Goal: Task Accomplishment & Management: Use online tool/utility

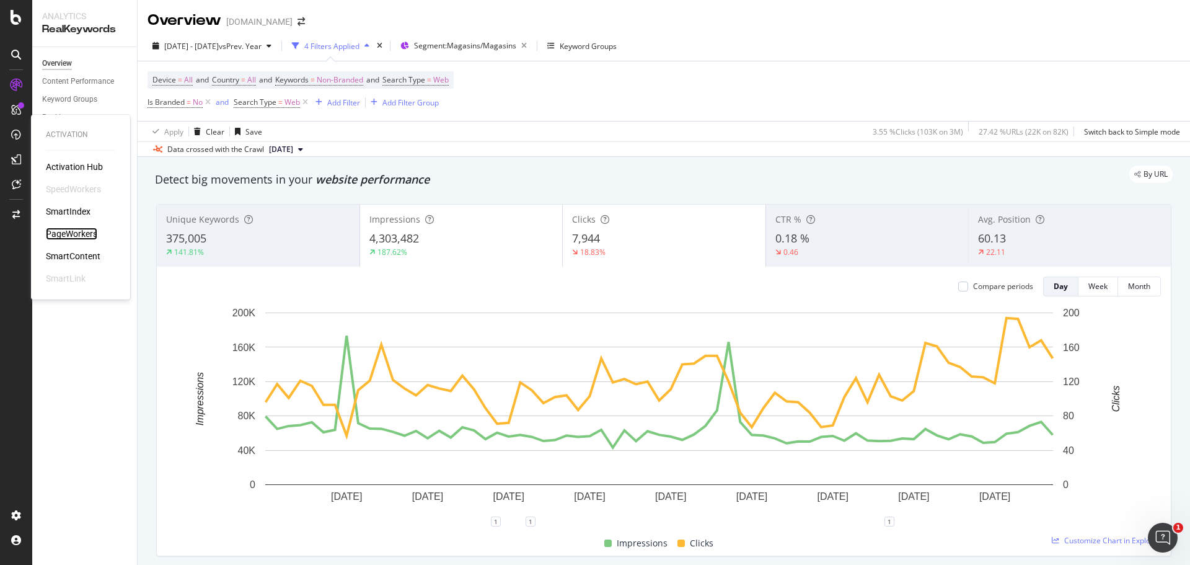
click at [79, 233] on div "PageWorkers" at bounding box center [71, 233] width 51 height 12
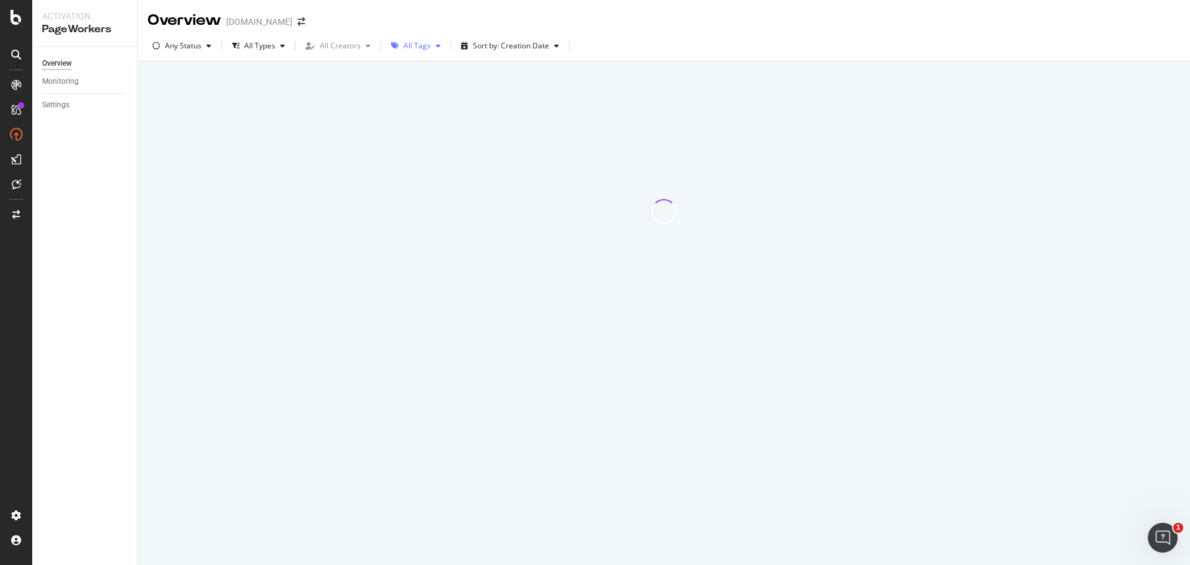
click at [423, 47] on div "All Tags" at bounding box center [417, 45] width 27 height 7
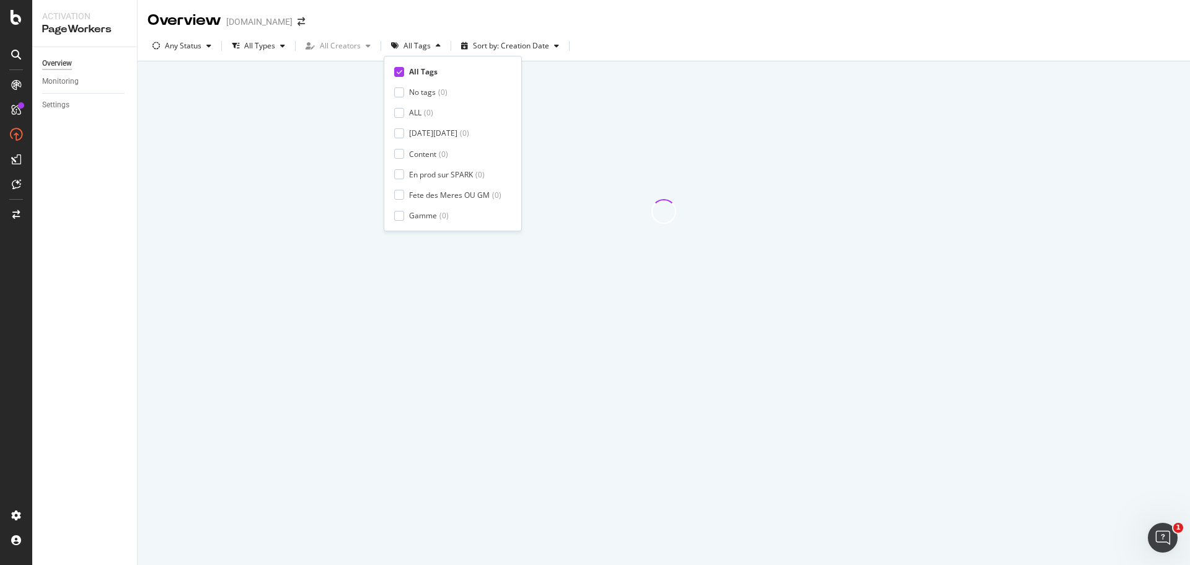
click at [400, 73] on icon at bounding box center [400, 72] width 6 height 6
click at [397, 216] on div at bounding box center [399, 216] width 10 height 10
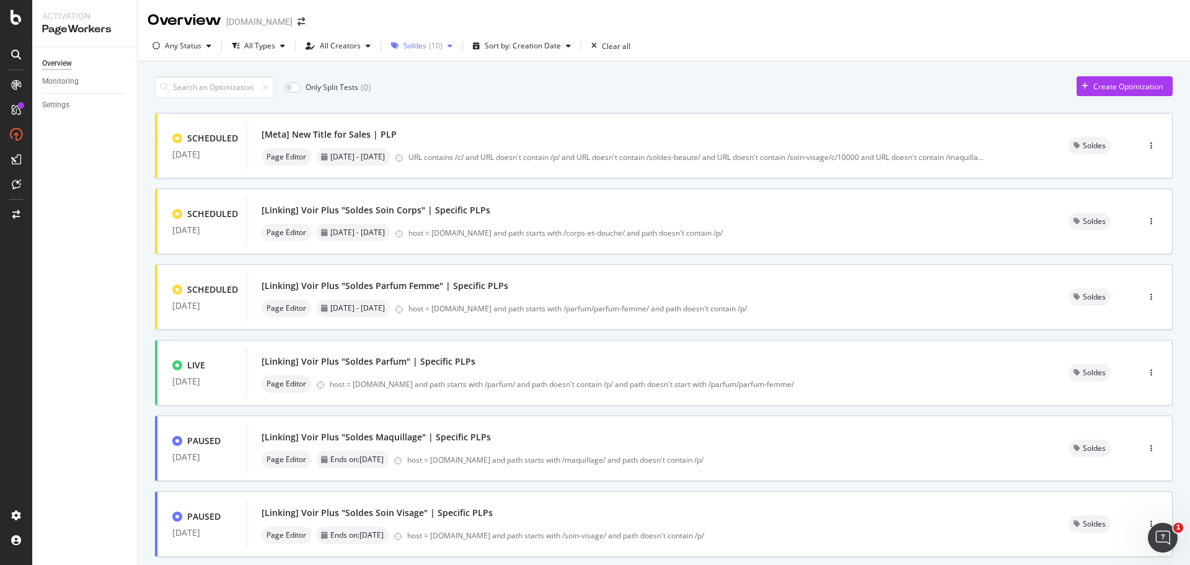
click at [448, 48] on icon "button" at bounding box center [450, 45] width 5 height 7
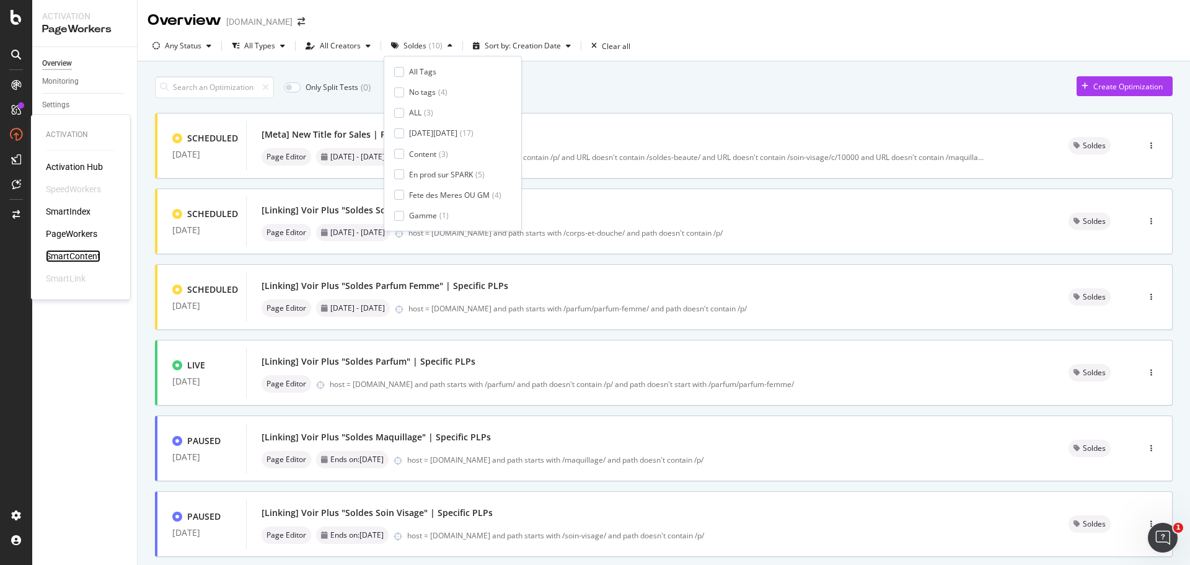
click at [73, 257] on div "SmartContent" at bounding box center [73, 256] width 55 height 12
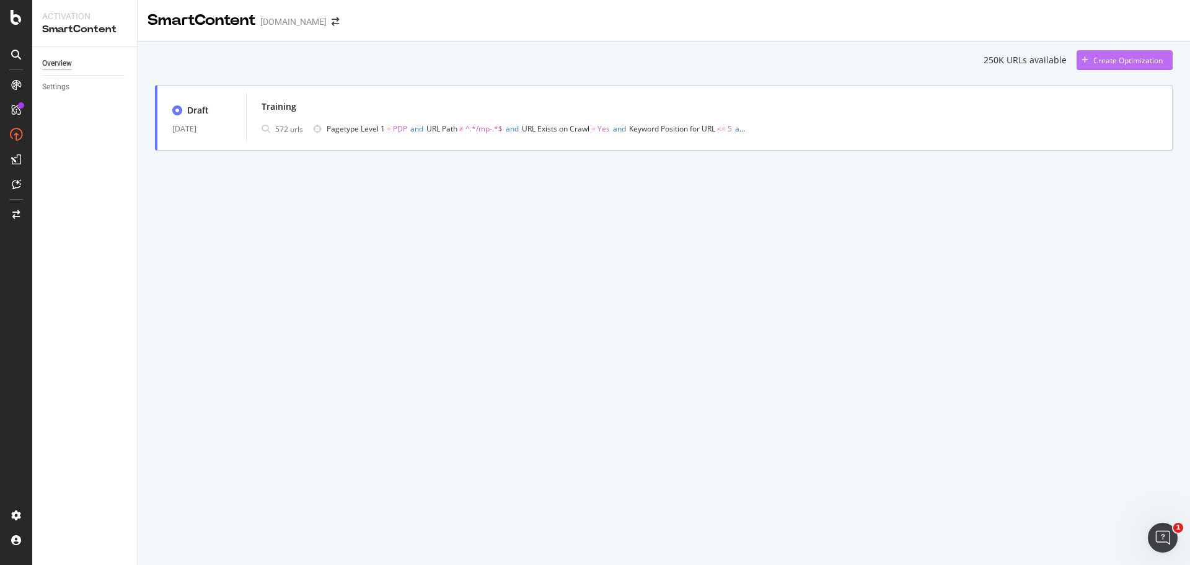
click at [1123, 58] on div "Create Optimization" at bounding box center [1127, 60] width 69 height 11
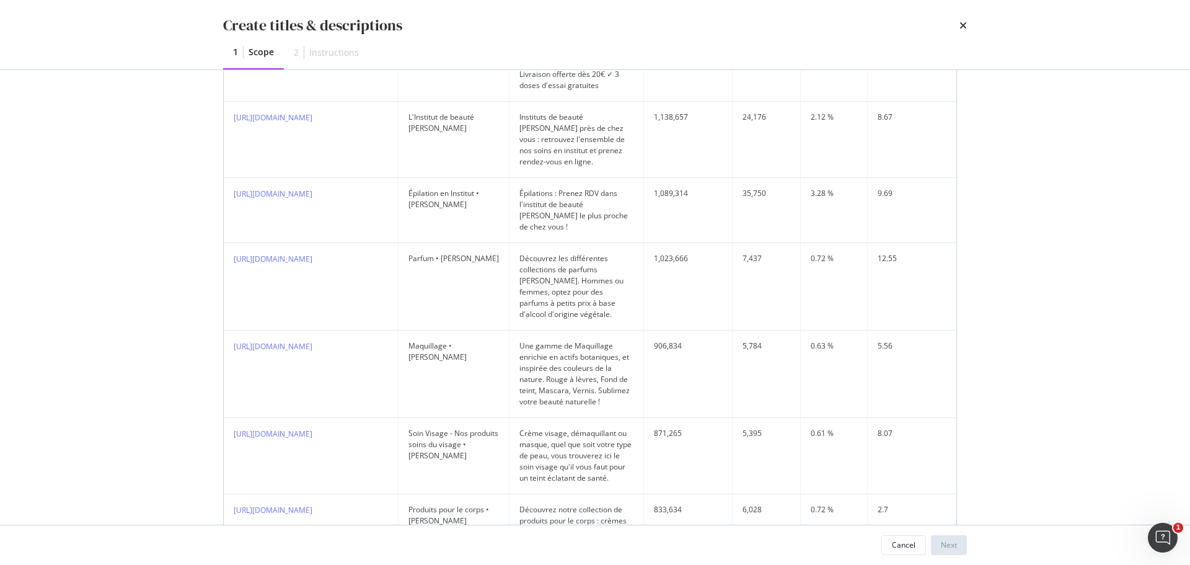
scroll to position [806, 0]
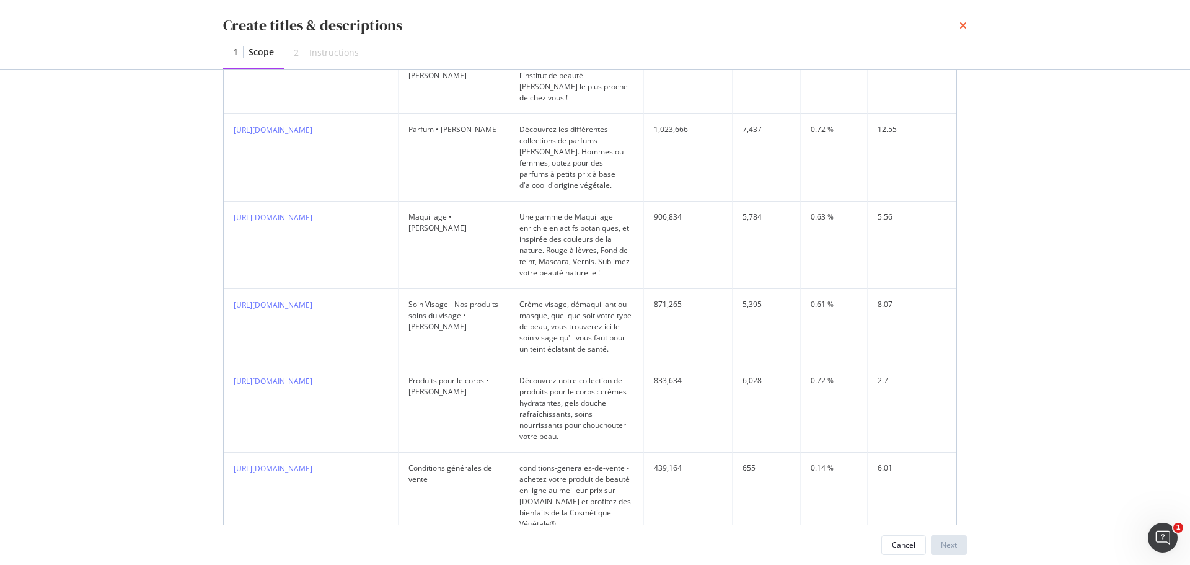
click at [963, 24] on icon "times" at bounding box center [963, 25] width 7 height 10
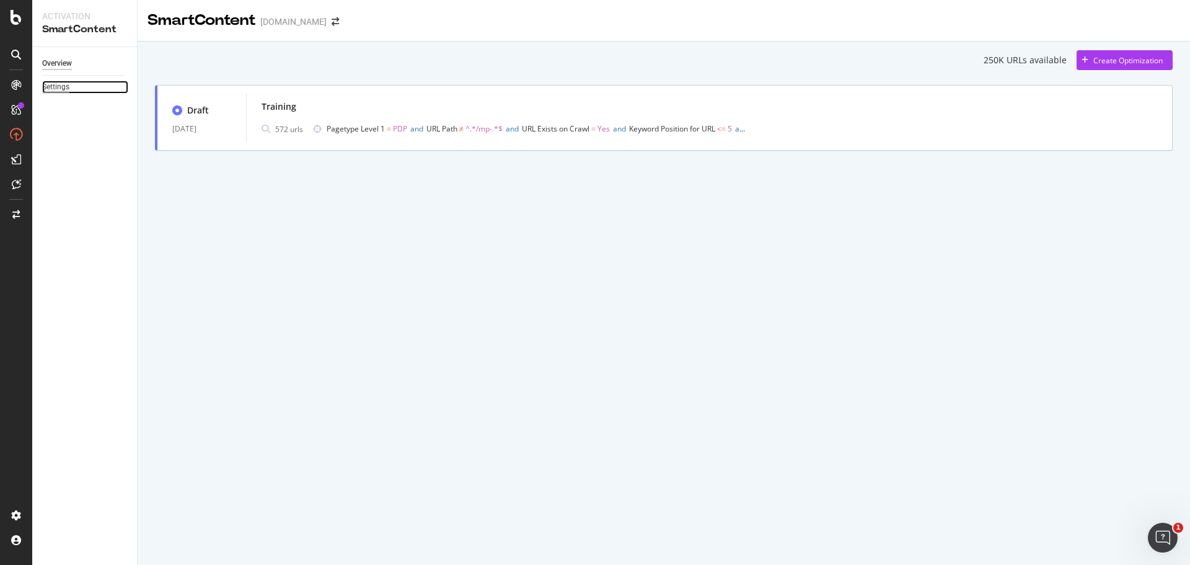
click at [54, 87] on div "Settings" at bounding box center [55, 87] width 27 height 13
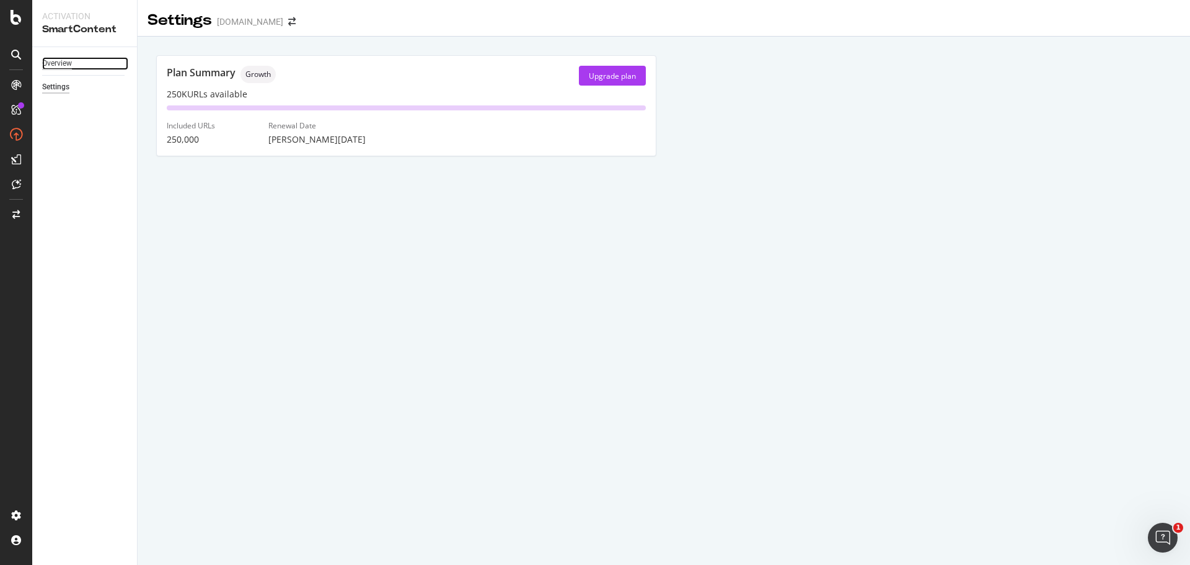
click at [56, 61] on div "Overview" at bounding box center [57, 63] width 30 height 13
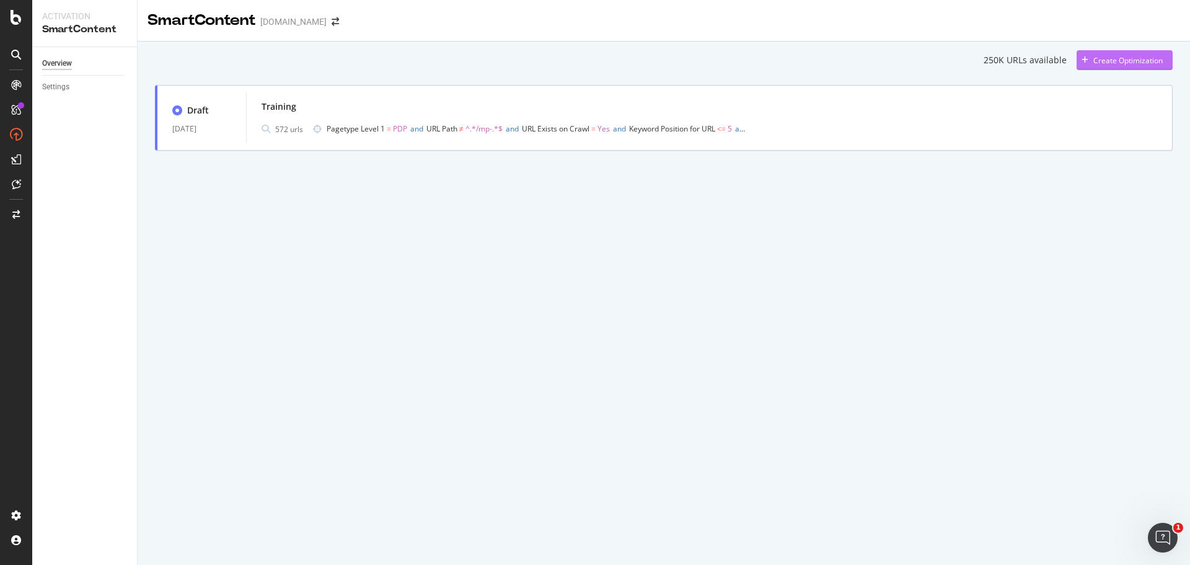
click at [1089, 55] on div "Create Optimization" at bounding box center [1120, 60] width 86 height 19
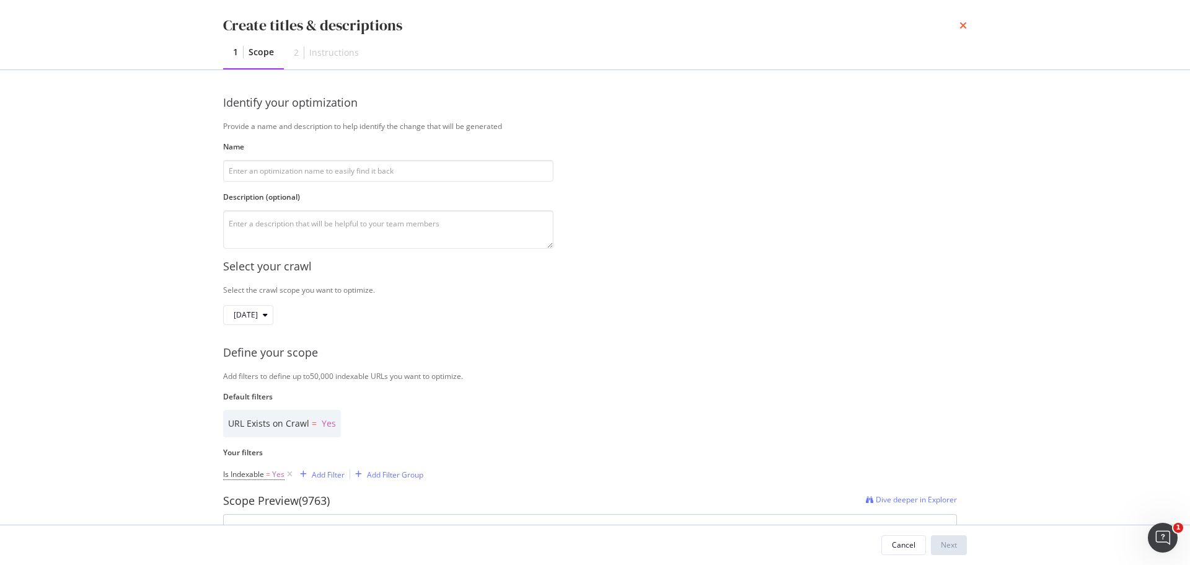
click at [963, 26] on icon "times" at bounding box center [963, 25] width 7 height 10
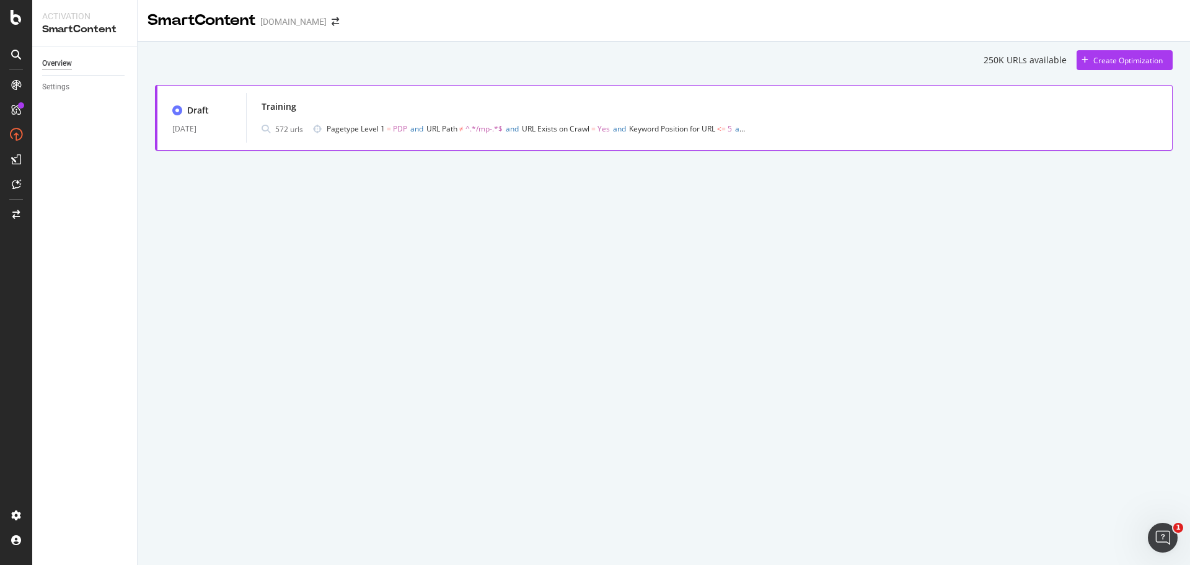
click at [712, 108] on div "Training" at bounding box center [710, 106] width 896 height 17
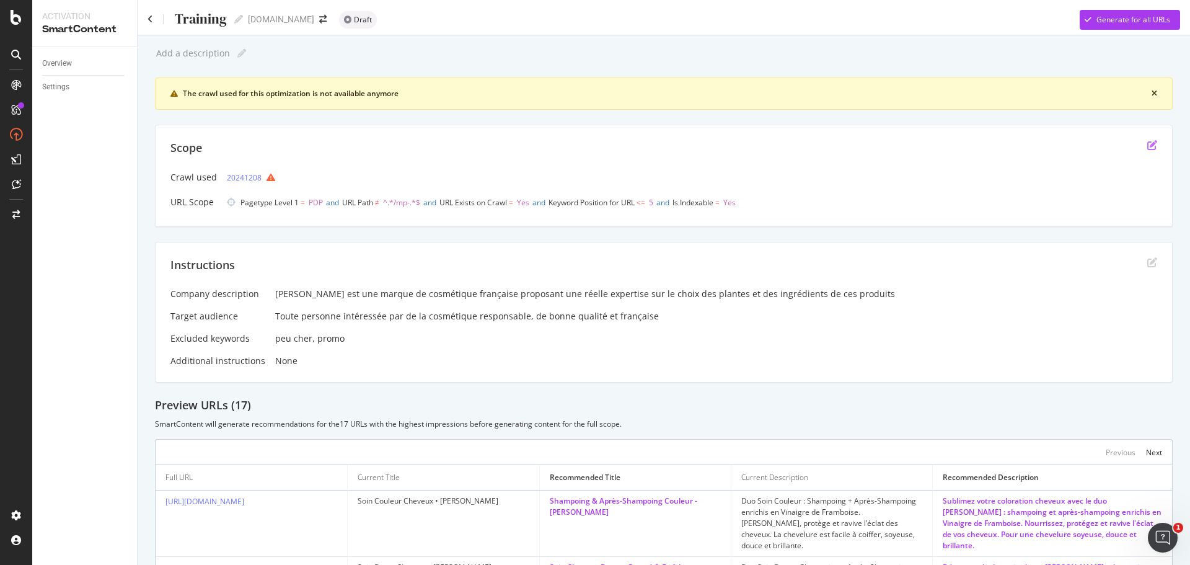
click at [1147, 146] on icon "edit" at bounding box center [1152, 145] width 10 height 10
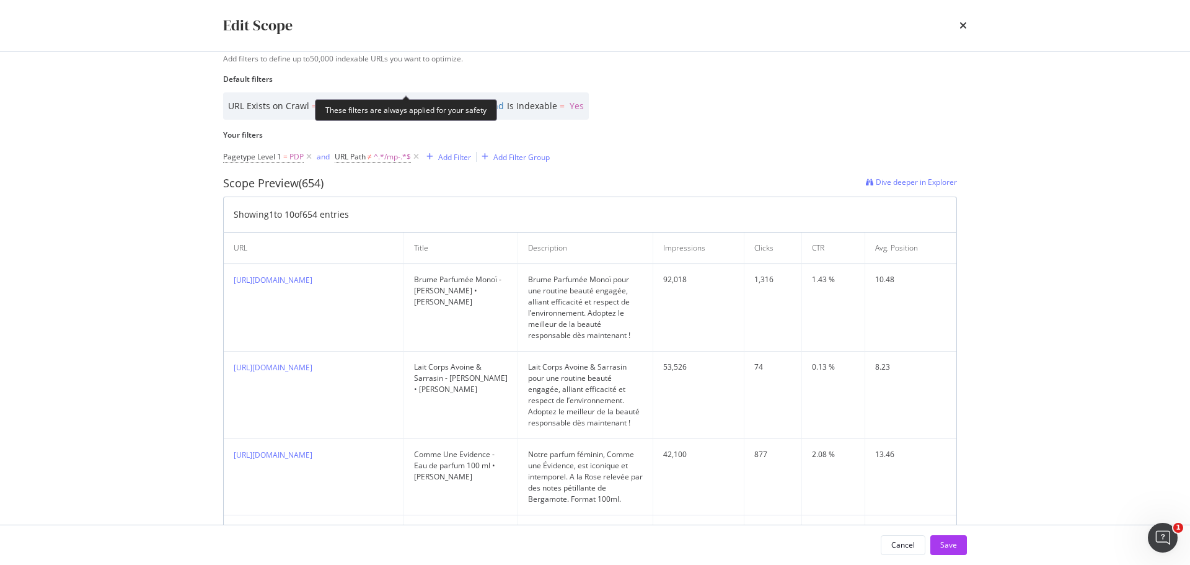
scroll to position [229, 0]
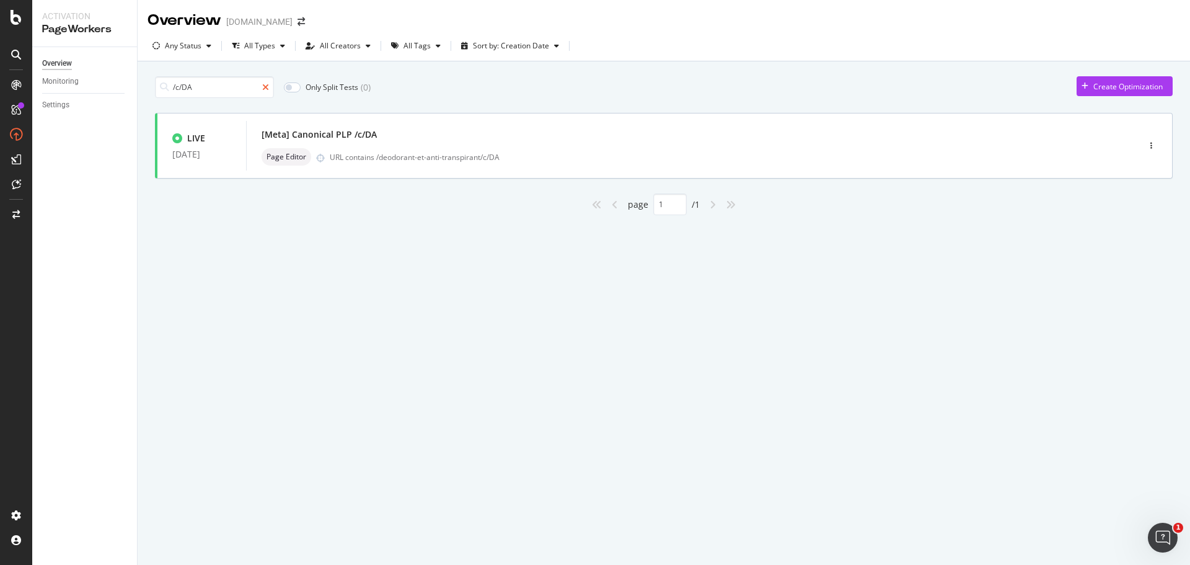
click at [269, 87] on icon at bounding box center [265, 87] width 7 height 9
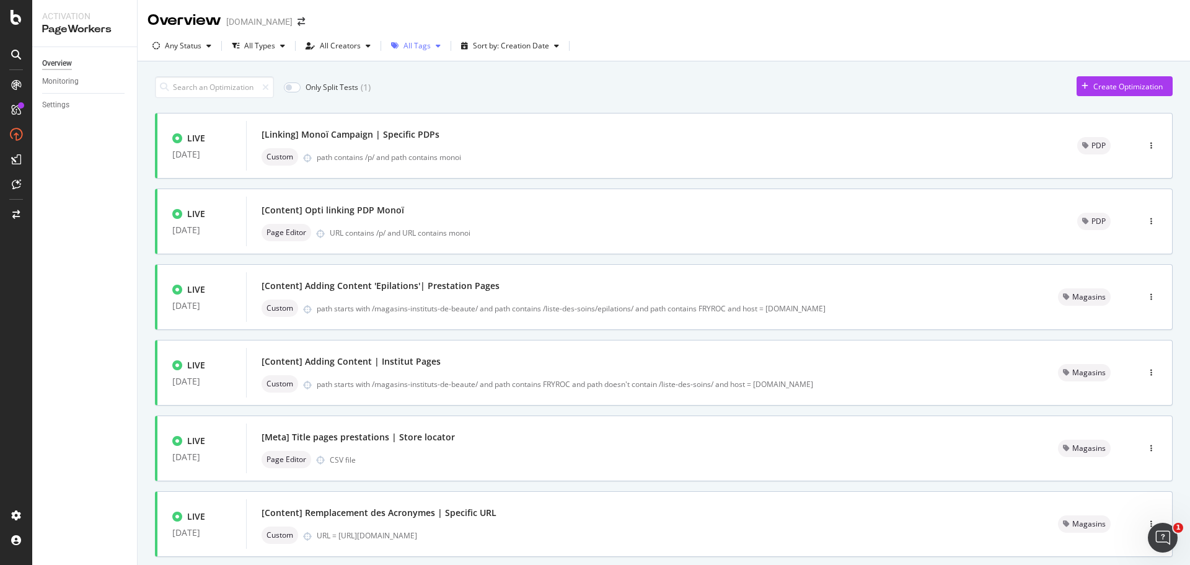
click at [417, 48] on div "All Tags" at bounding box center [417, 45] width 27 height 7
click at [399, 70] on icon at bounding box center [400, 72] width 6 height 6
click at [398, 216] on div at bounding box center [399, 216] width 10 height 10
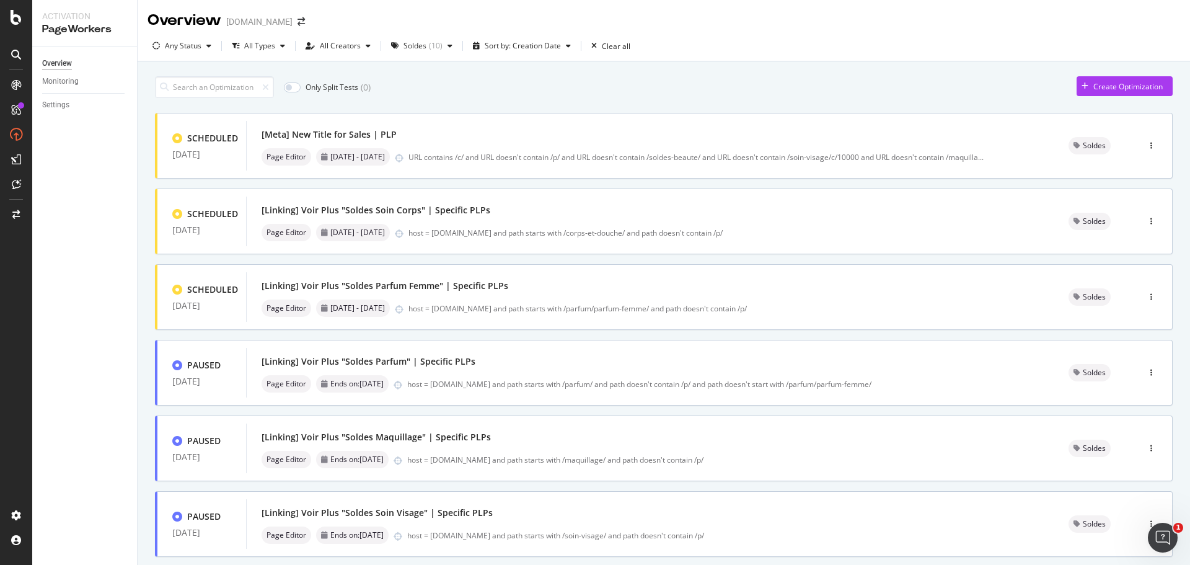
click at [559, 84] on div "Only Split Tests ( 0 ) Create Optimization" at bounding box center [664, 87] width 1018 height 22
click at [911, 360] on div "[Linking] Voir Plus "Soldes Parfum" | Specific PLPs" at bounding box center [650, 361] width 777 height 17
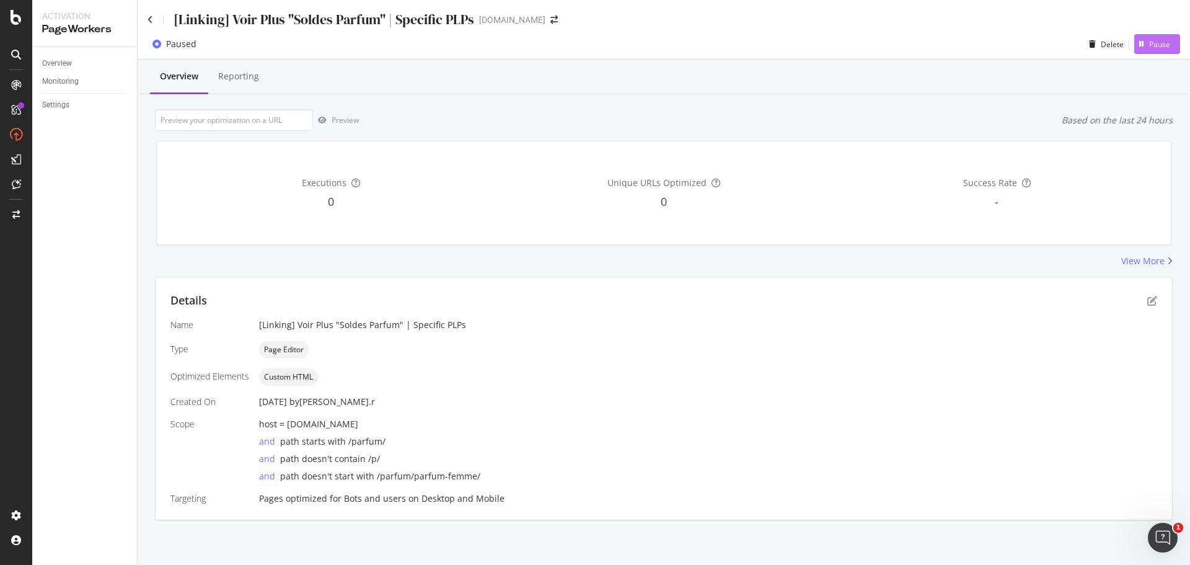
click at [1162, 45] on div "Pause" at bounding box center [1159, 44] width 21 height 11
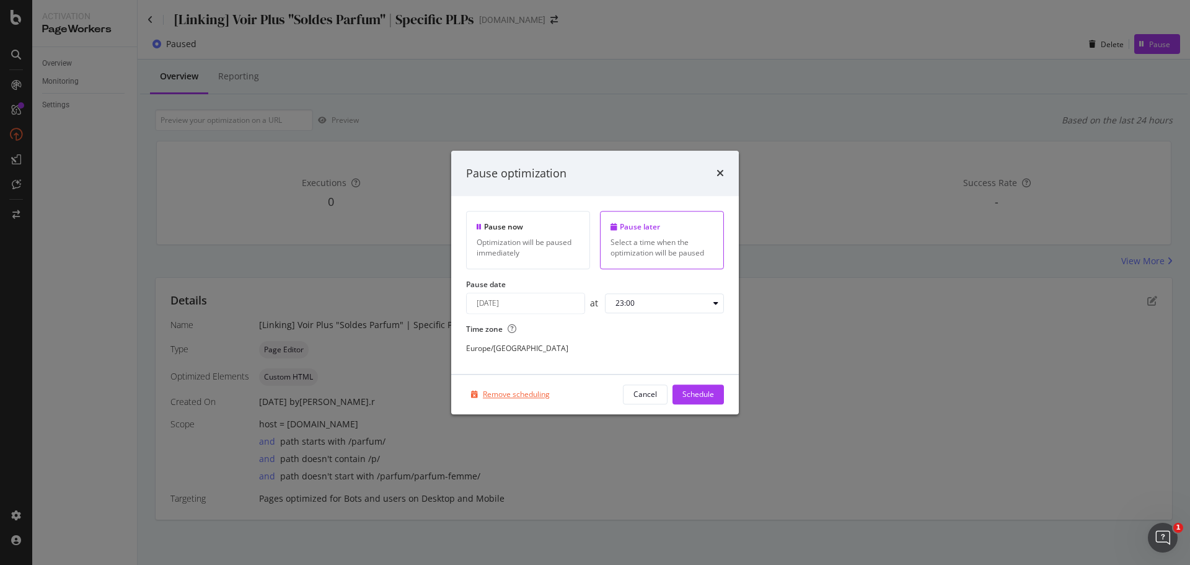
click at [529, 394] on div "Remove scheduling" at bounding box center [516, 394] width 67 height 11
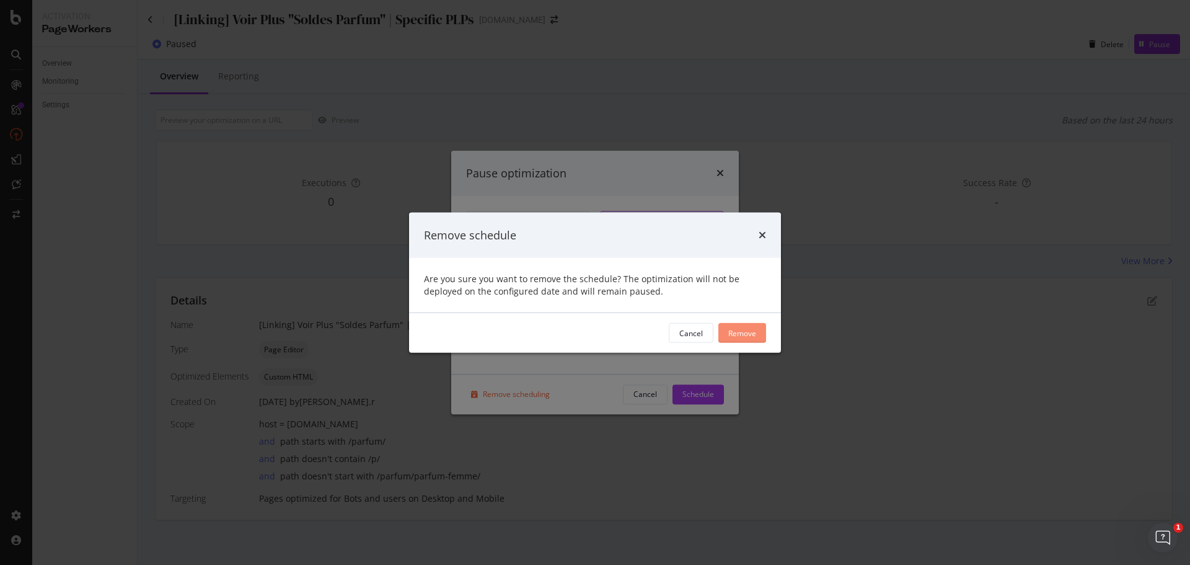
click at [754, 334] on div "Remove" at bounding box center [742, 332] width 28 height 11
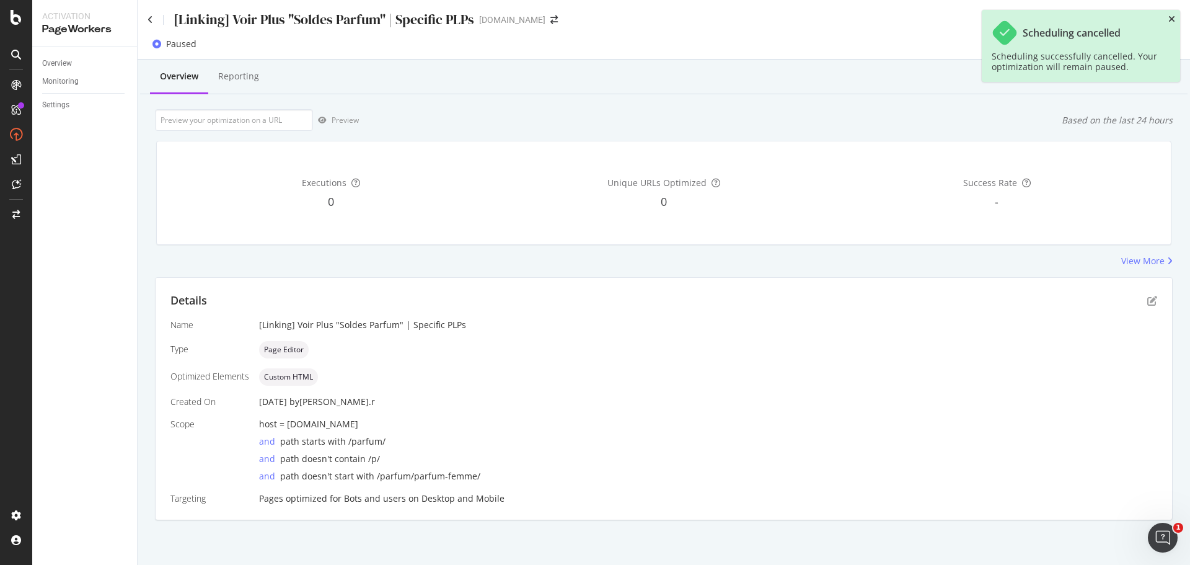
click at [1175, 20] on icon "close toast" at bounding box center [1171, 19] width 7 height 9
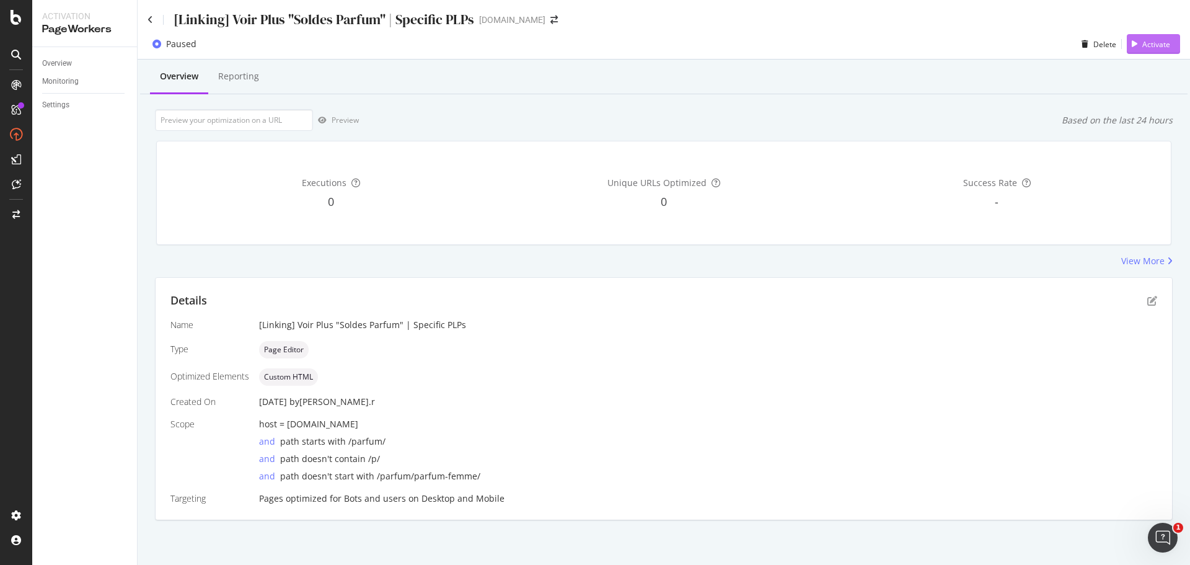
click at [1166, 41] on div "Activate" at bounding box center [1156, 44] width 28 height 11
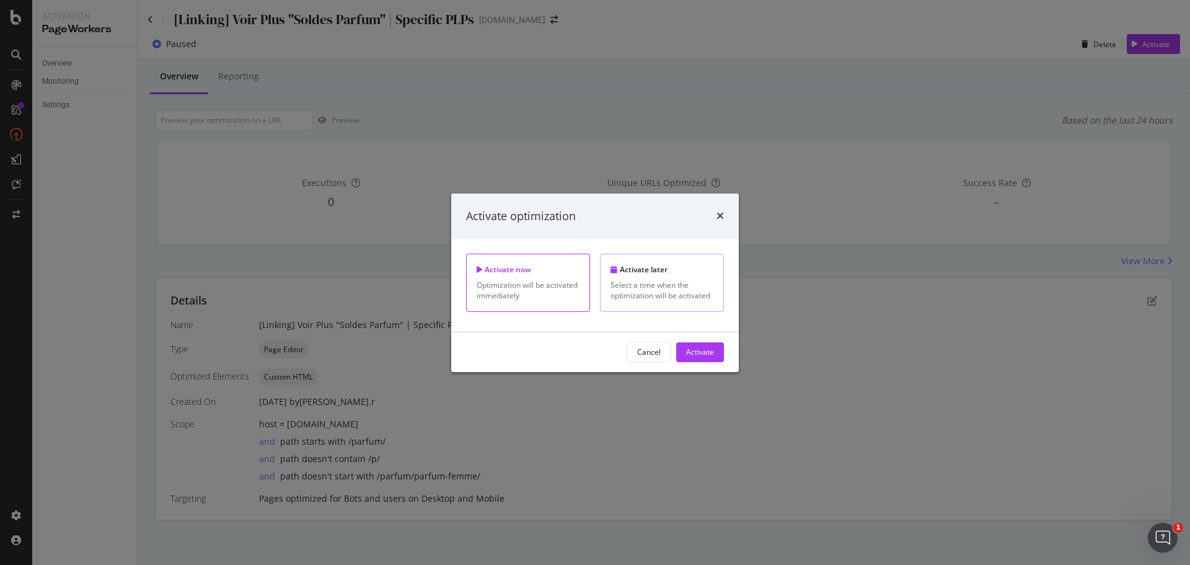
click at [673, 295] on div "Select a time when the optimization will be activated" at bounding box center [662, 290] width 103 height 21
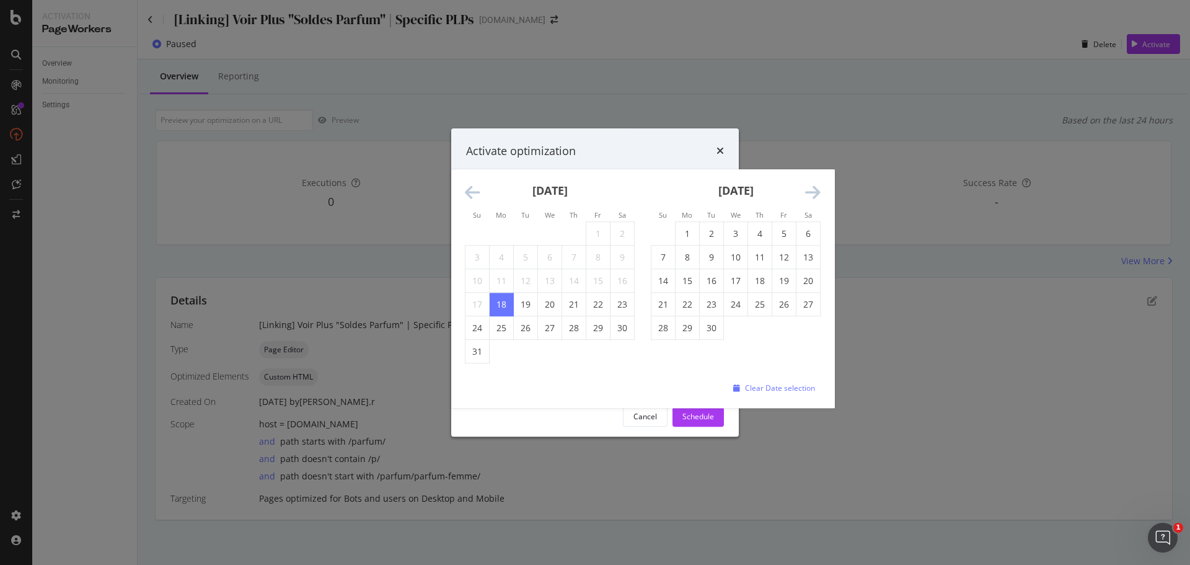
click at [520, 278] on div "August 18th 2025 Navigate forward to interact with the calendar and select a da…" at bounding box center [525, 280] width 119 height 21
click at [819, 190] on icon "Move forward to switch to the next month." at bounding box center [812, 192] width 15 height 17
click at [815, 195] on icon "Move forward to switch to the next month." at bounding box center [812, 192] width 15 height 17
click at [815, 194] on icon "Move forward to switch to the next month." at bounding box center [812, 192] width 15 height 17
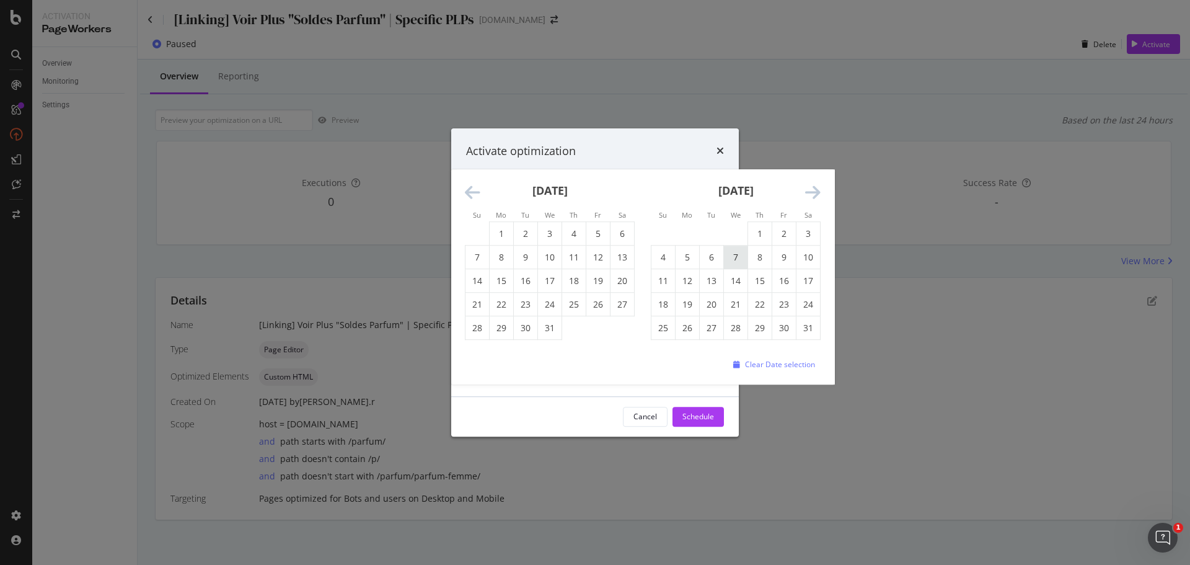
click at [733, 255] on td "7" at bounding box center [736, 257] width 24 height 24
type input "January 7th 2026"
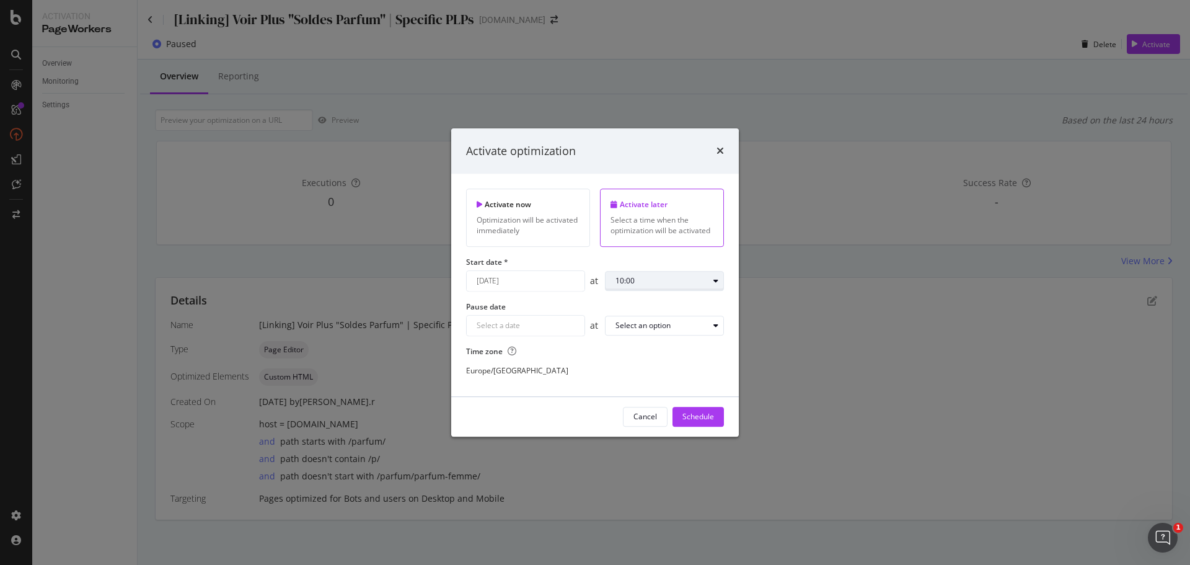
click at [673, 280] on div "10:00" at bounding box center [662, 280] width 93 height 7
click at [638, 401] on div "08:00" at bounding box center [629, 404] width 19 height 11
click at [554, 327] on div "Navigate forward to interact with the calendar and select a date. Press the que…" at bounding box center [525, 325] width 119 height 21
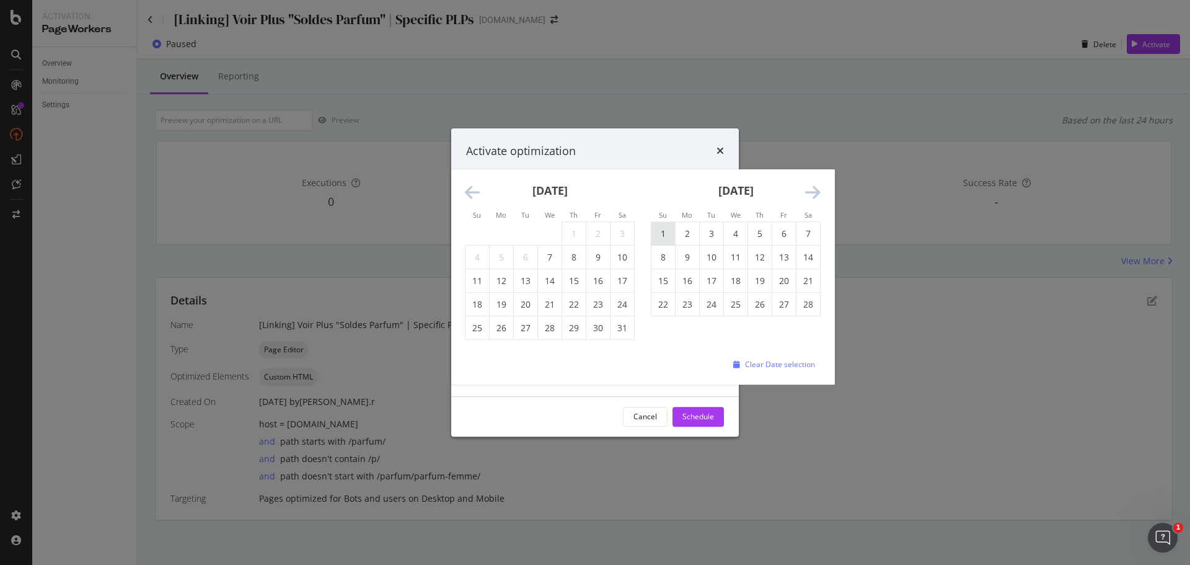
click at [665, 231] on td "1" at bounding box center [663, 234] width 24 height 24
type input "February 1st 2026"
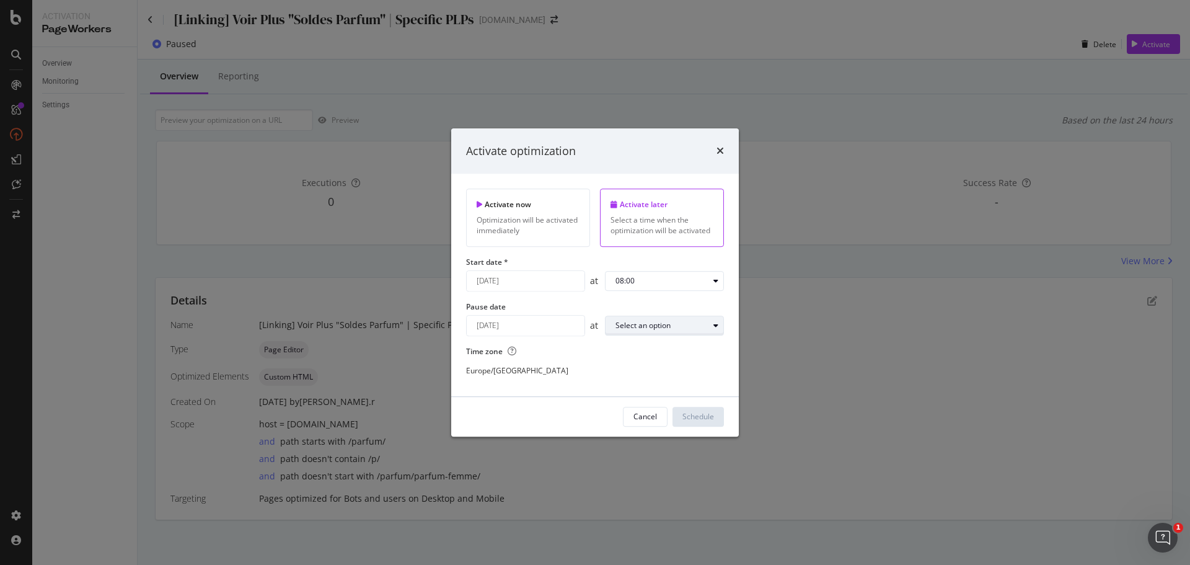
click at [652, 328] on div "Select an option" at bounding box center [643, 325] width 55 height 7
click at [631, 490] on div "23:00" at bounding box center [629, 490] width 19 height 11
click at [696, 418] on div "Schedule" at bounding box center [698, 417] width 32 height 11
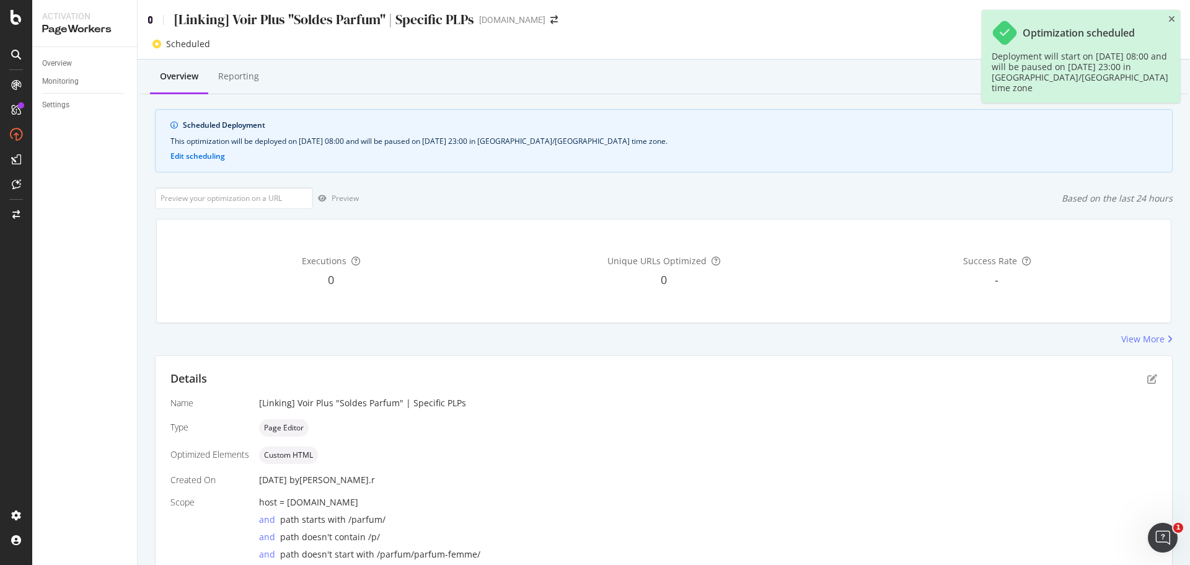
click at [150, 18] on icon at bounding box center [151, 19] width 6 height 9
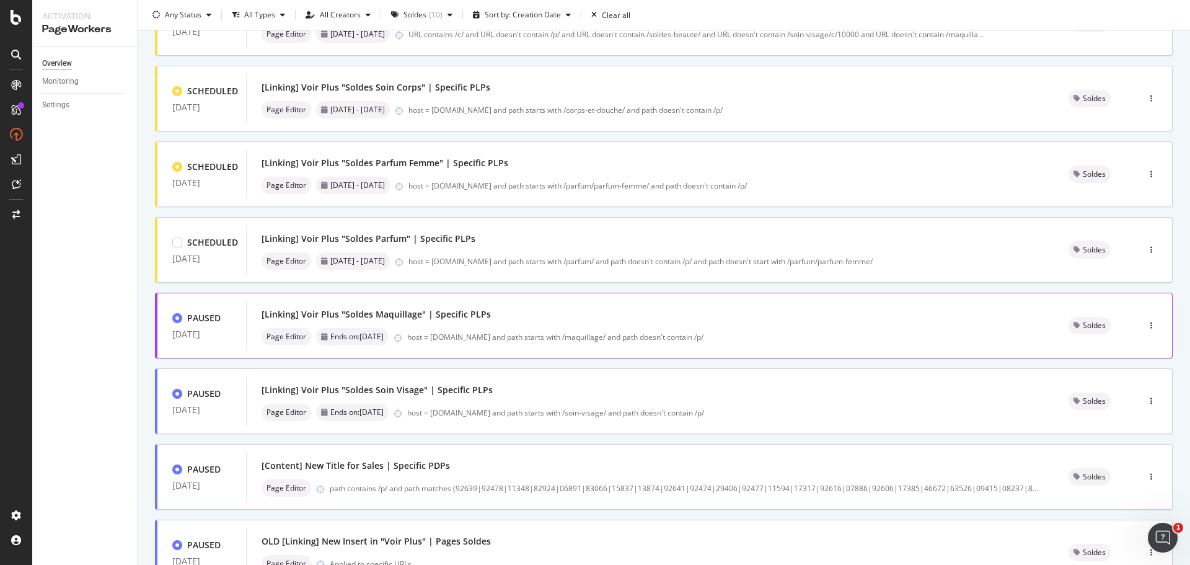
scroll to position [124, 0]
click at [620, 193] on div "Page Editor 7th January - 1st February host = www.yves-rocher.fr and path start…" at bounding box center [650, 183] width 777 height 17
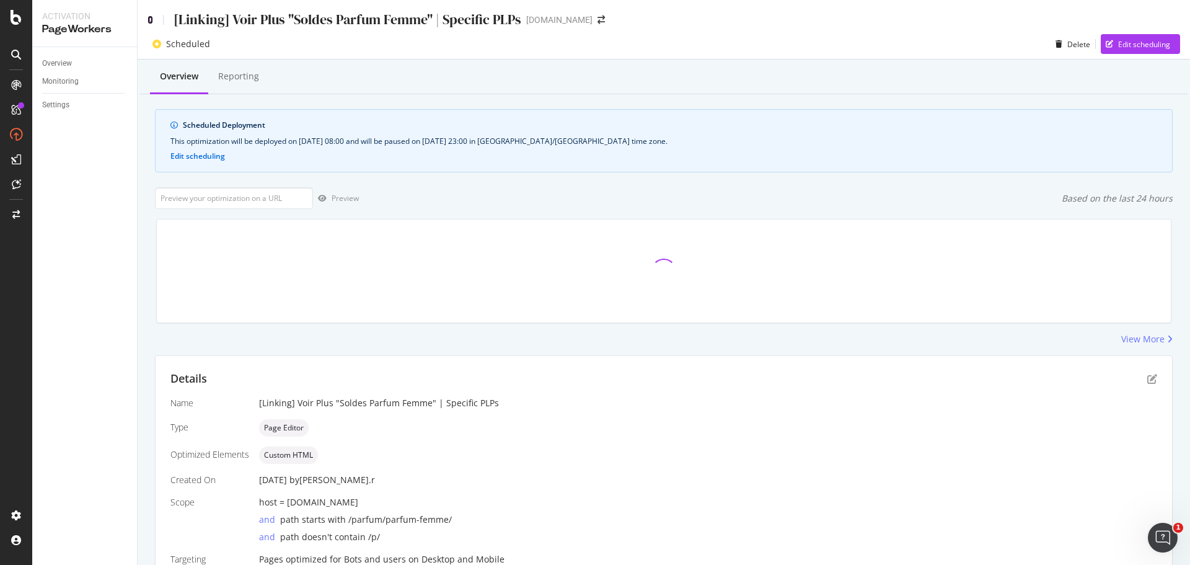
click at [149, 19] on icon at bounding box center [151, 19] width 6 height 9
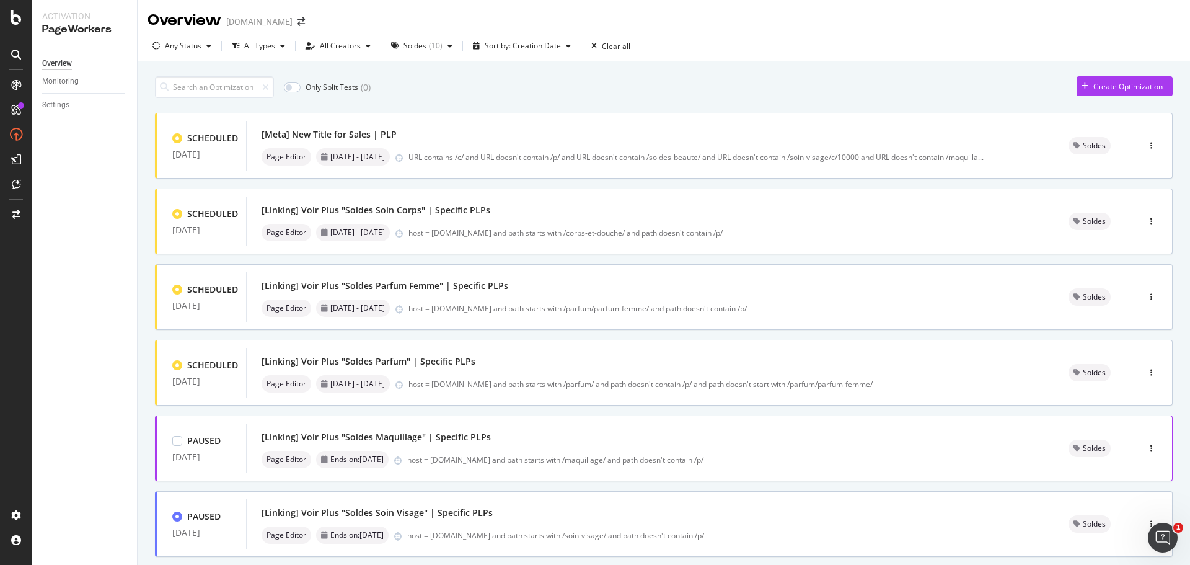
click at [904, 456] on div "host = www.yves-rocher.fr and path starts with /maquillage/ and path doesn't co…" at bounding box center [723, 459] width 632 height 11
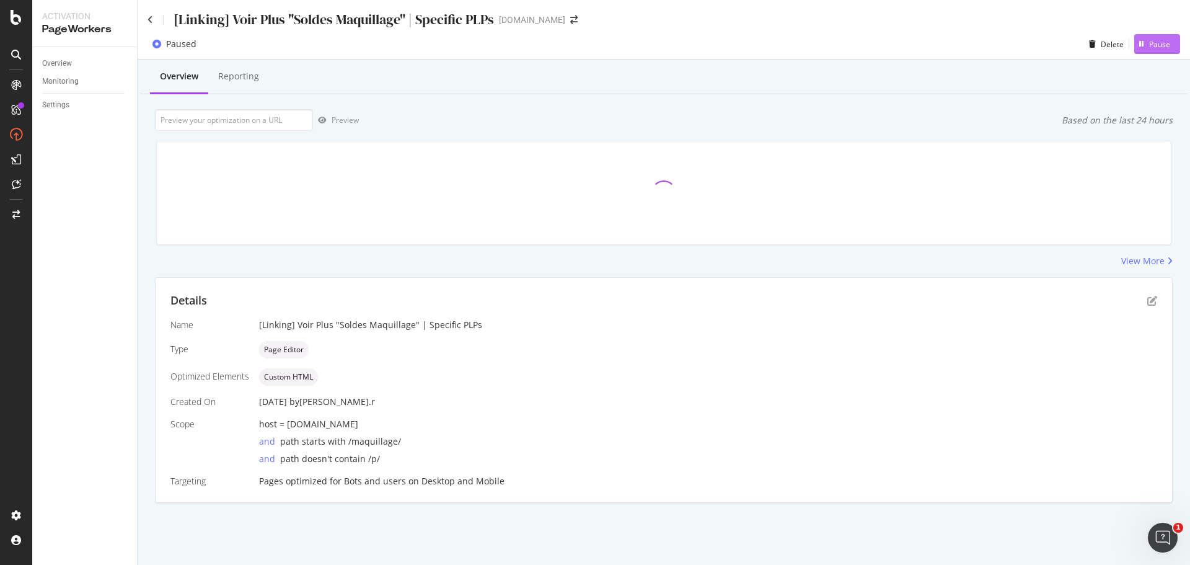
click at [1161, 45] on div "Pause" at bounding box center [1159, 44] width 21 height 11
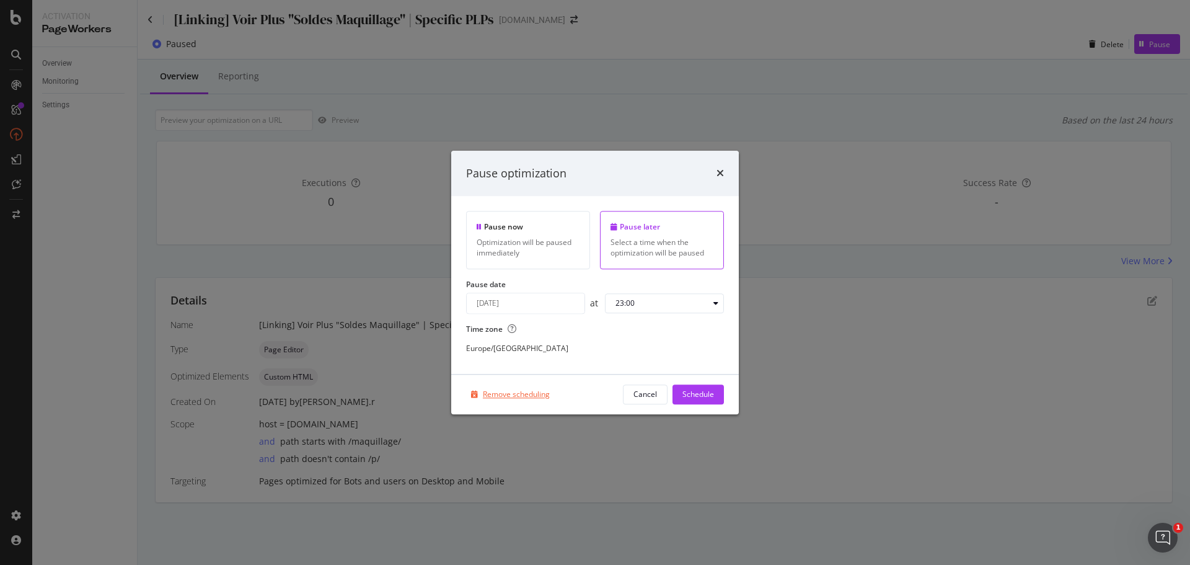
click at [506, 388] on div "Remove scheduling" at bounding box center [508, 394] width 84 height 19
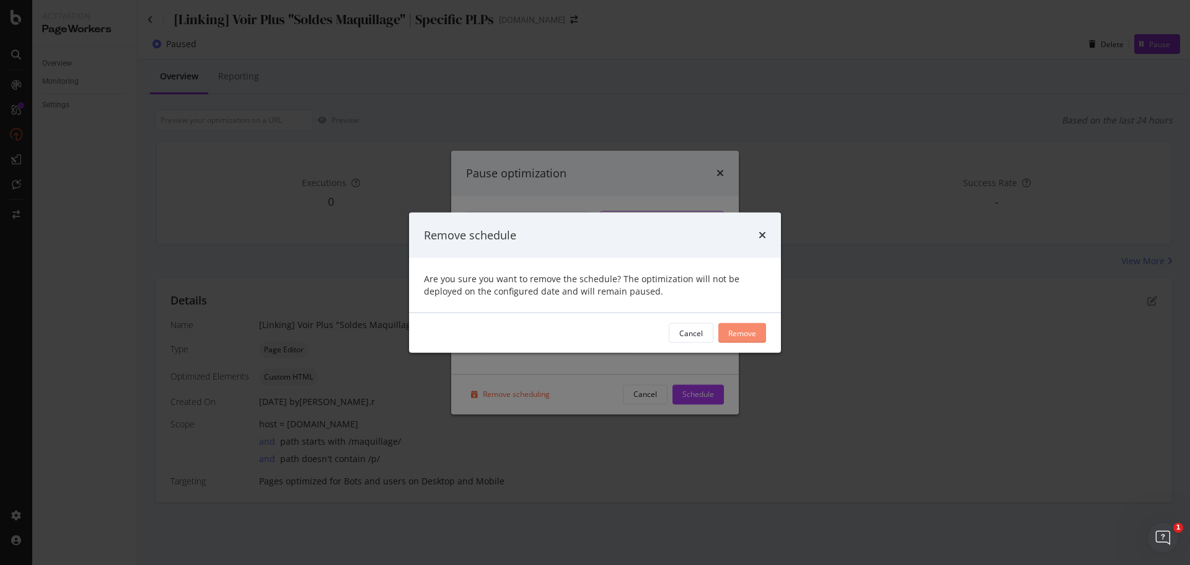
click at [753, 338] on div "Remove" at bounding box center [742, 332] width 28 height 11
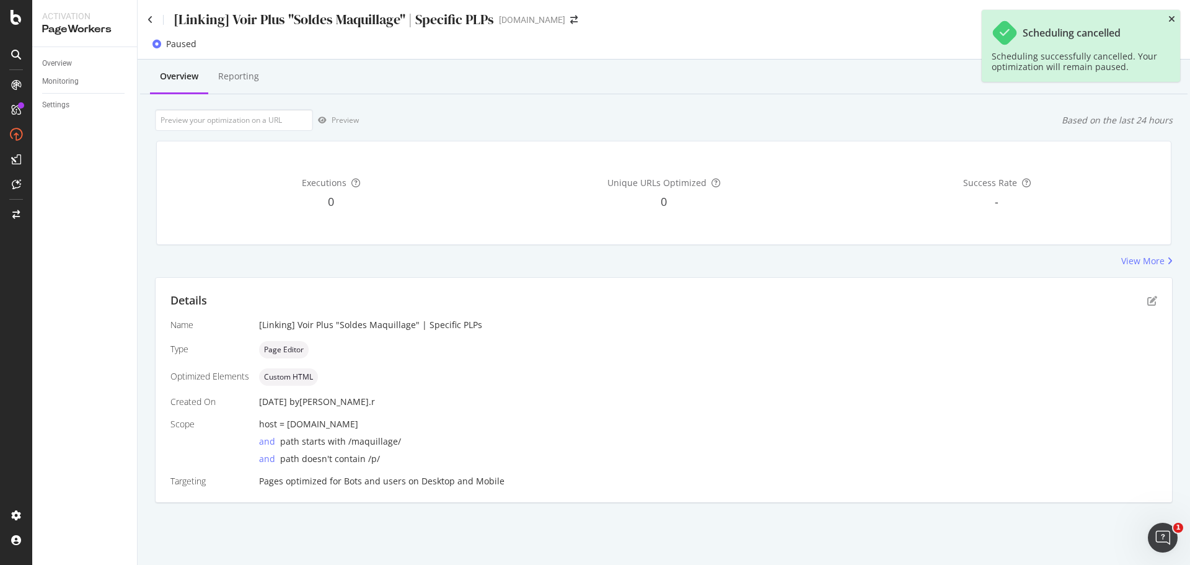
click at [1170, 19] on icon "close toast" at bounding box center [1171, 19] width 7 height 9
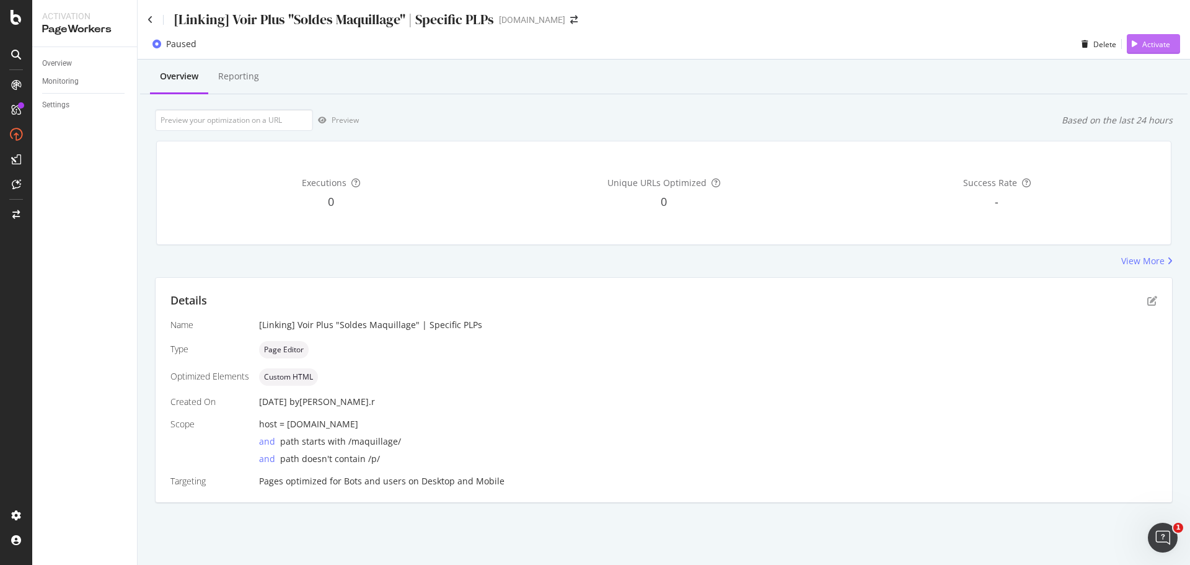
click at [1147, 45] on div "Activate" at bounding box center [1156, 44] width 28 height 11
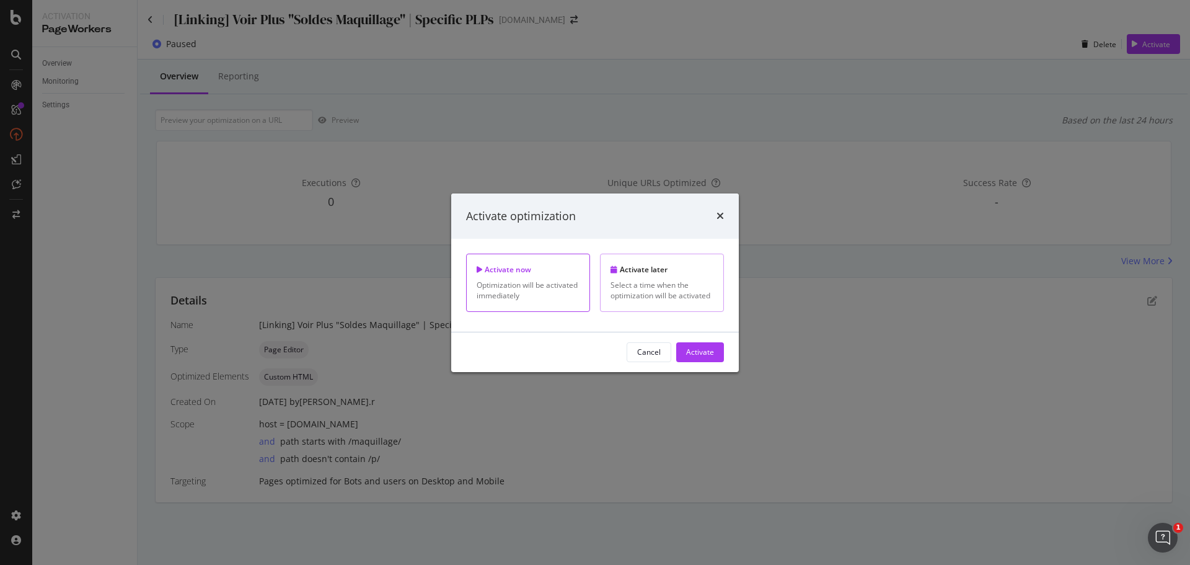
click at [662, 278] on div "Activate later Select a time when the optimization will be activated" at bounding box center [662, 283] width 124 height 58
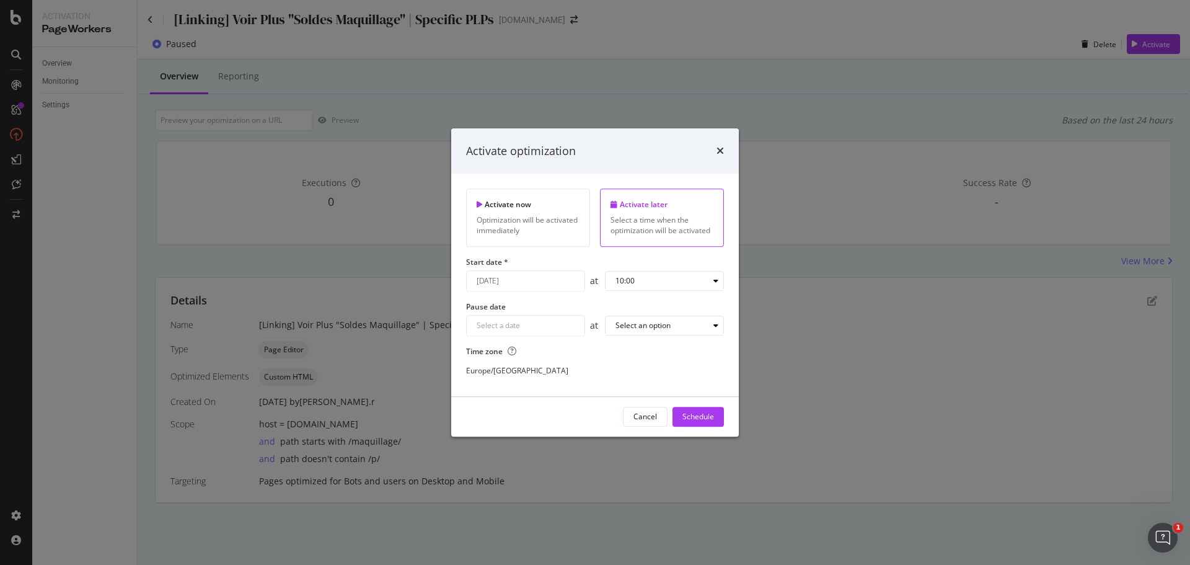
click at [516, 280] on div "August 18th 2025 Navigate forward to interact with the calendar and select a da…" at bounding box center [525, 280] width 119 height 21
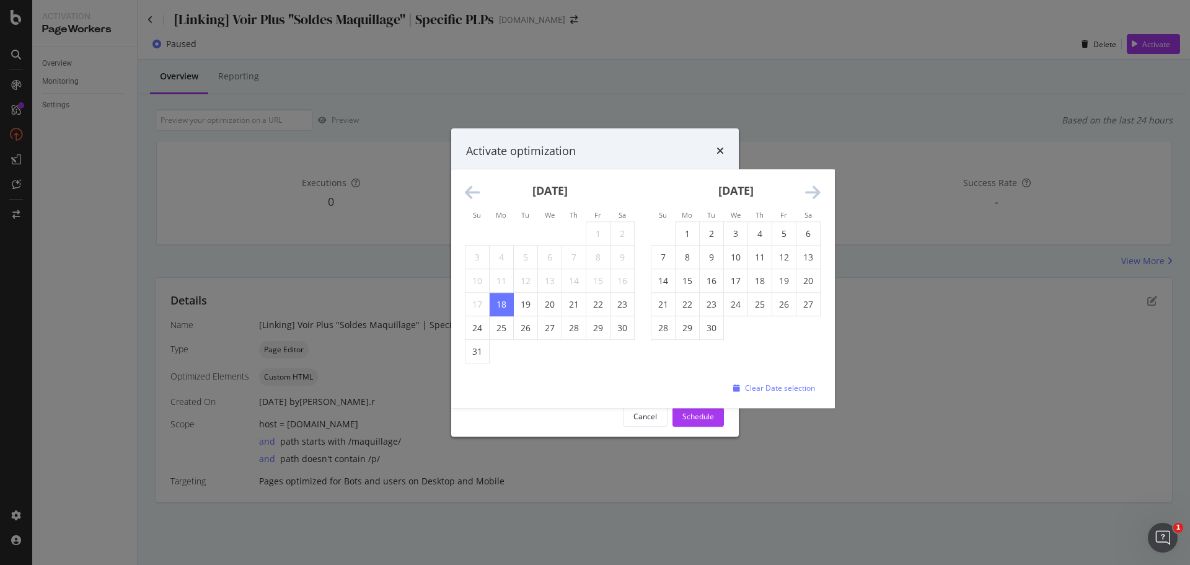
click at [816, 196] on icon "Move forward to switch to the next month." at bounding box center [812, 192] width 15 height 17
click at [814, 192] on icon "Move forward to switch to the next month." at bounding box center [812, 192] width 15 height 17
click at [814, 194] on icon "Move forward to switch to the next month." at bounding box center [812, 192] width 15 height 17
click at [741, 253] on td "7" at bounding box center [736, 257] width 24 height 24
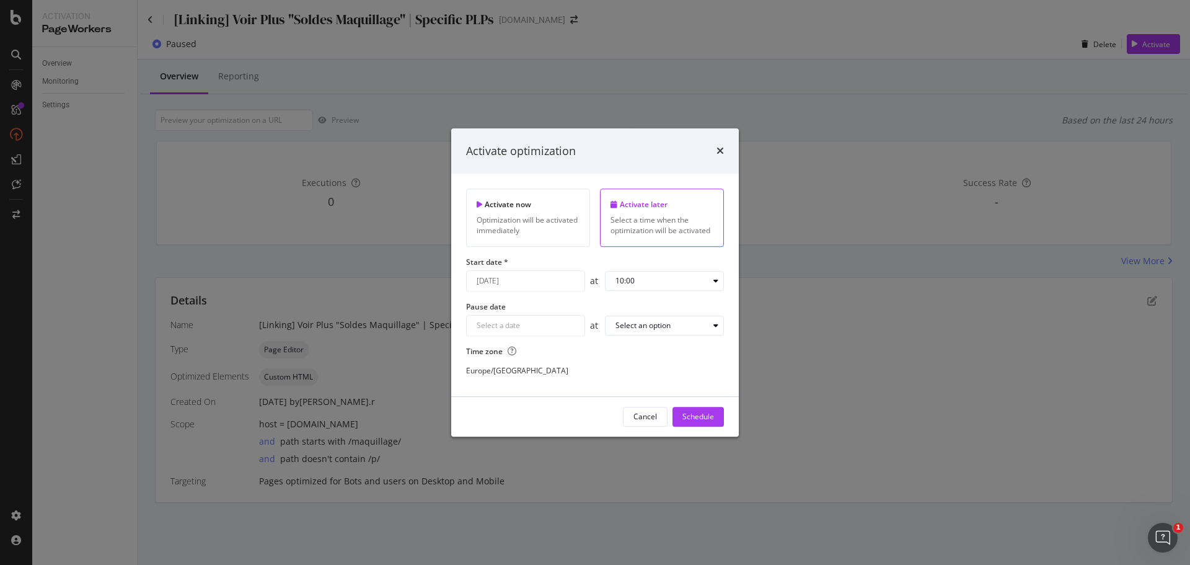
type input "January 7th 2026"
click at [678, 281] on div "10:00" at bounding box center [662, 280] width 93 height 7
click at [635, 339] on div "08:00" at bounding box center [629, 342] width 19 height 11
click at [538, 326] on div "Navigate forward to interact with the calendar and select a date. Press the que…" at bounding box center [525, 325] width 119 height 21
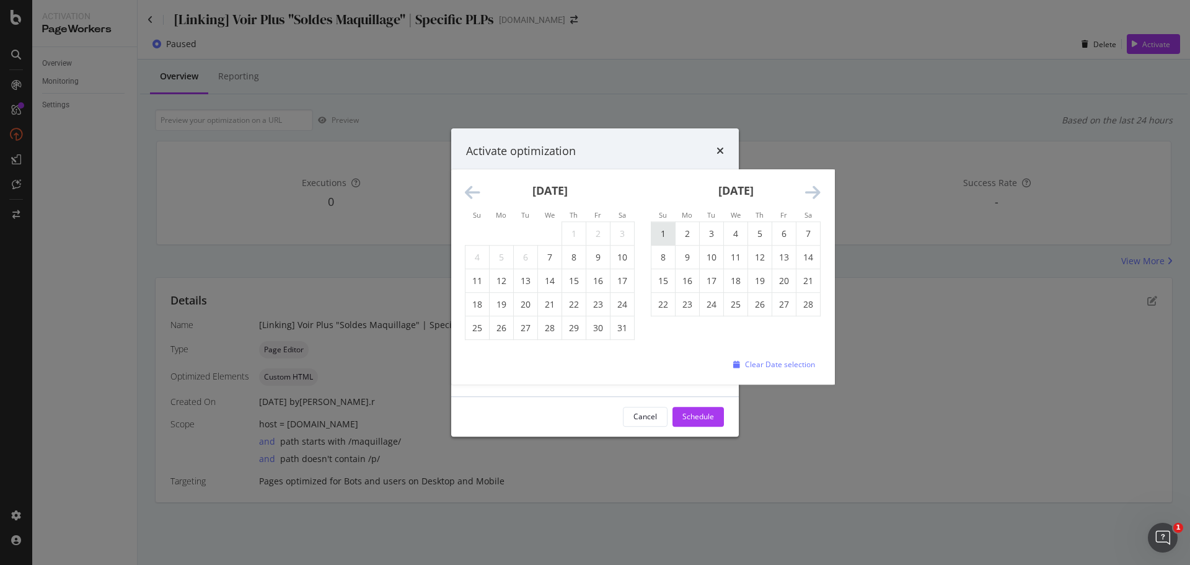
click at [665, 231] on td "1" at bounding box center [663, 234] width 24 height 24
type input "February 1st 2026"
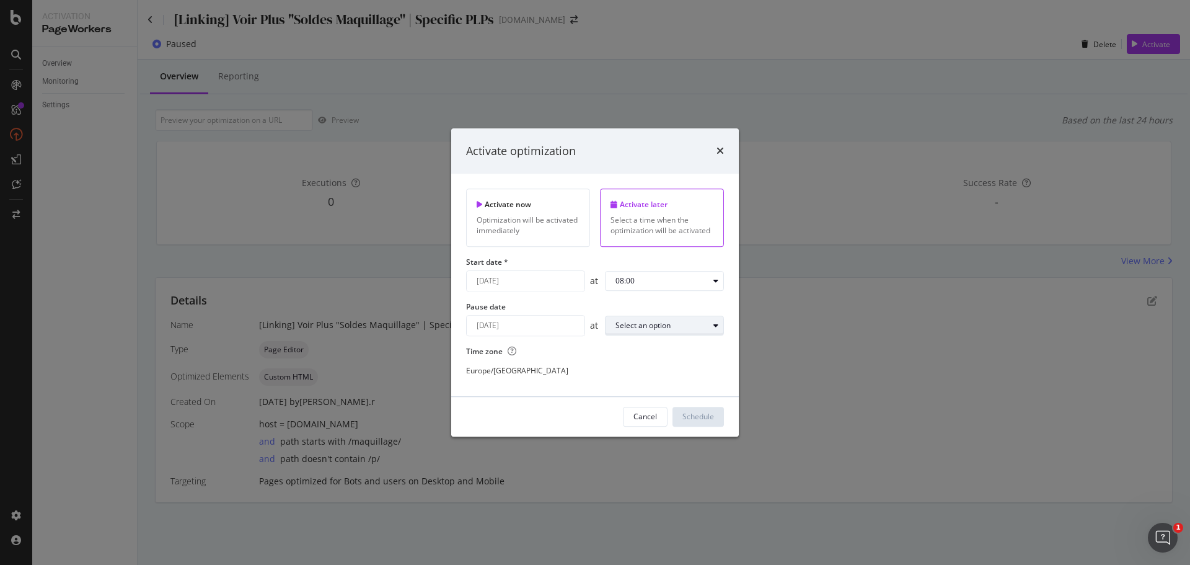
click at [689, 325] on div "Select an option" at bounding box center [662, 325] width 93 height 7
click at [640, 495] on div "23:00" at bounding box center [630, 489] width 39 height 15
click at [699, 418] on div "Schedule" at bounding box center [698, 417] width 32 height 11
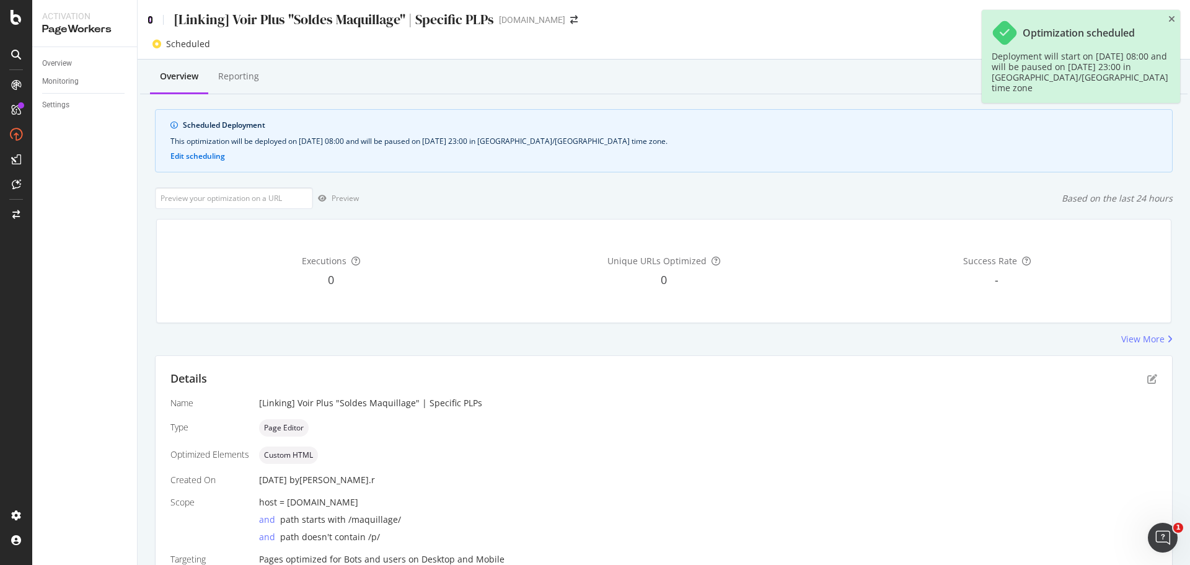
click at [149, 15] on icon at bounding box center [151, 19] width 6 height 9
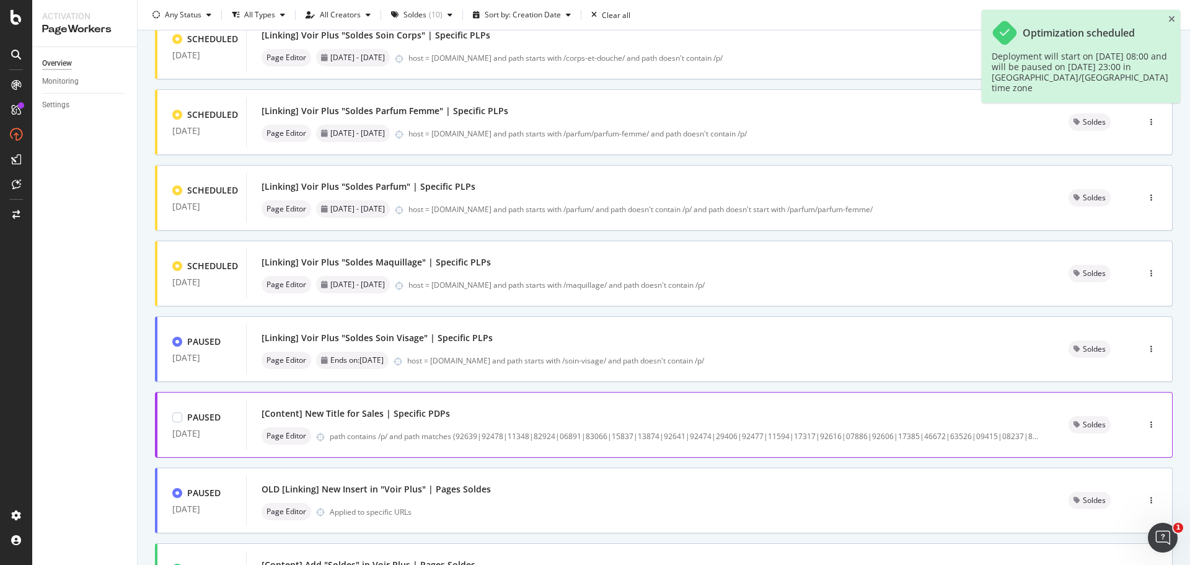
scroll to position [186, 0]
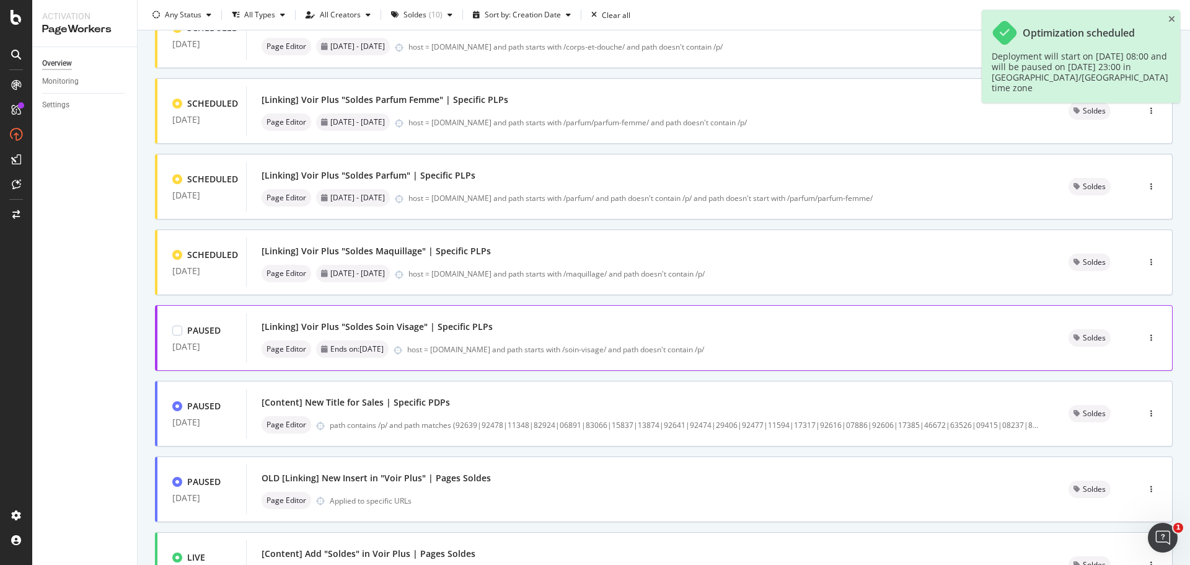
click at [554, 331] on div "[Linking] Voir Plus "Soldes Soin Visage" | Specific PLPs" at bounding box center [650, 326] width 777 height 17
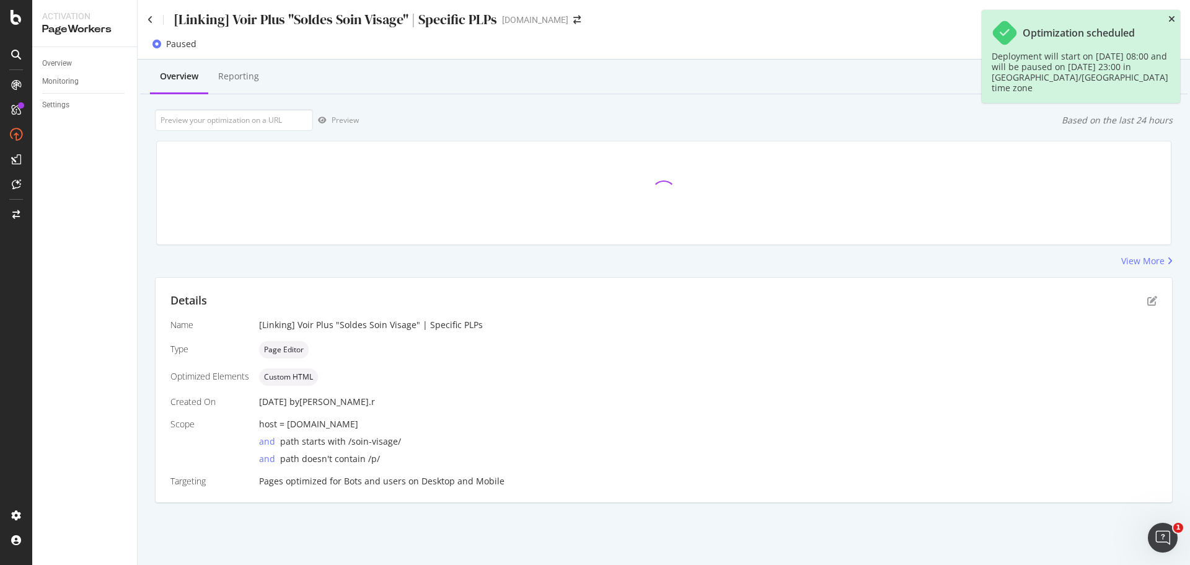
click at [1172, 17] on icon "close toast" at bounding box center [1171, 19] width 7 height 9
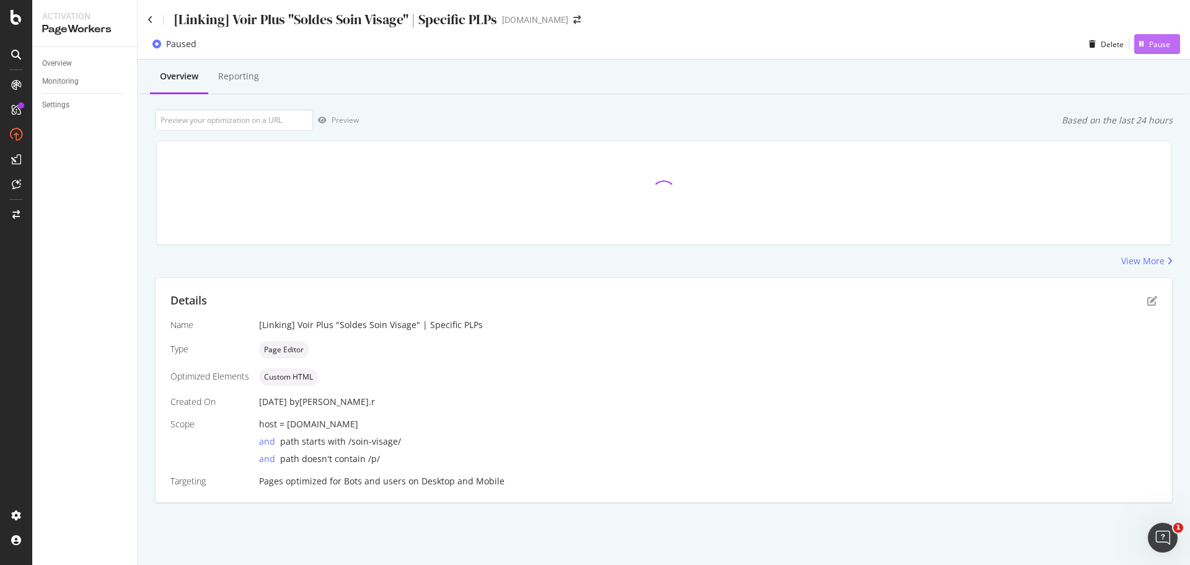
click at [1152, 47] on div "Pause" at bounding box center [1159, 44] width 21 height 11
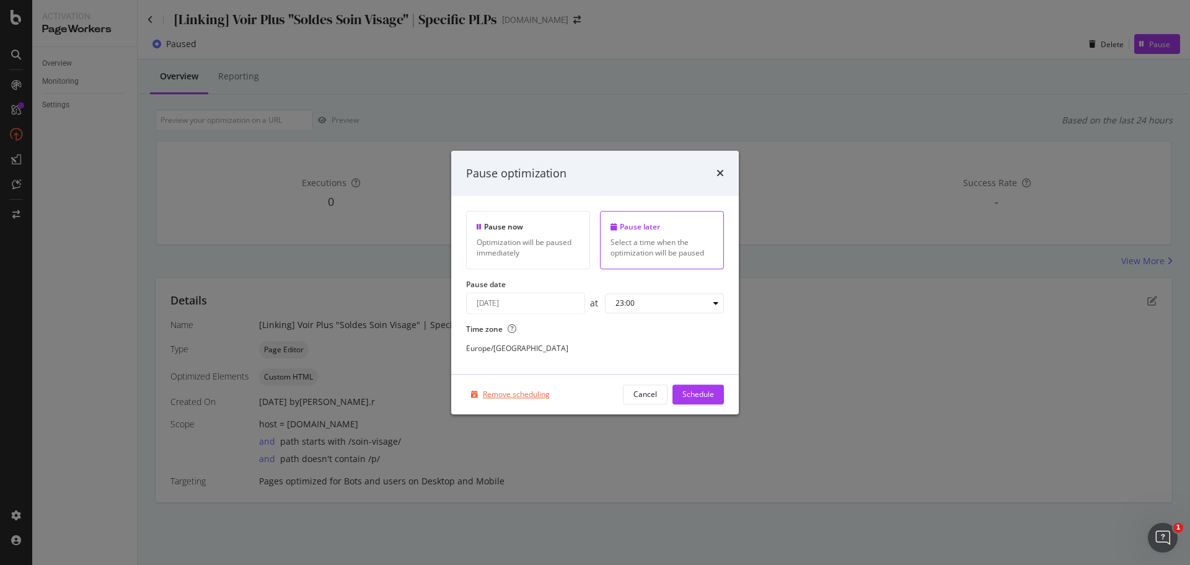
click at [525, 394] on div "Remove scheduling" at bounding box center [516, 394] width 67 height 11
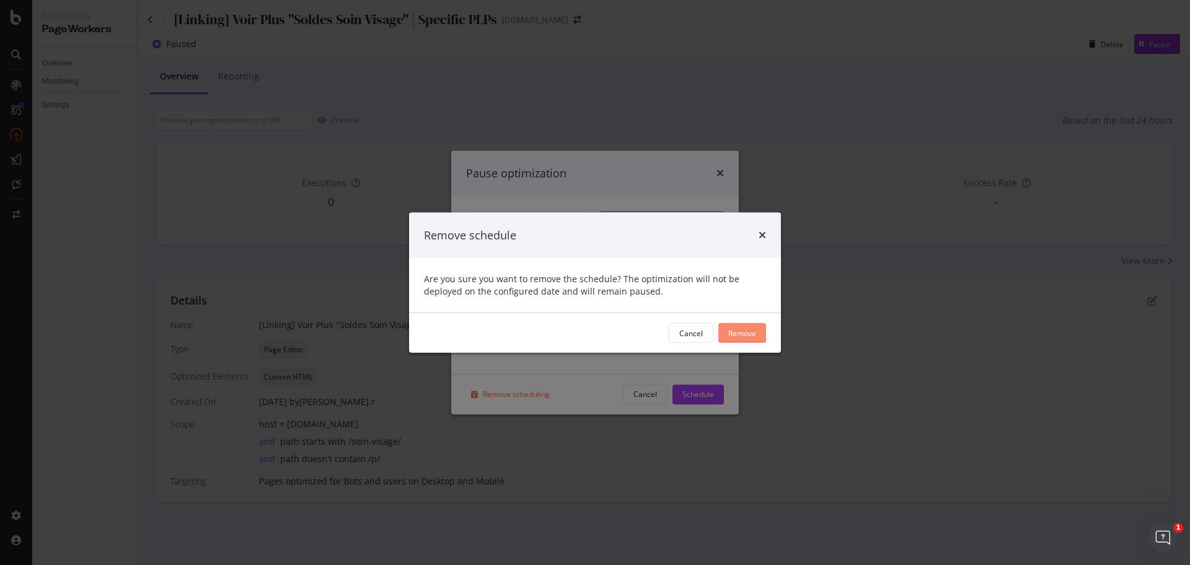
click at [735, 333] on div "Remove" at bounding box center [742, 332] width 28 height 11
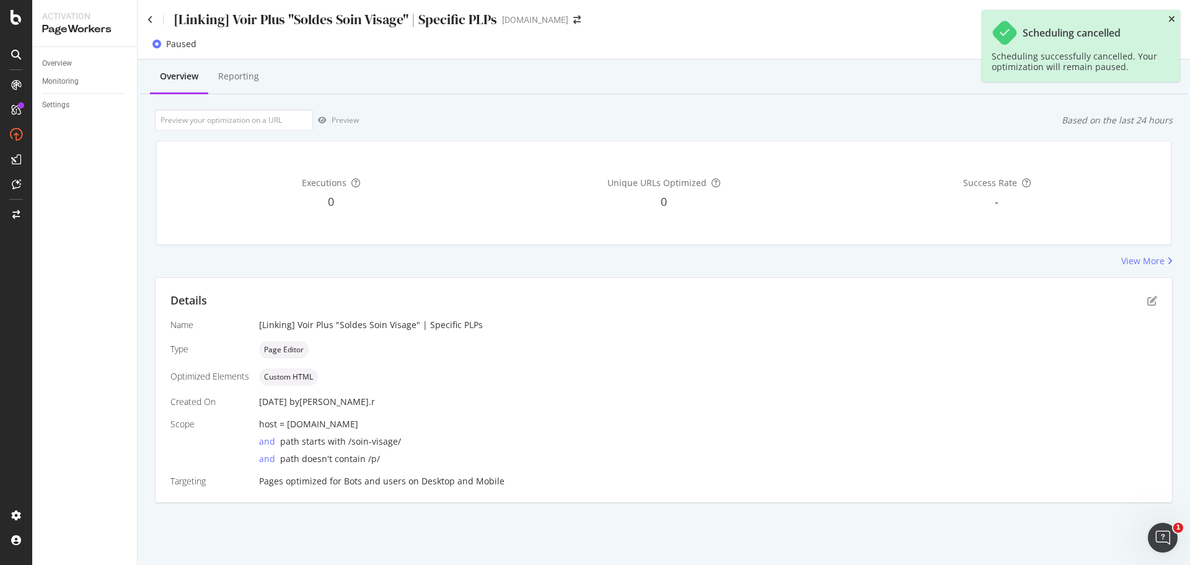
click at [1174, 21] on icon "close toast" at bounding box center [1171, 19] width 7 height 9
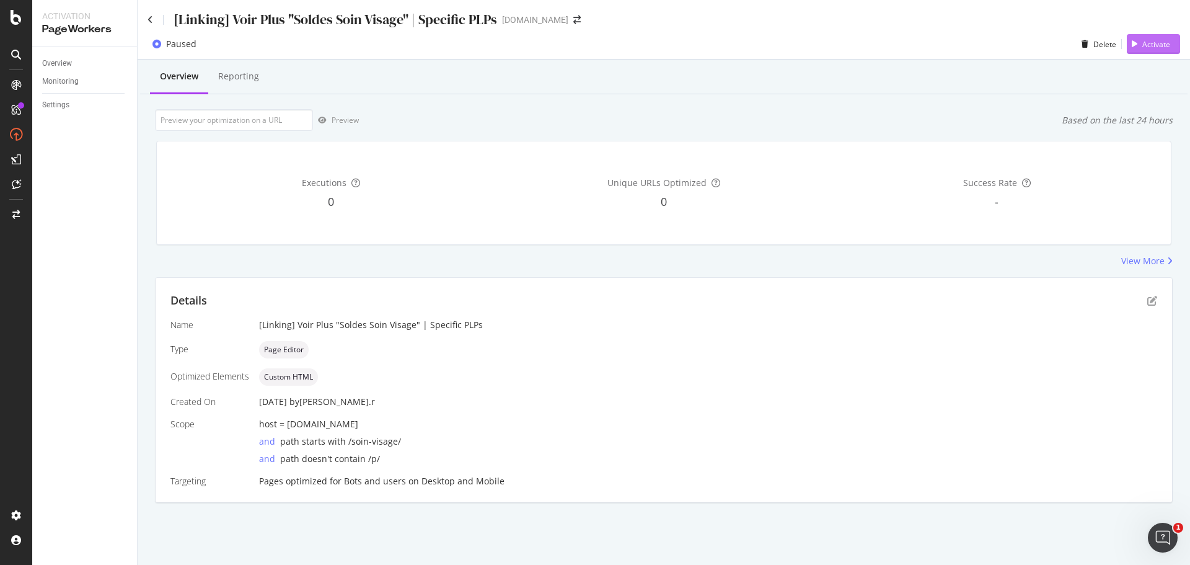
click at [1150, 46] on div "Activate" at bounding box center [1156, 44] width 28 height 11
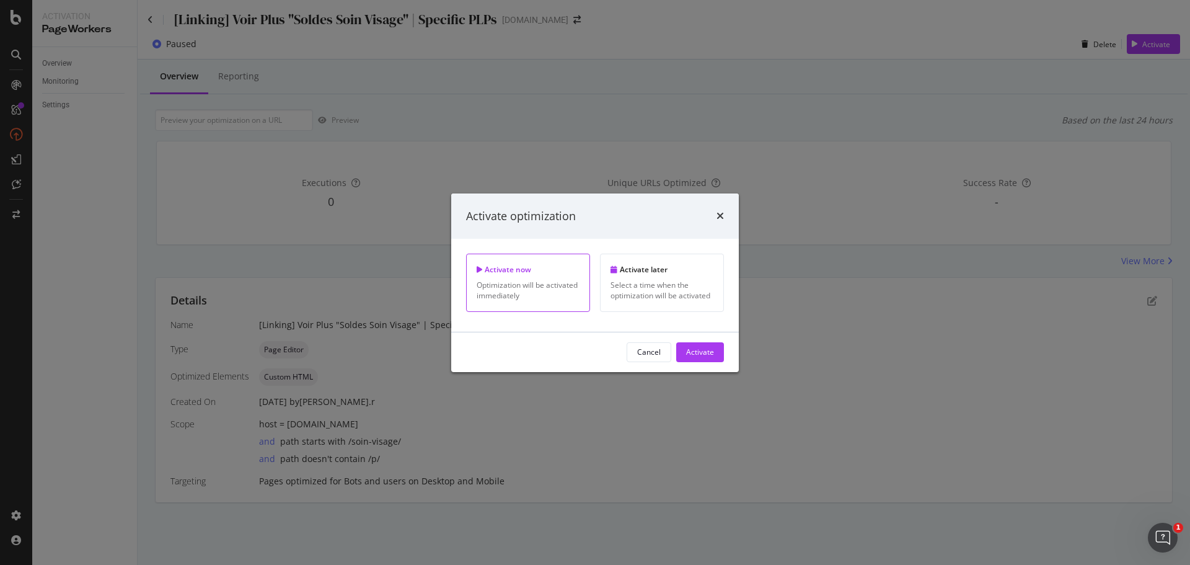
click at [626, 275] on div "Activate later" at bounding box center [662, 269] width 103 height 11
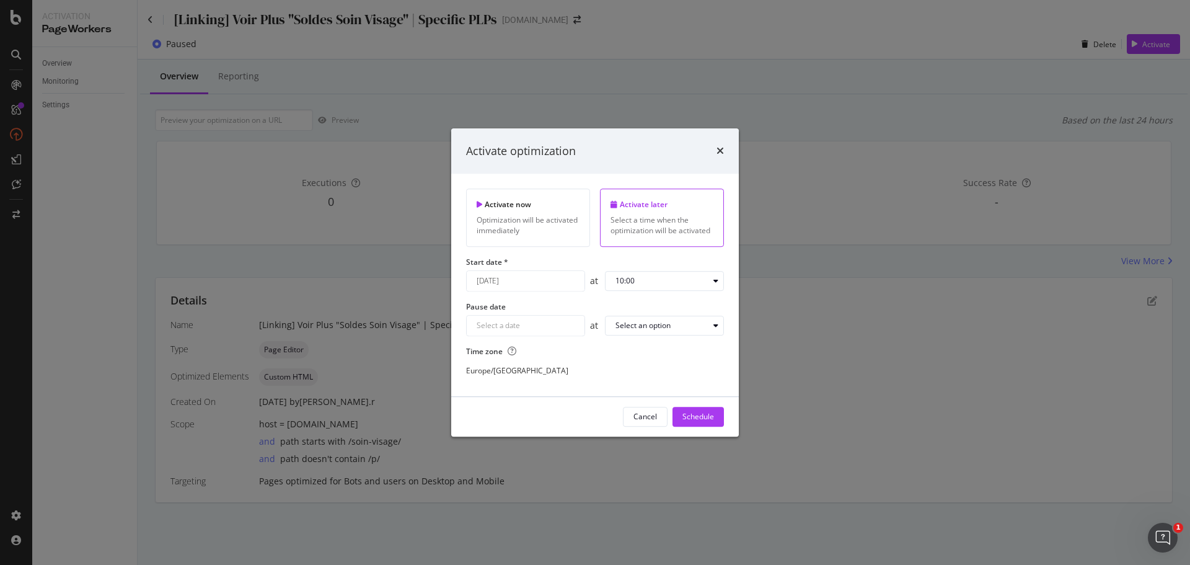
click at [524, 281] on input "August 18th 2025" at bounding box center [526, 281] width 118 height 20
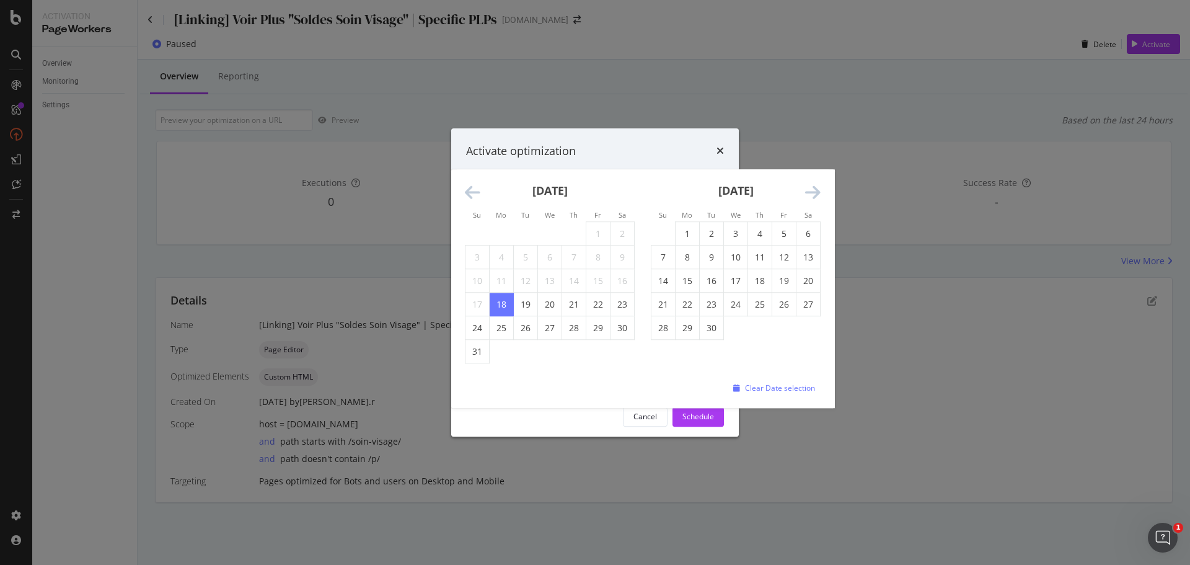
click at [814, 193] on icon "Move forward to switch to the next month." at bounding box center [812, 192] width 15 height 17
click at [816, 194] on icon "Move forward to switch to the next month." at bounding box center [812, 192] width 15 height 17
click at [732, 259] on td "7" at bounding box center [736, 257] width 24 height 24
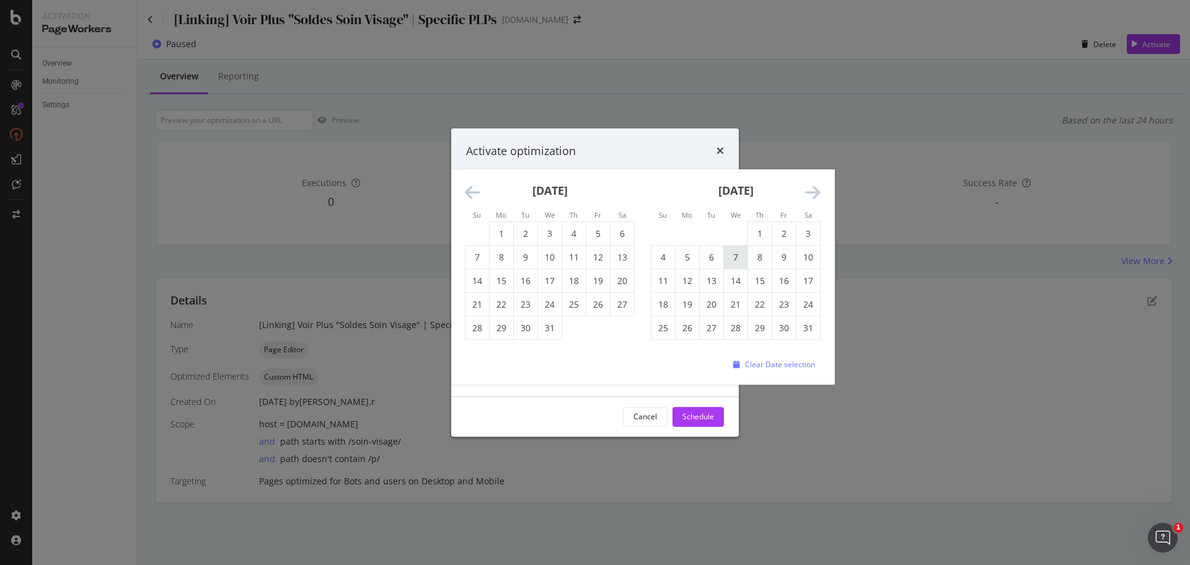
type input "January 7th 2026"
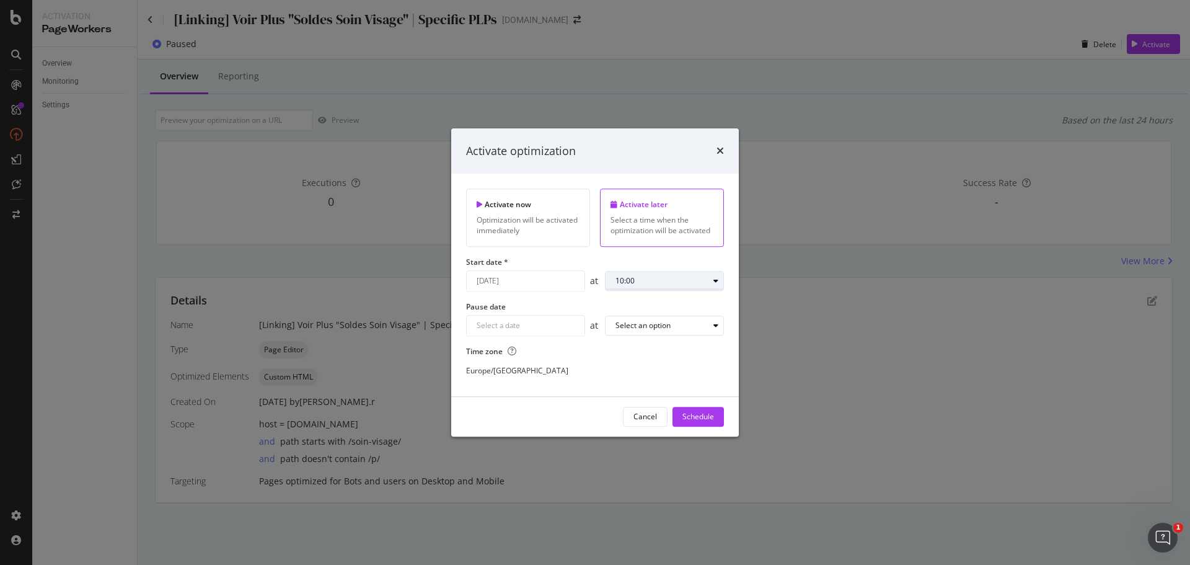
click at [660, 277] on div "10:00" at bounding box center [662, 280] width 93 height 7
click at [632, 402] on div "08:00" at bounding box center [629, 404] width 19 height 11
click at [524, 326] on div "Navigate forward to interact with the calendar and select a date. Press the que…" at bounding box center [525, 325] width 119 height 21
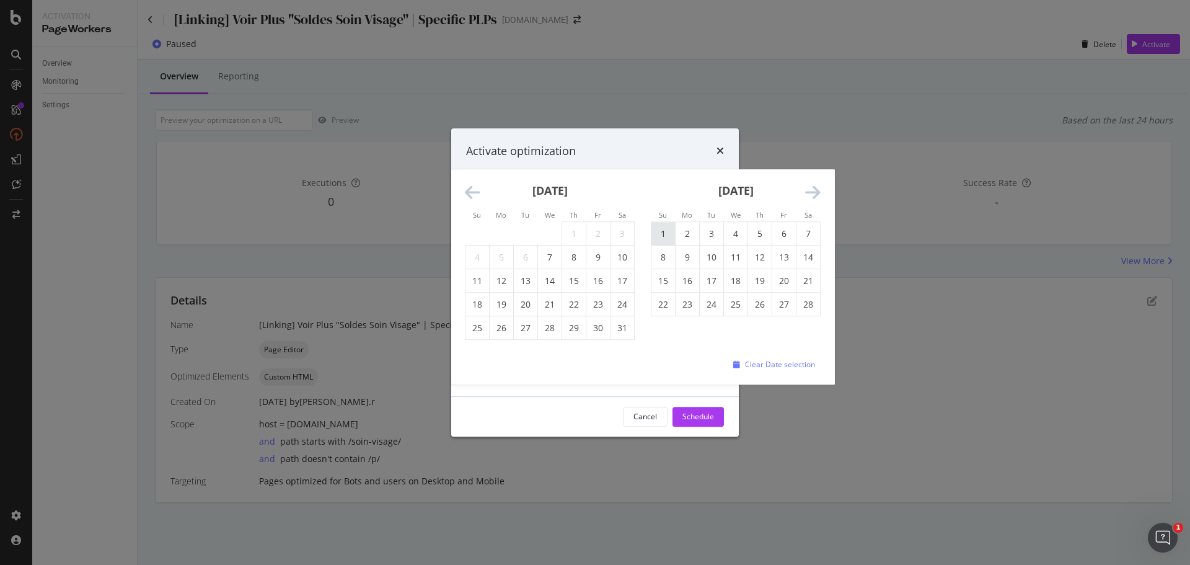
click at [663, 232] on td "1" at bounding box center [663, 234] width 24 height 24
type input "February 1st 2026"
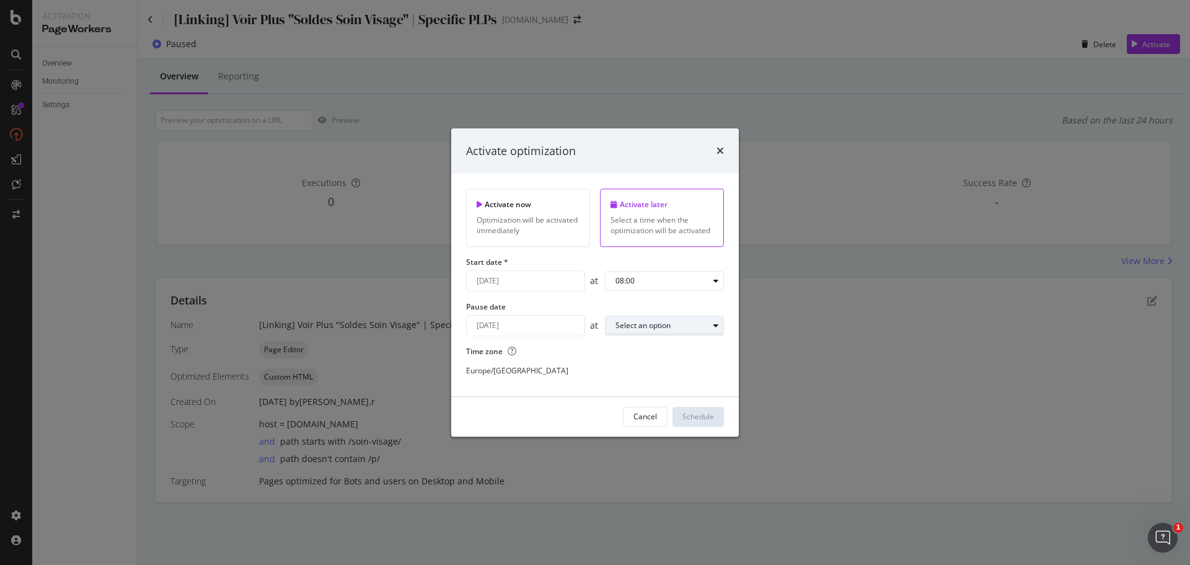
click at [671, 325] on div "Select an option" at bounding box center [662, 325] width 93 height 7
click at [640, 490] on div "23:00" at bounding box center [630, 489] width 39 height 15
click at [706, 413] on div "Schedule" at bounding box center [698, 417] width 32 height 11
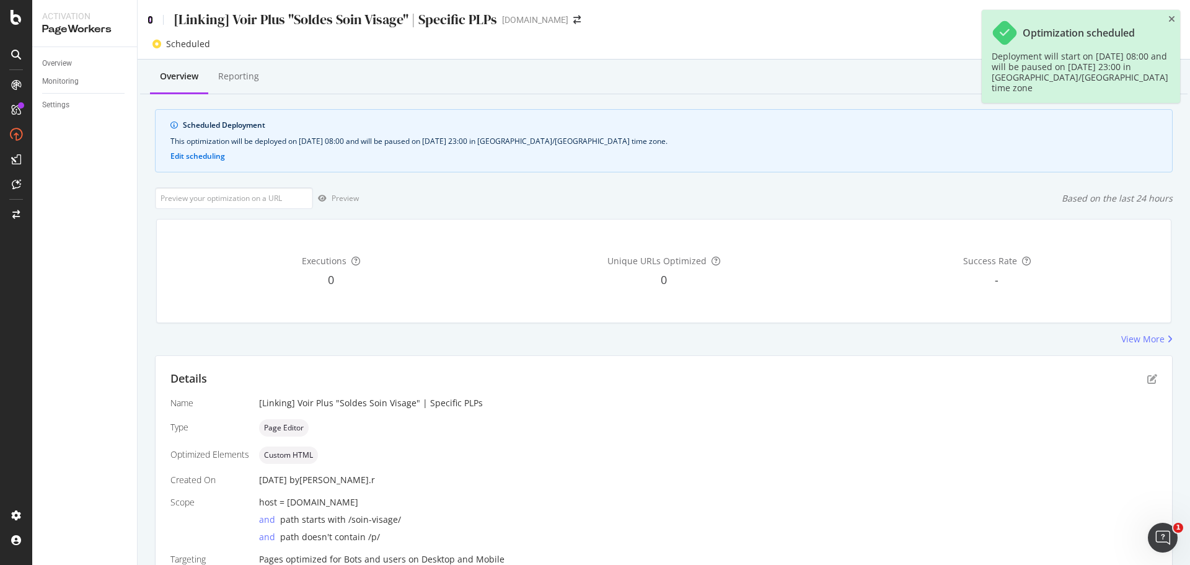
click at [150, 19] on icon at bounding box center [151, 19] width 6 height 9
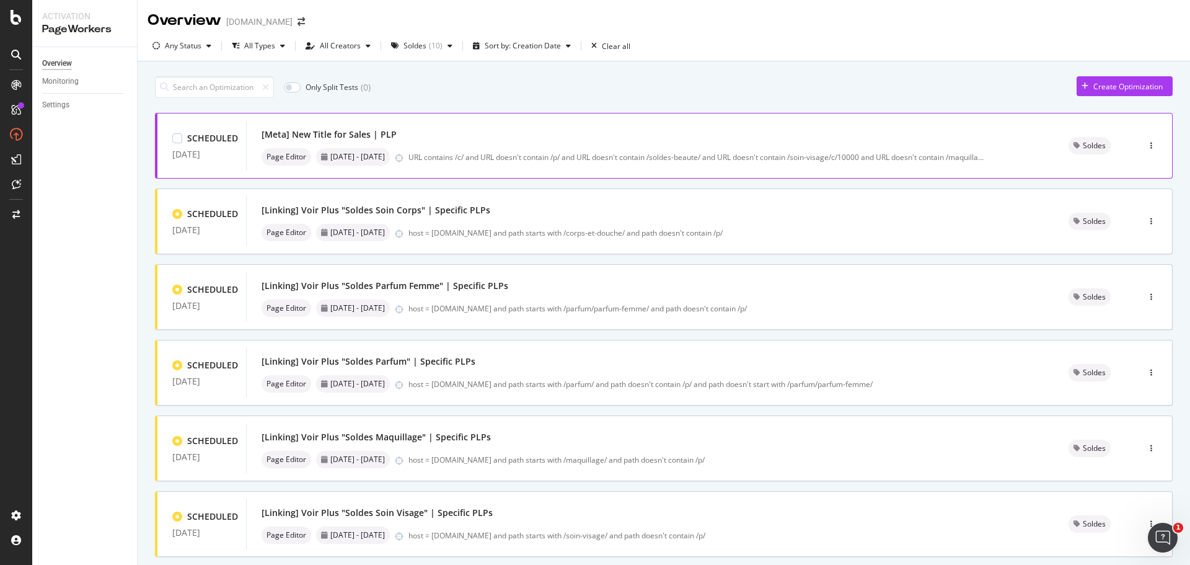
click at [746, 133] on div "[Meta] New Title for Sales | PLP" at bounding box center [650, 134] width 777 height 17
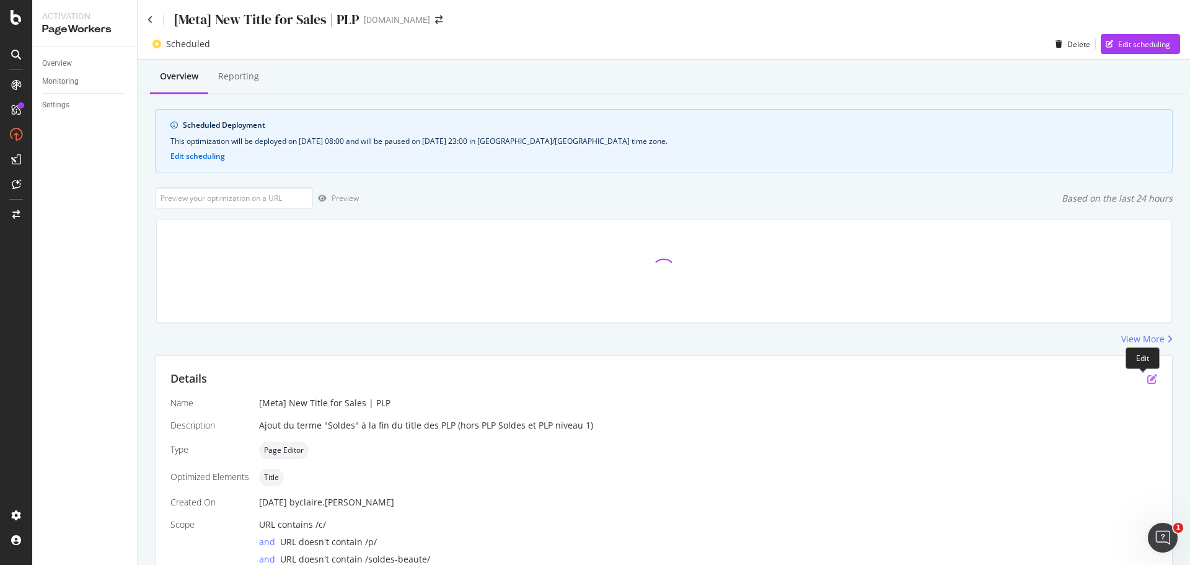
click at [1147, 380] on icon "pen-to-square" at bounding box center [1152, 379] width 10 height 10
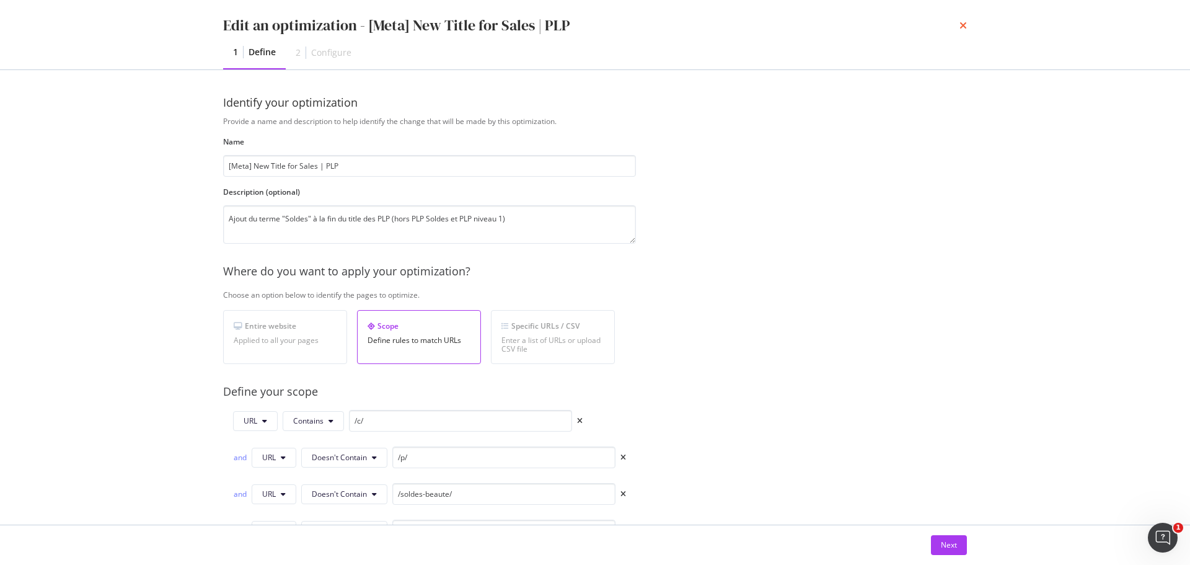
click at [966, 21] on icon "times" at bounding box center [963, 25] width 7 height 10
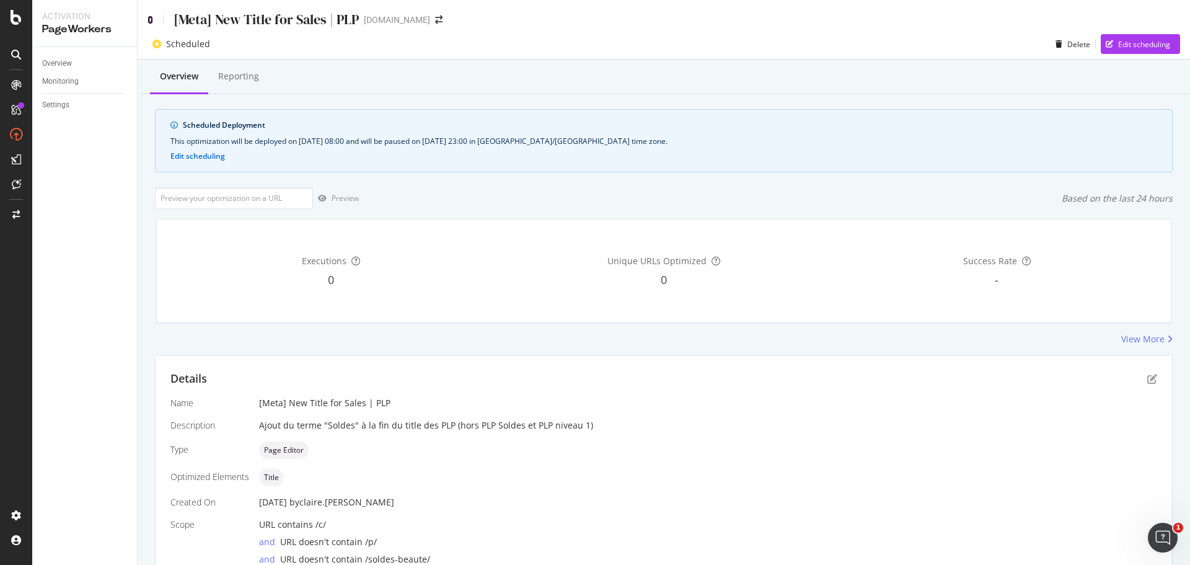
click at [149, 20] on icon at bounding box center [151, 19] width 6 height 9
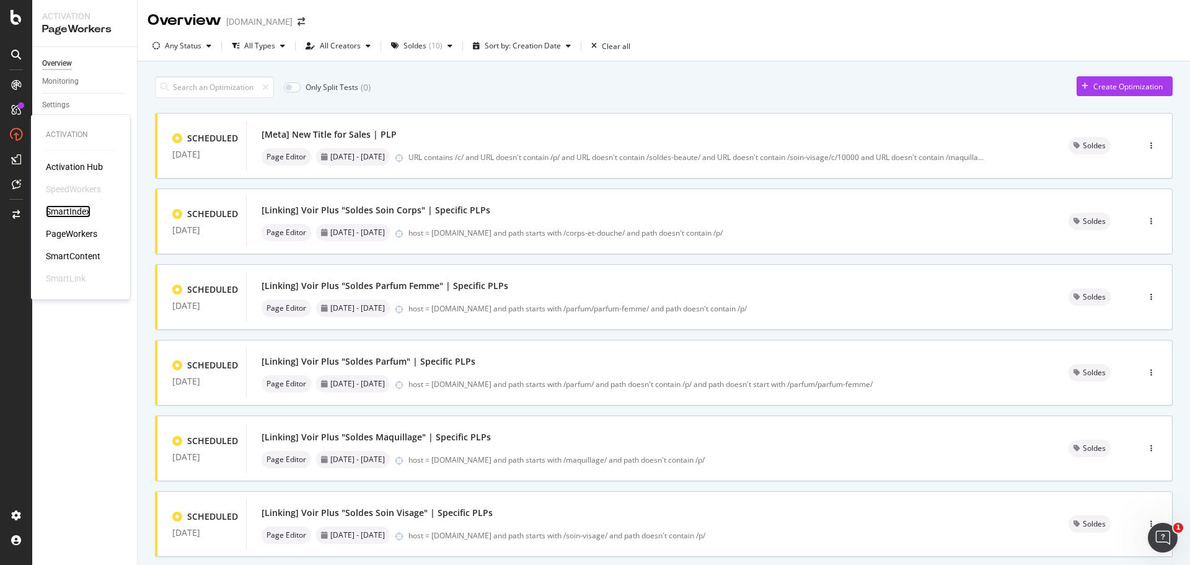
click at [63, 211] on div "SmartIndex" at bounding box center [68, 211] width 45 height 12
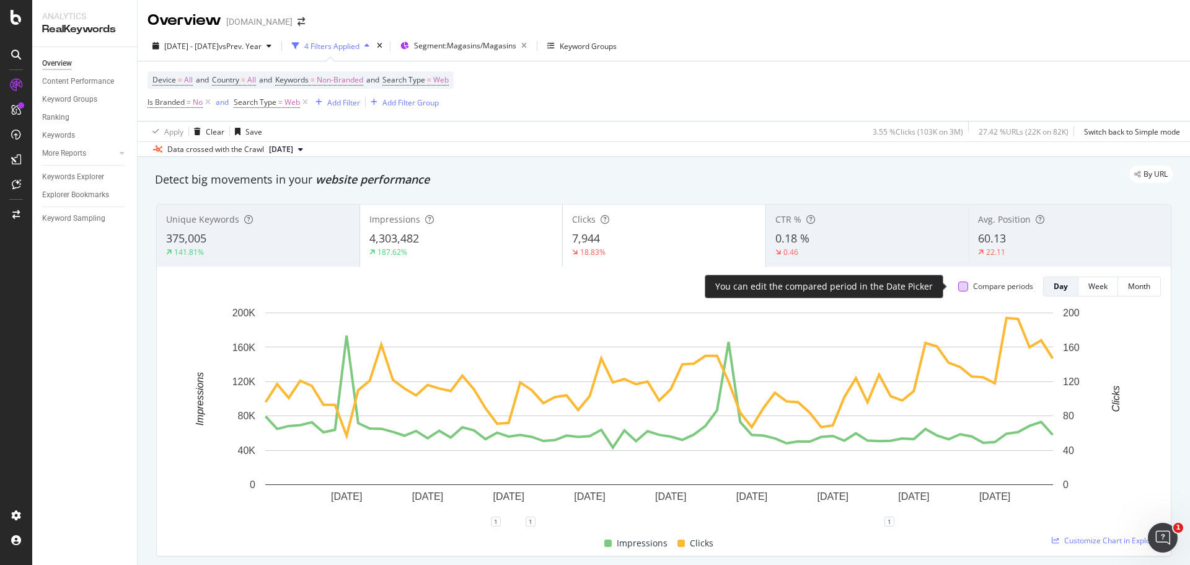
click at [958, 286] on div at bounding box center [963, 286] width 10 height 10
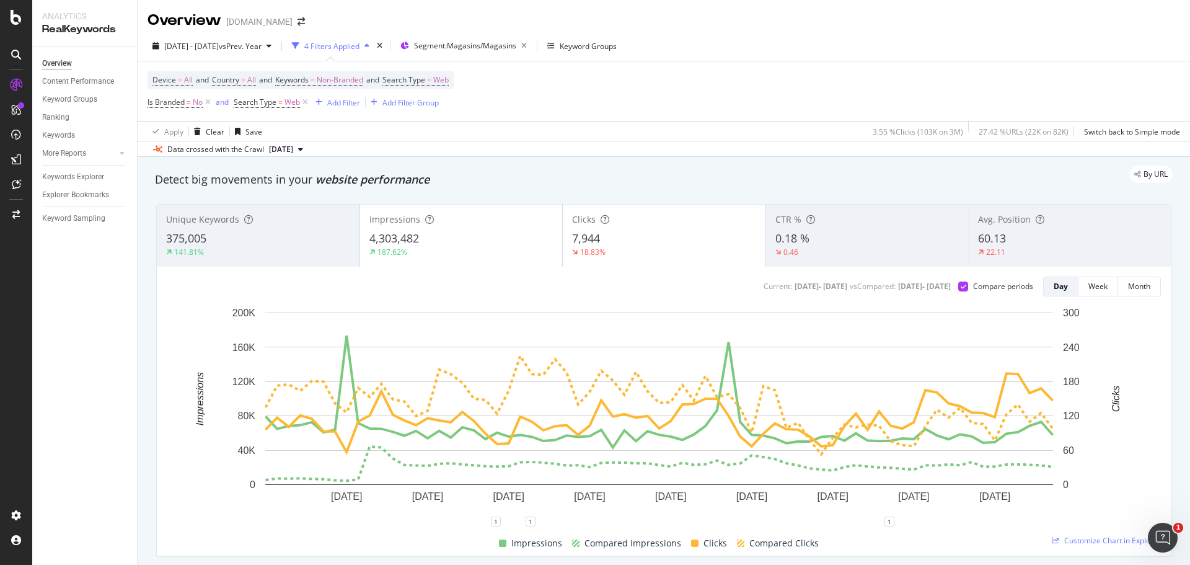
click at [624, 239] on div "7,944" at bounding box center [664, 239] width 184 height 16
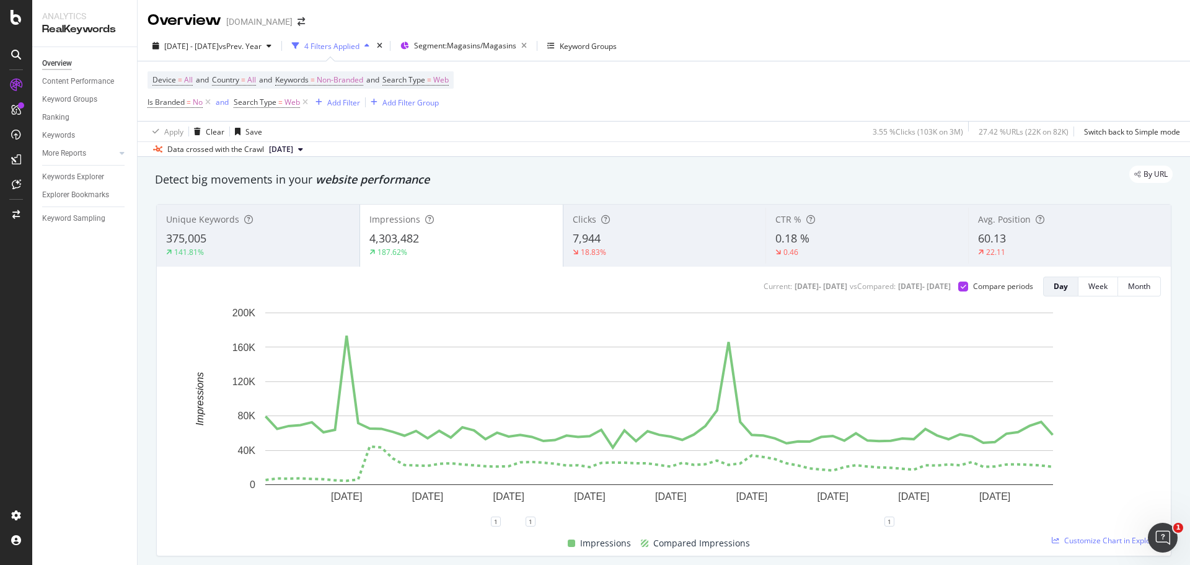
click at [607, 233] on div "7,944" at bounding box center [665, 239] width 184 height 16
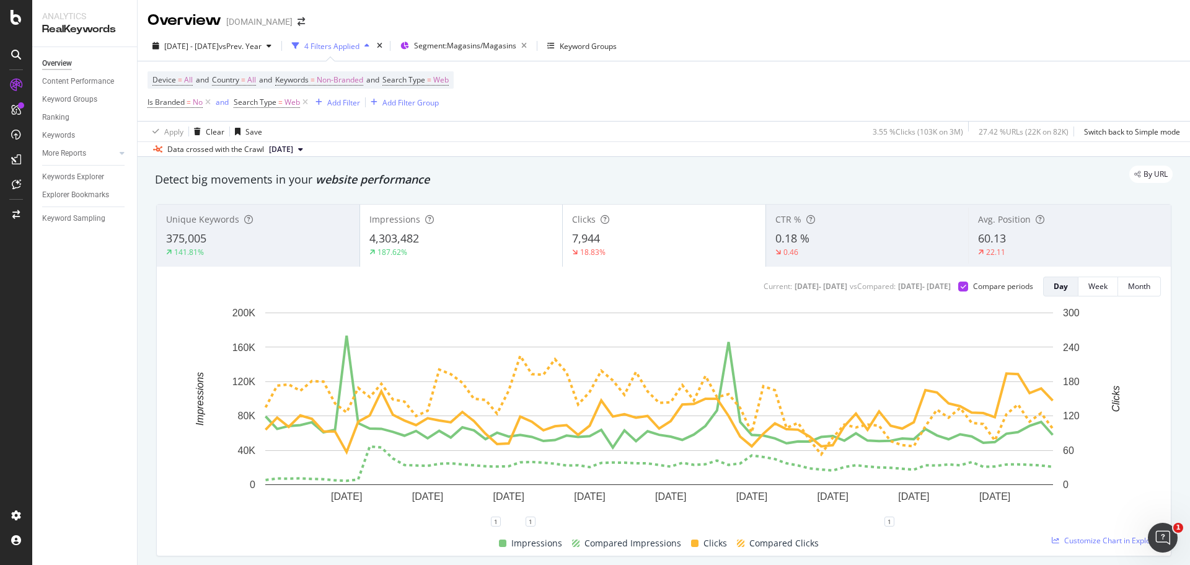
click at [477, 231] on div "4,303,482" at bounding box center [461, 239] width 184 height 16
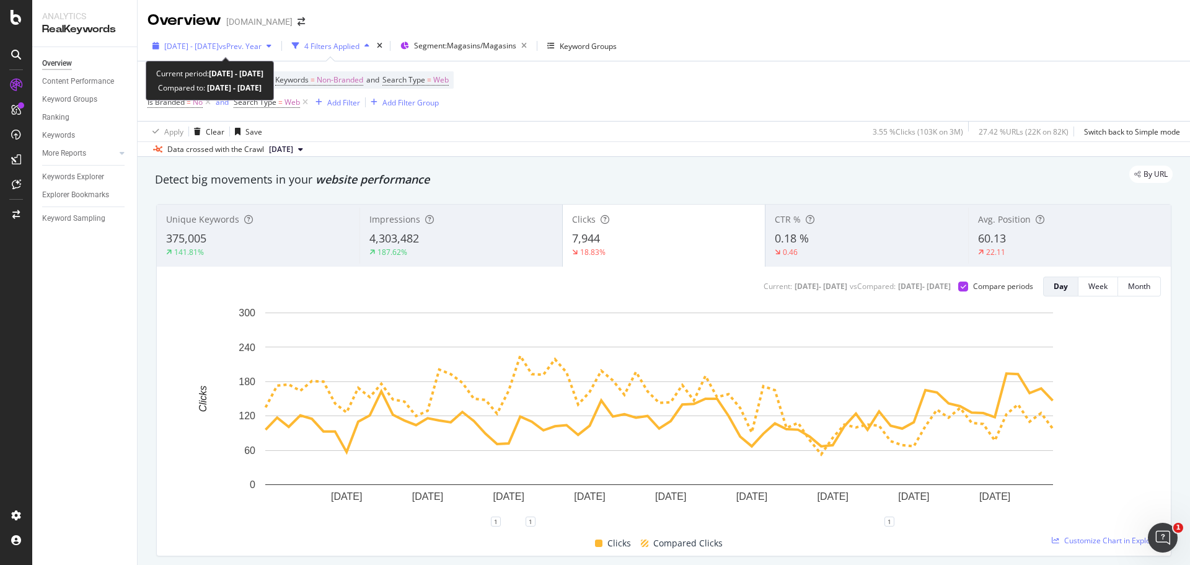
click at [262, 48] on span "vs Prev. Year" at bounding box center [240, 46] width 43 height 11
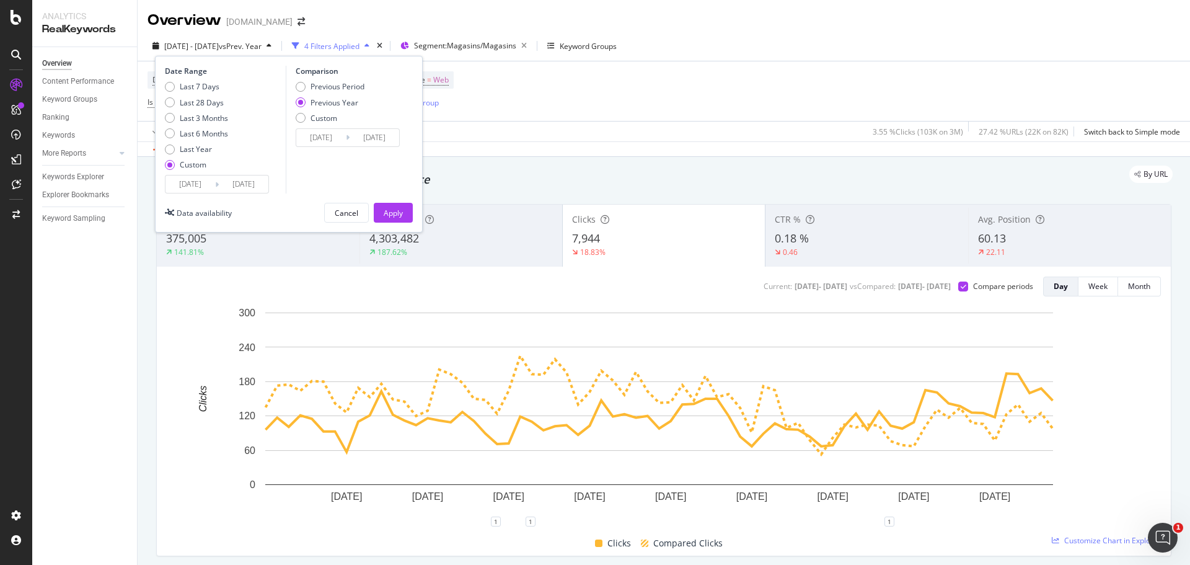
click at [245, 182] on input "2025/08/08" at bounding box center [244, 183] width 50 height 17
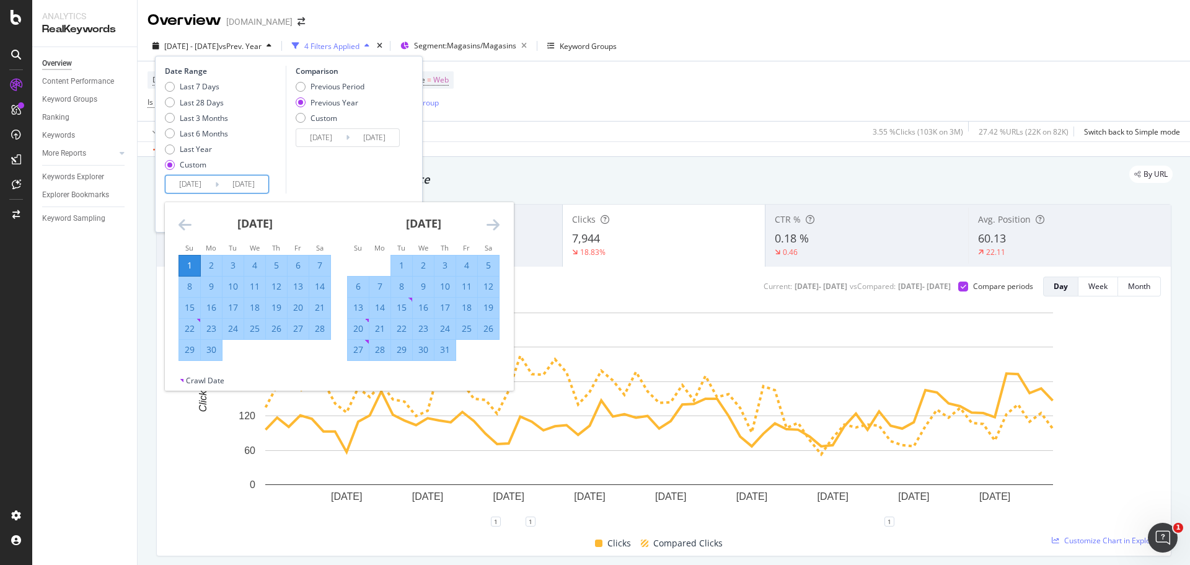
click at [493, 222] on icon "Move forward to switch to the next month." at bounding box center [493, 224] width 13 height 15
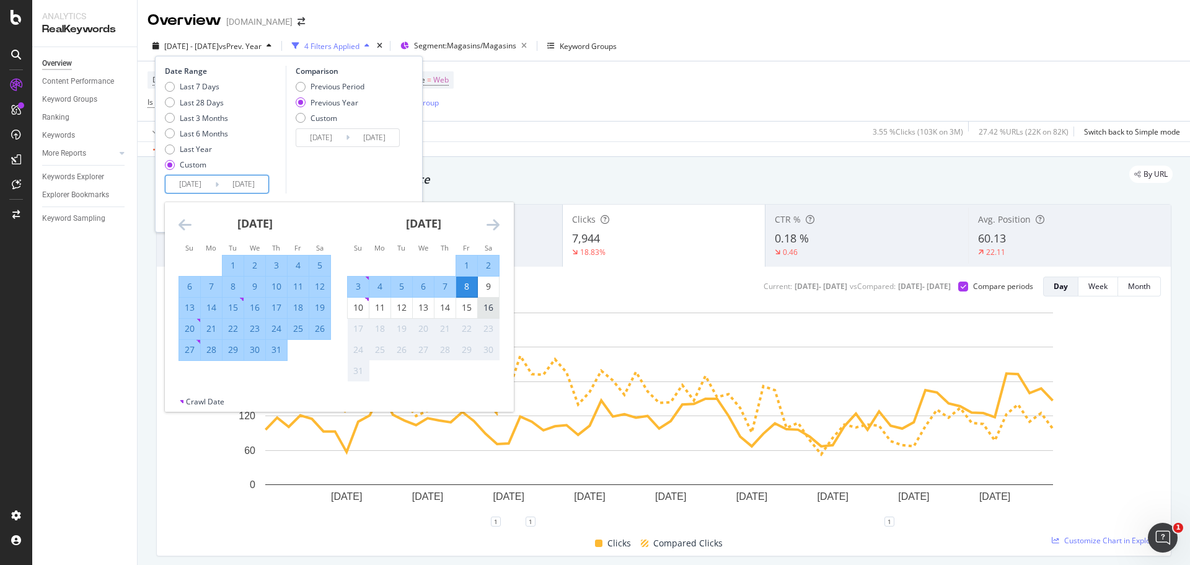
click at [491, 312] on div "16" at bounding box center [488, 307] width 21 height 12
type input "2025/08/16"
type input "2024/08/17"
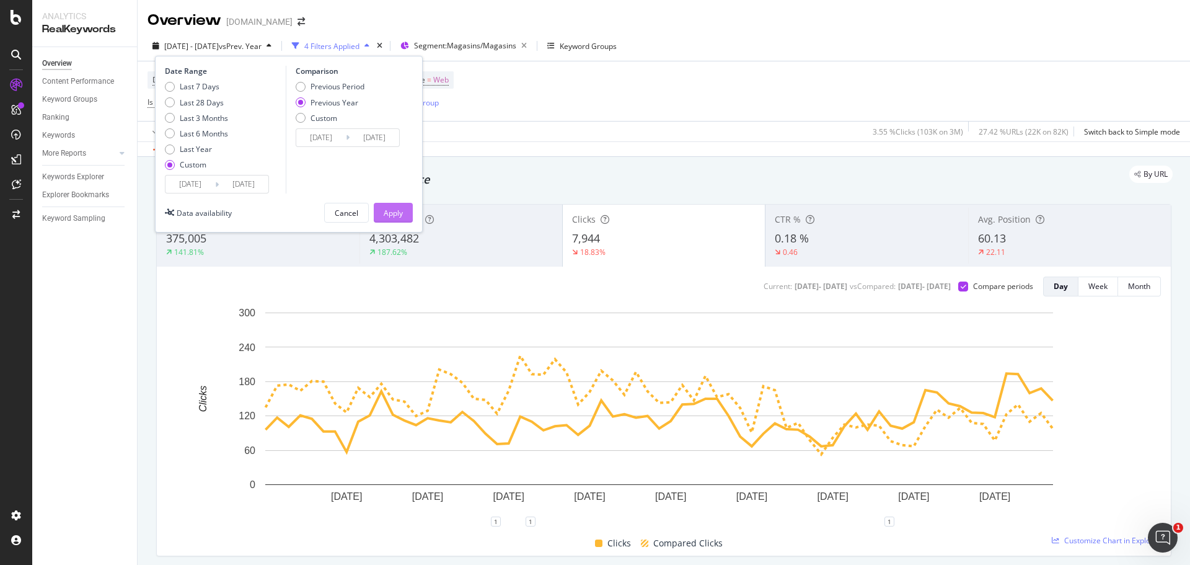
click at [397, 212] on div "Apply" at bounding box center [393, 213] width 19 height 11
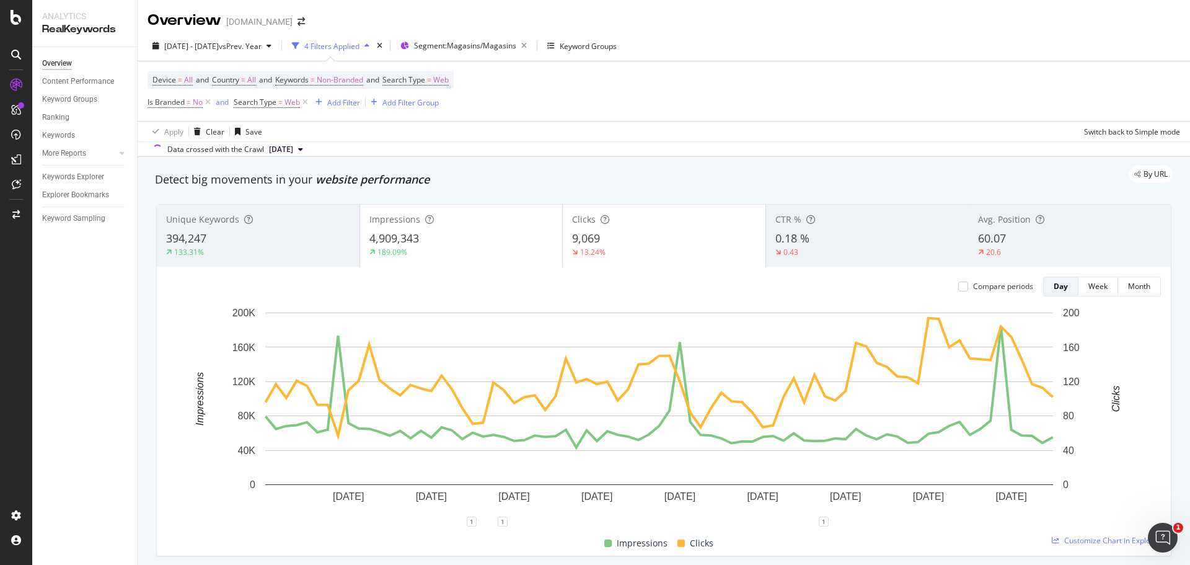
click at [490, 228] on div "Impressions 4,909,343 189.09%" at bounding box center [461, 236] width 203 height 56
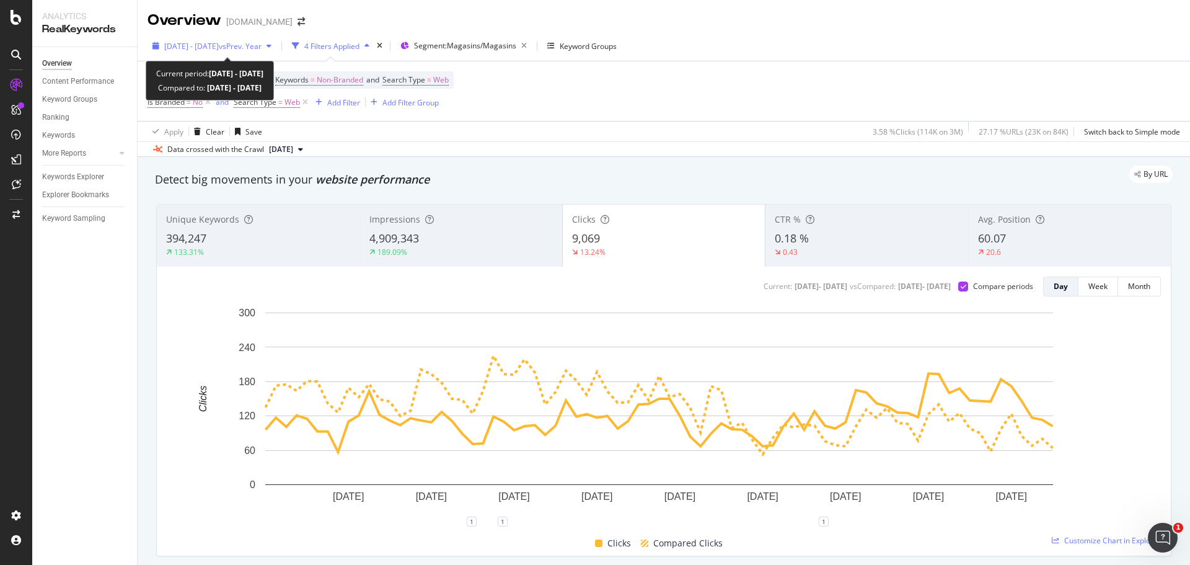
click at [219, 47] on span "2025 Jun. 1st - Aug. 16th" at bounding box center [191, 46] width 55 height 11
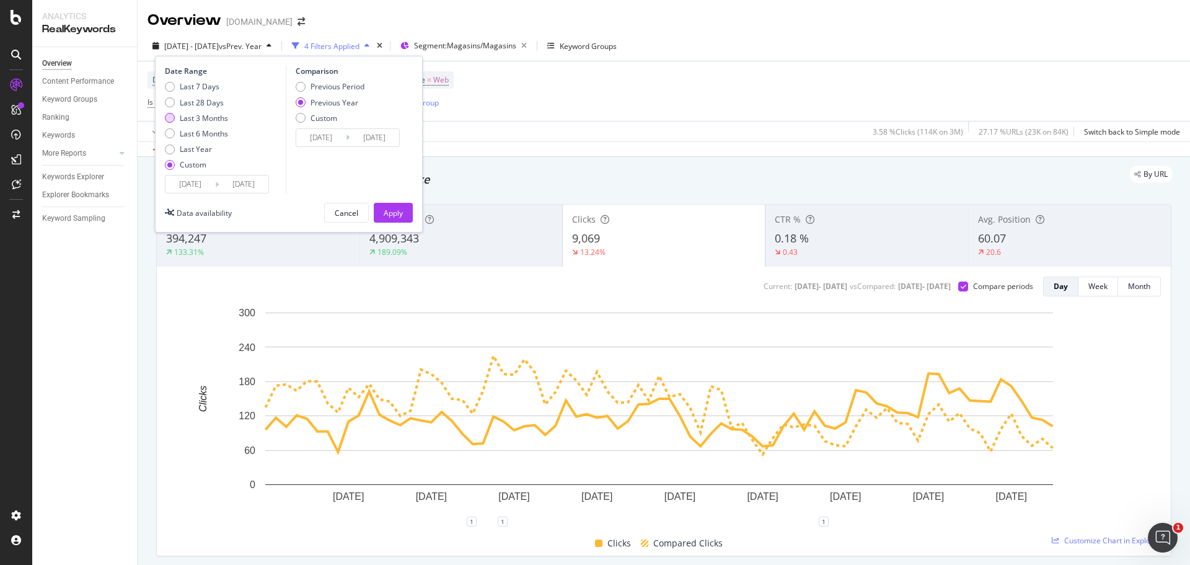
click at [170, 120] on div "Last 3 Months" at bounding box center [170, 118] width 10 height 10
type input "2025/05/17"
type input "2024/05/18"
click at [394, 216] on div "Apply" at bounding box center [393, 213] width 19 height 11
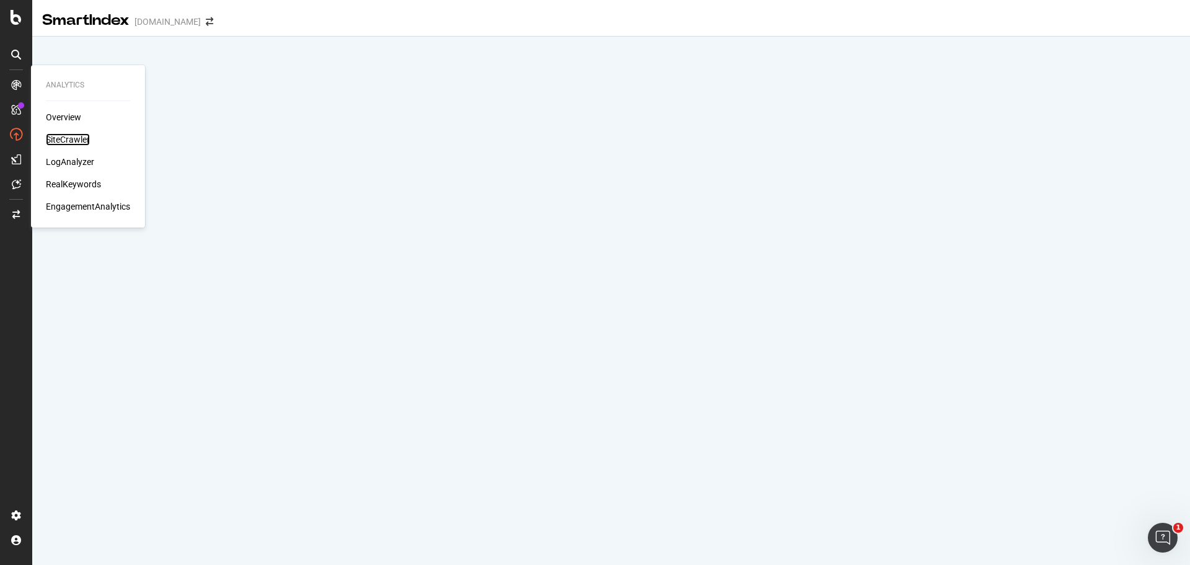
click at [60, 135] on div "SiteCrawler" at bounding box center [68, 139] width 44 height 12
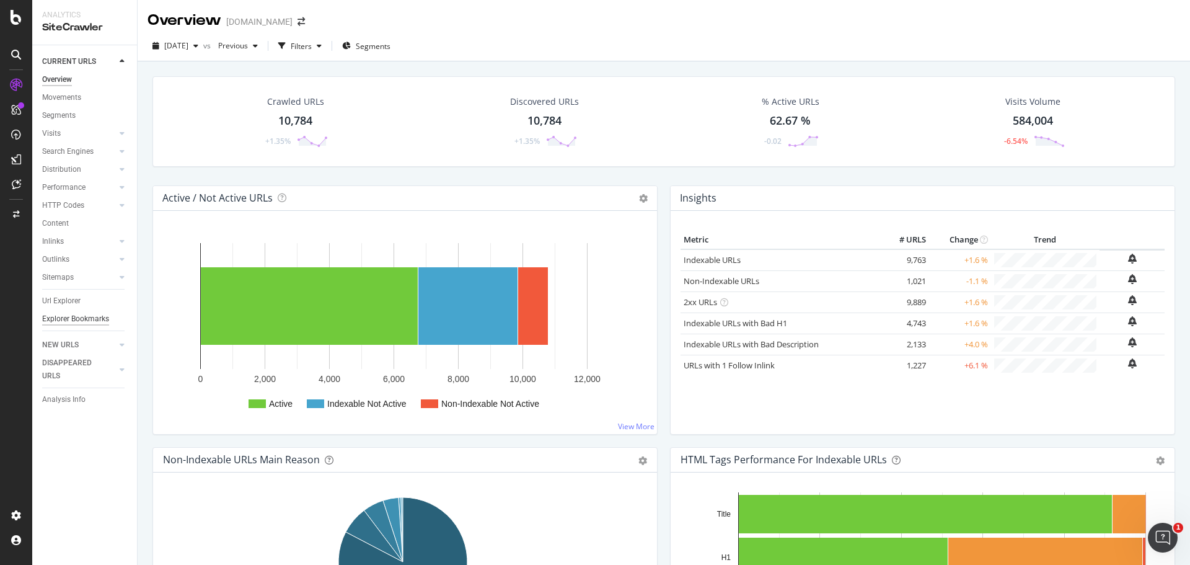
click at [76, 312] on div "Explorer Bookmarks" at bounding box center [75, 318] width 67 height 13
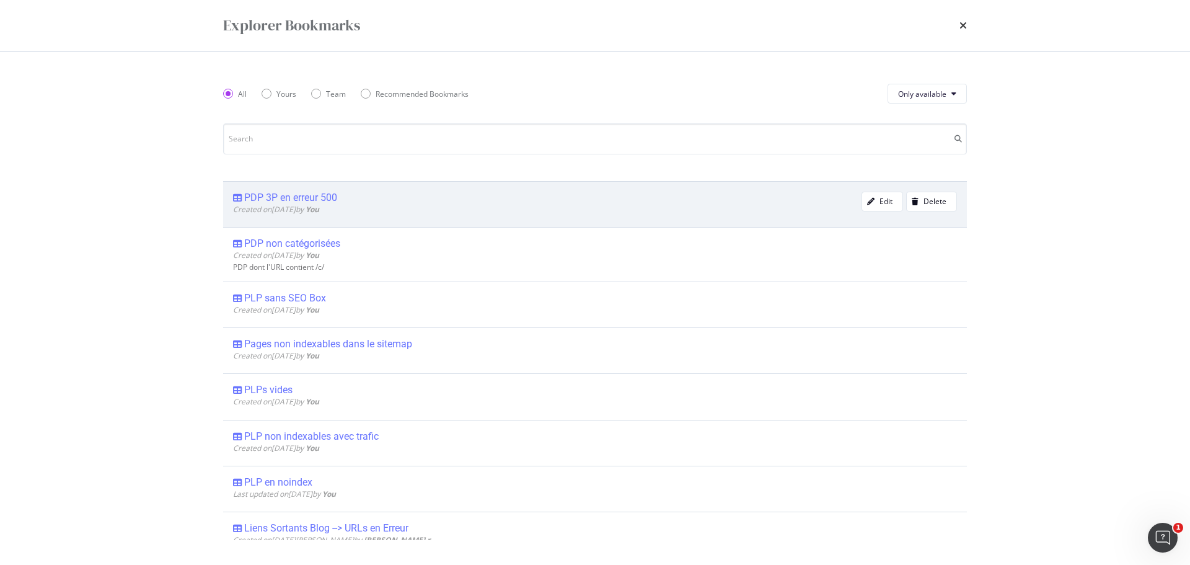
scroll to position [186, 0]
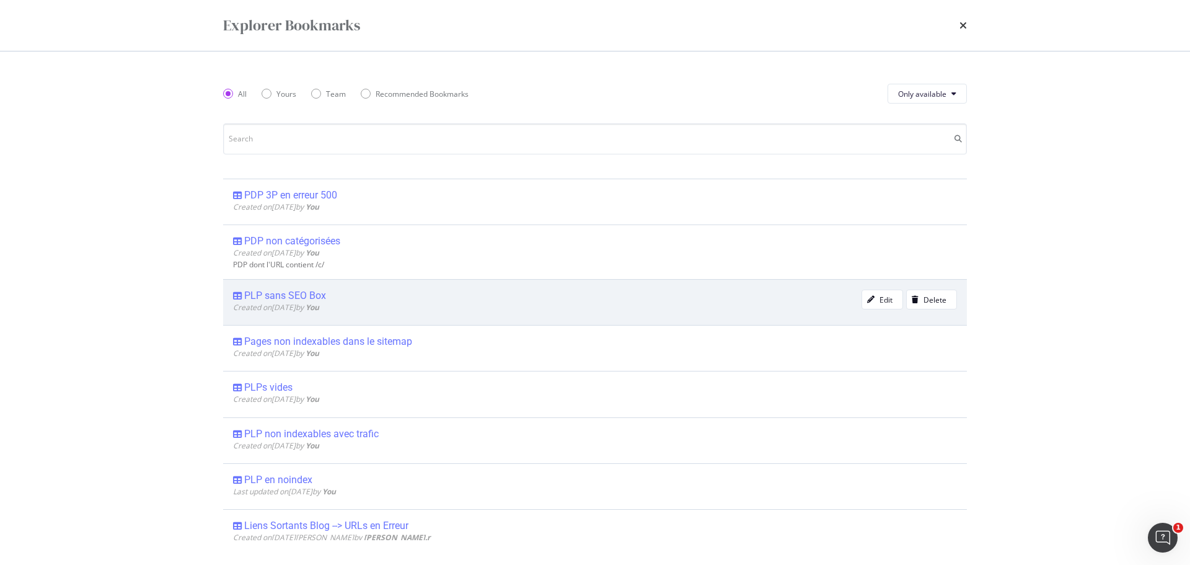
click at [310, 295] on div "PLP sans SEO Box" at bounding box center [285, 295] width 82 height 12
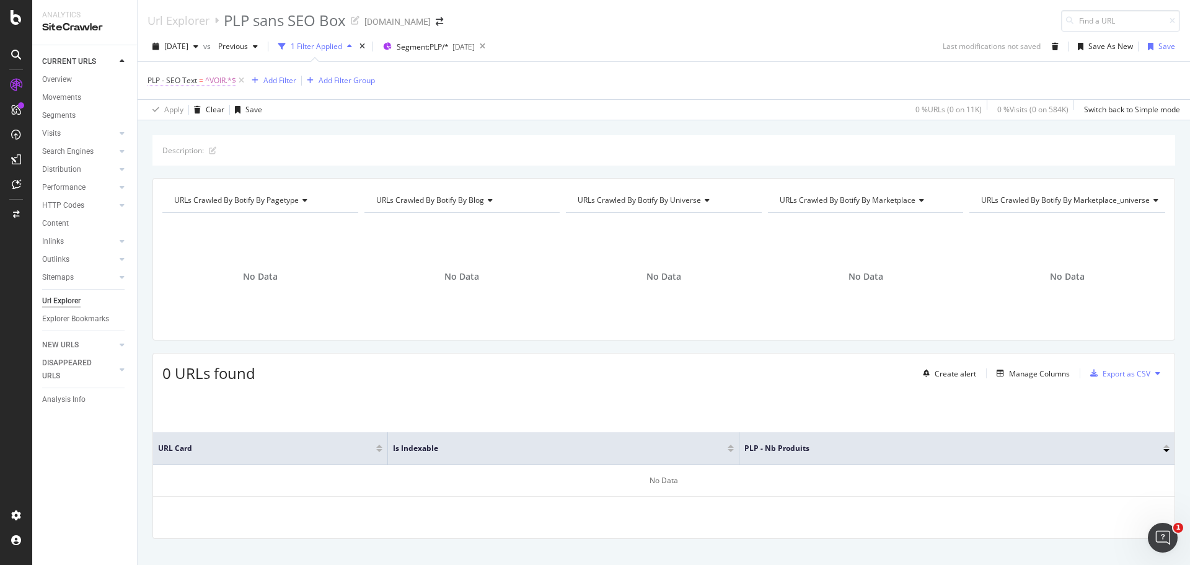
click at [204, 82] on span "PLP - SEO Text = ^VOIR.*$" at bounding box center [192, 80] width 89 height 11
click at [218, 80] on span "^VOIR.*$" at bounding box center [220, 80] width 31 height 17
click at [197, 130] on icon at bounding box center [199, 129] width 9 height 7
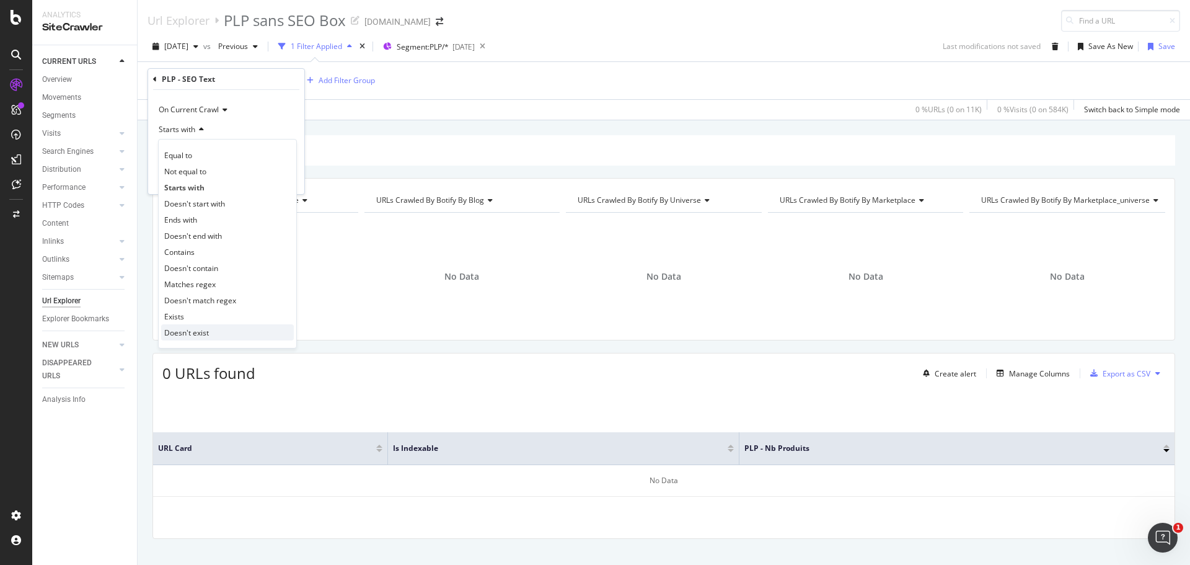
click at [192, 335] on span "Doesn't exist" at bounding box center [186, 332] width 45 height 11
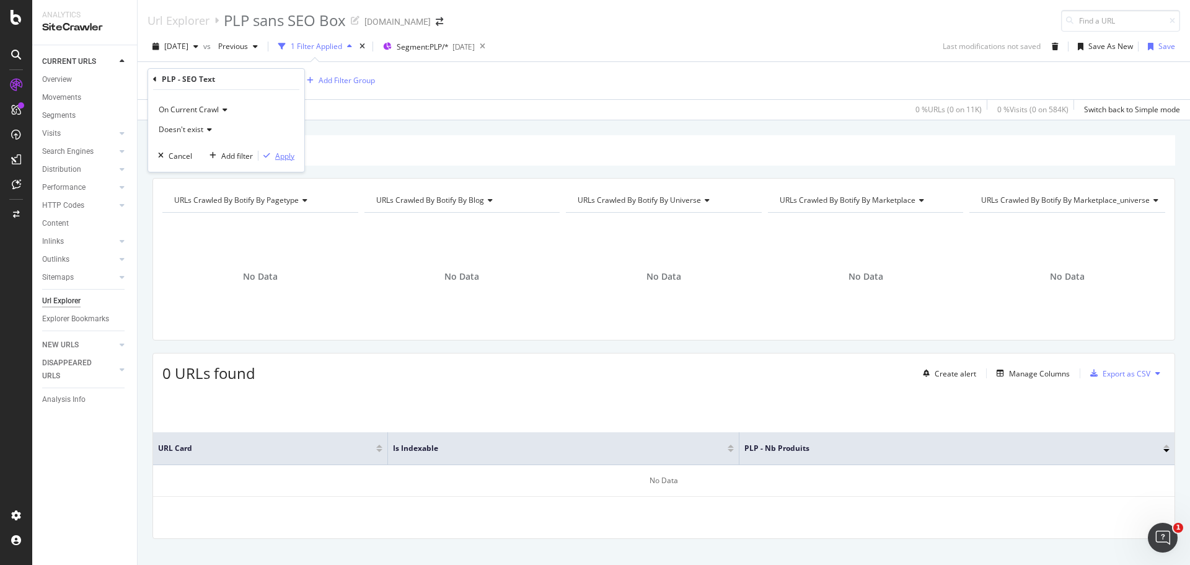
click at [287, 155] on div "Apply" at bounding box center [284, 156] width 19 height 11
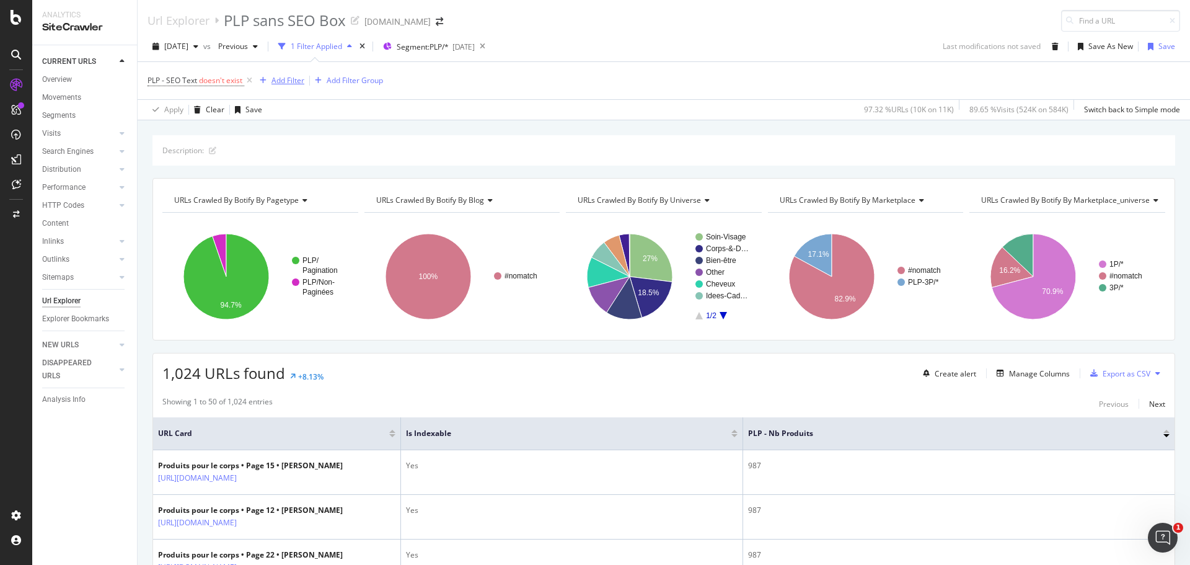
click at [291, 83] on div "Add Filter" at bounding box center [288, 80] width 33 height 11
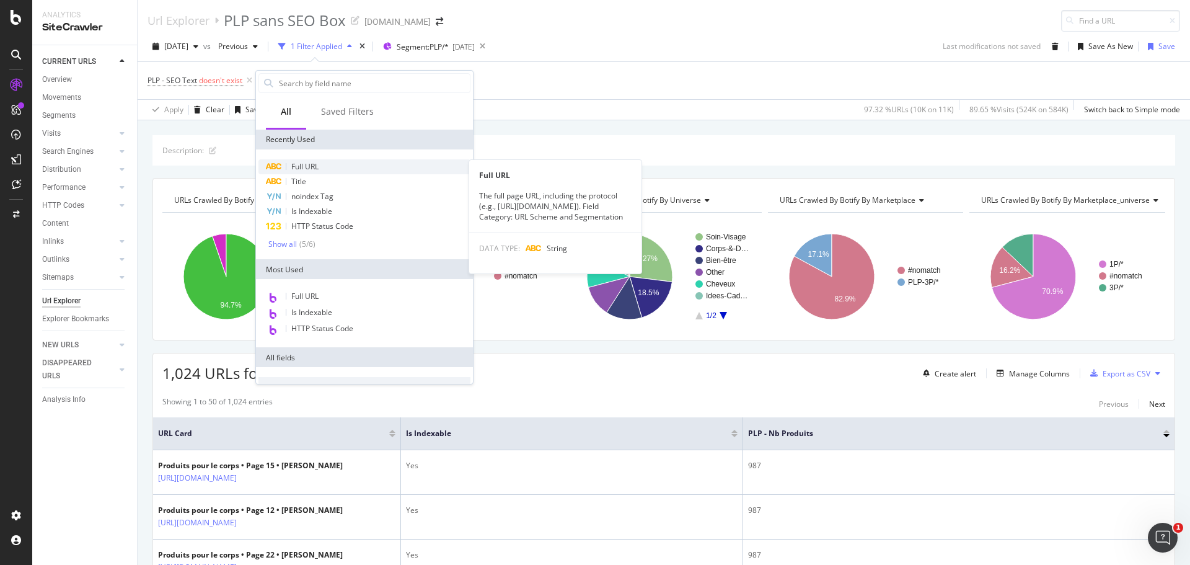
click at [309, 167] on span "Full URL" at bounding box center [304, 166] width 27 height 11
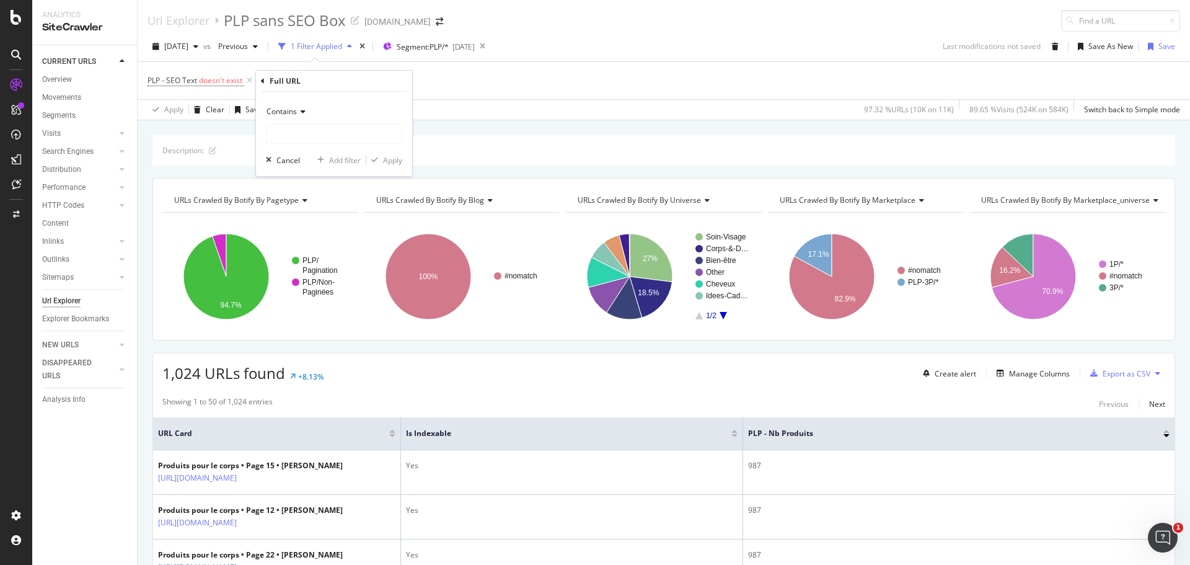
click at [294, 111] on span "Contains" at bounding box center [282, 111] width 30 height 11
click at [304, 250] on span "Doesn't contain" at bounding box center [299, 250] width 54 height 11
click at [304, 138] on input "text" at bounding box center [334, 134] width 135 height 20
type input "currentPage"
click at [387, 162] on div "Apply" at bounding box center [392, 160] width 19 height 11
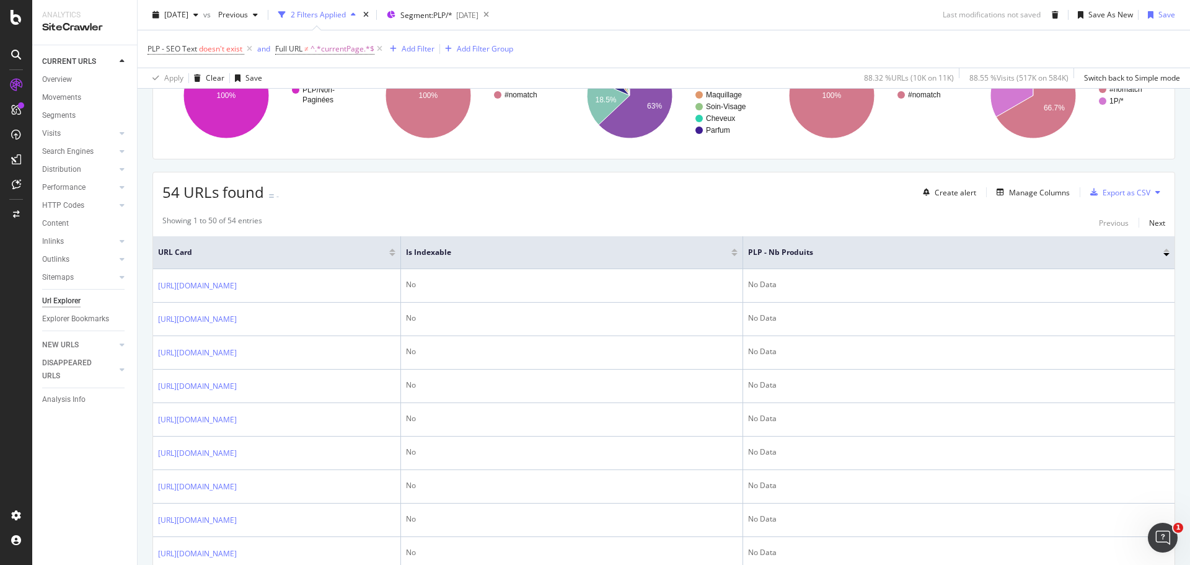
scroll to position [203, 0]
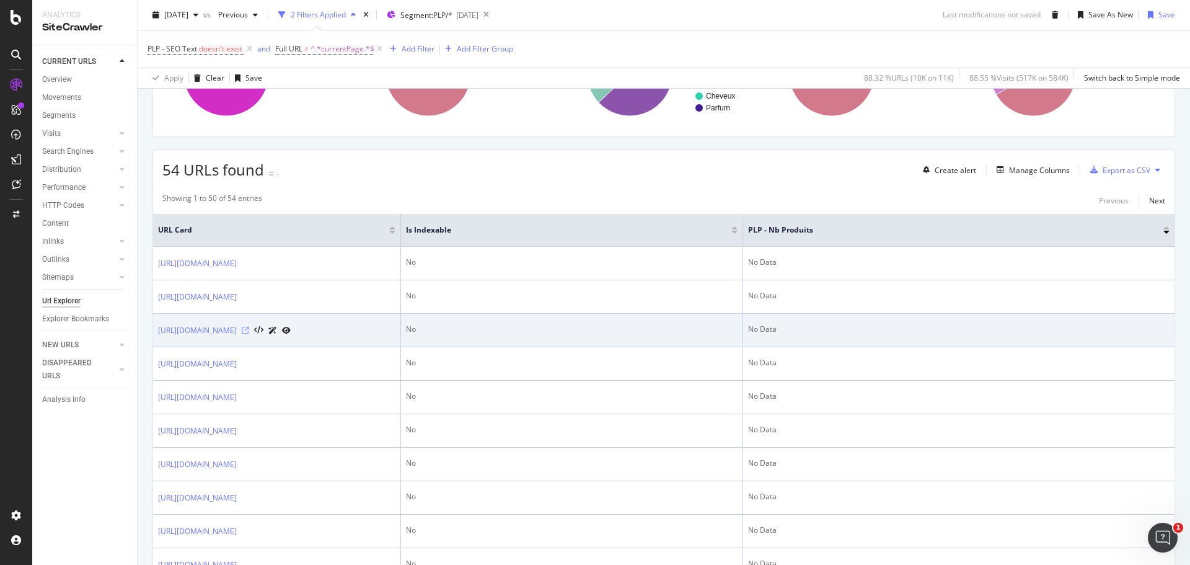
click at [249, 334] on icon at bounding box center [245, 330] width 7 height 7
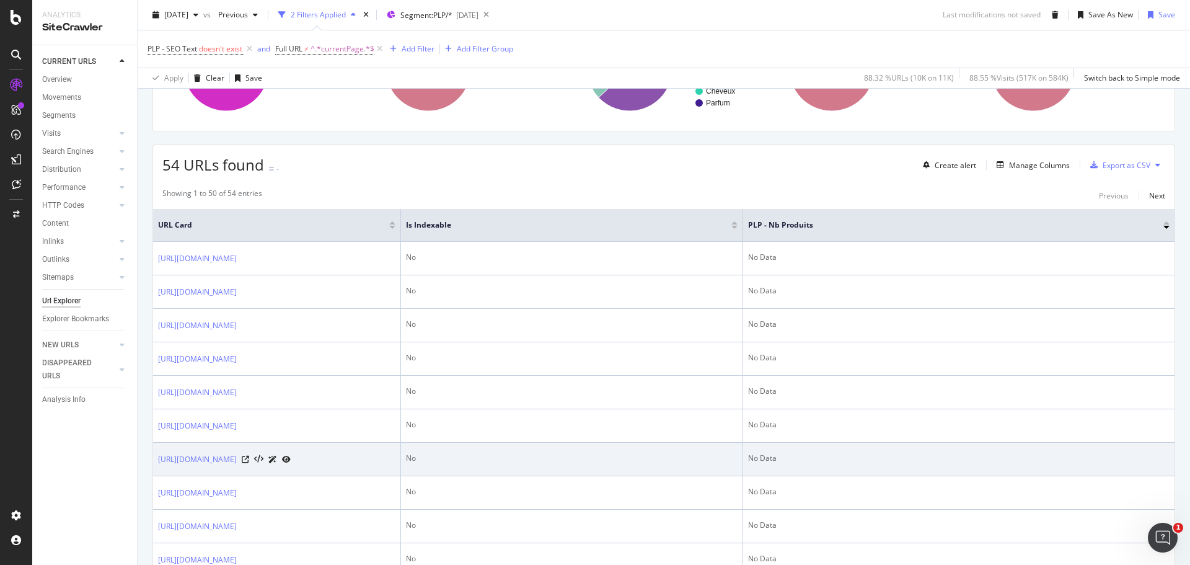
scroll to position [17, 0]
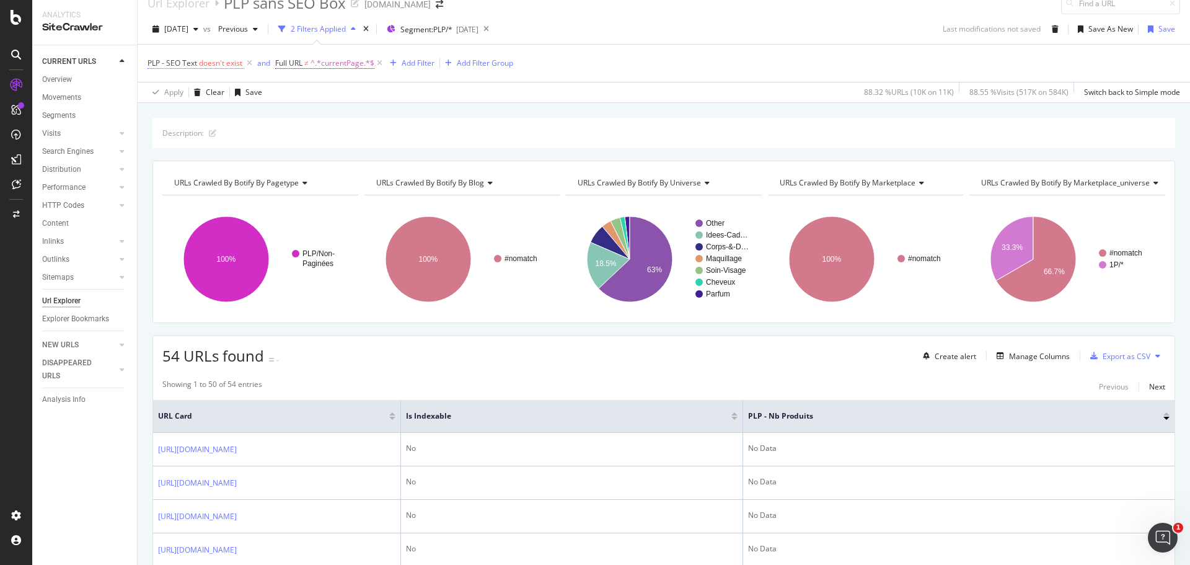
click at [227, 63] on span "doesn't exist" at bounding box center [220, 63] width 43 height 11
click at [200, 111] on span "Doesn't exist" at bounding box center [181, 112] width 45 height 11
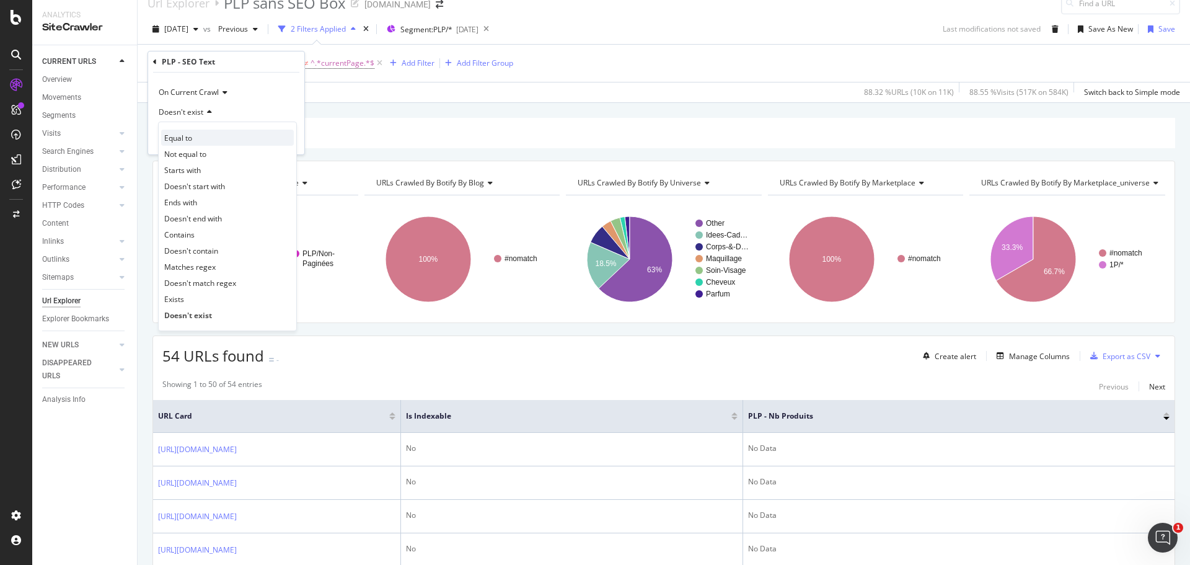
click at [187, 137] on span "Equal to" at bounding box center [178, 138] width 28 height 11
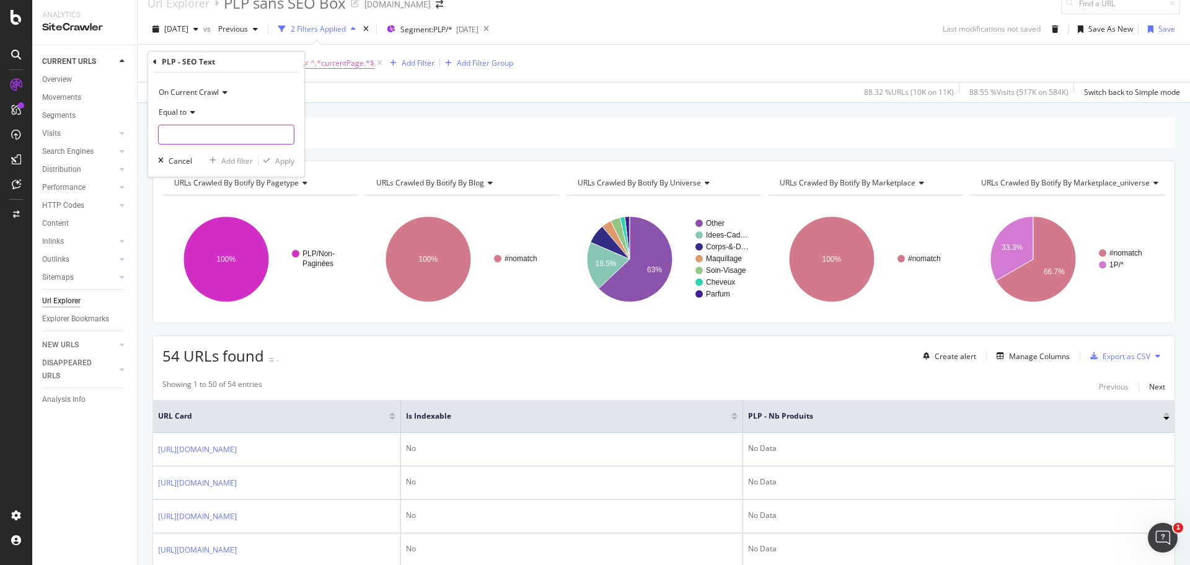
click at [205, 138] on input "text" at bounding box center [226, 135] width 135 height 20
click at [280, 117] on div "Equal to" at bounding box center [226, 112] width 136 height 20
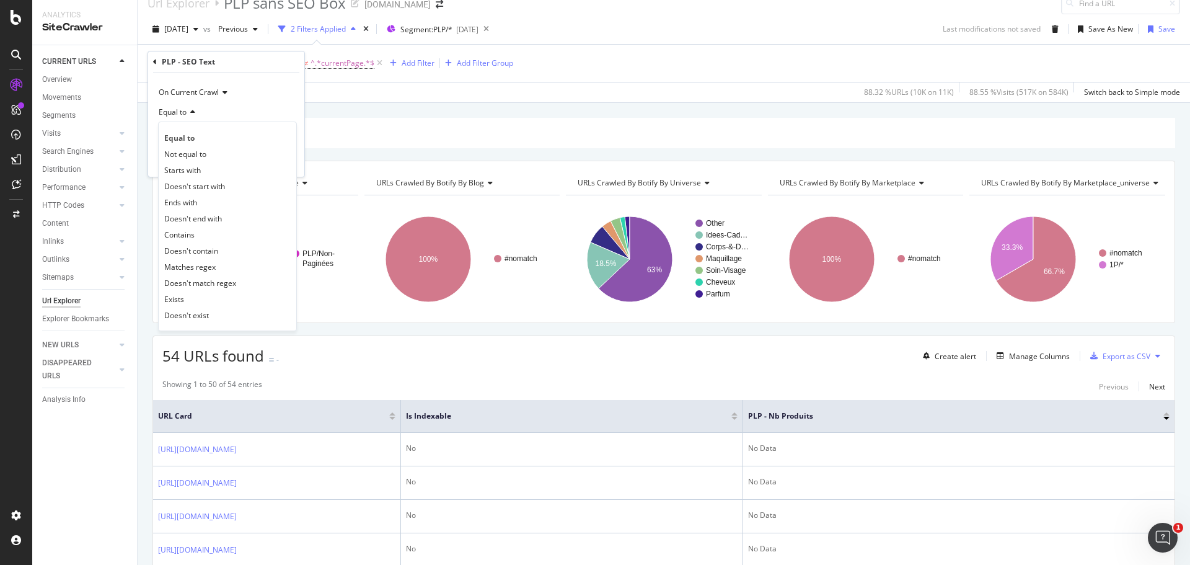
click at [197, 112] on div "Equal to" at bounding box center [226, 112] width 136 height 20
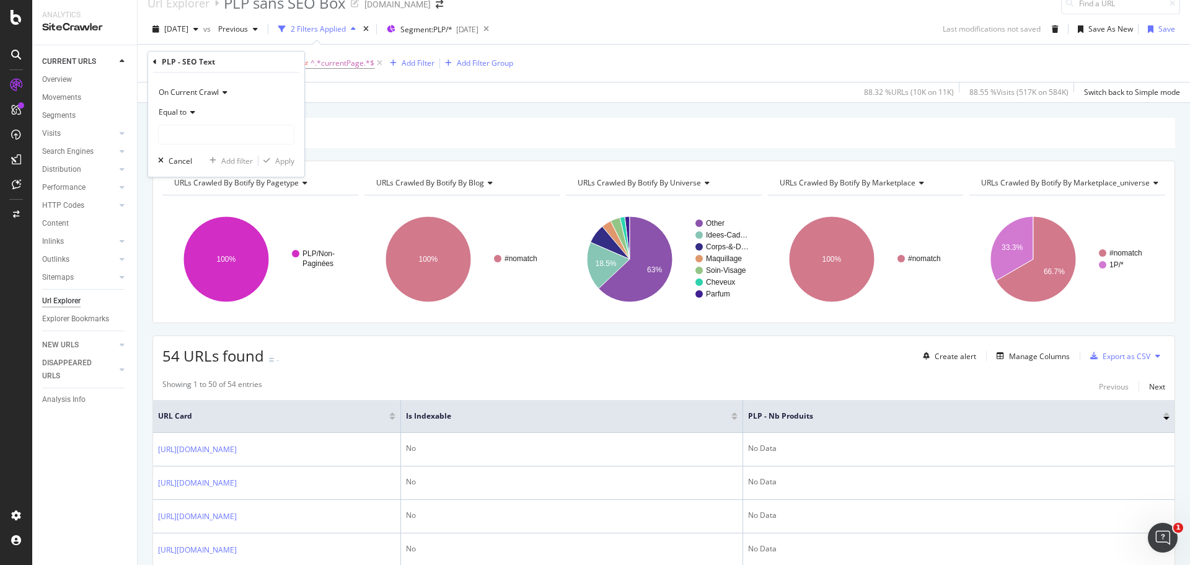
click at [190, 112] on icon at bounding box center [191, 111] width 9 height 7
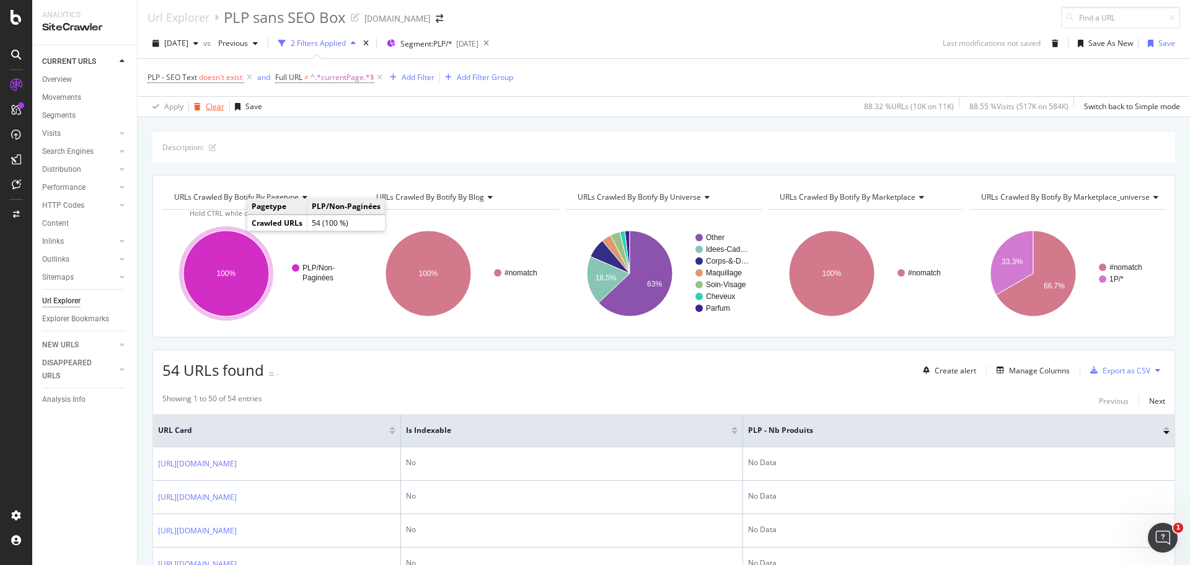
scroll to position [0, 0]
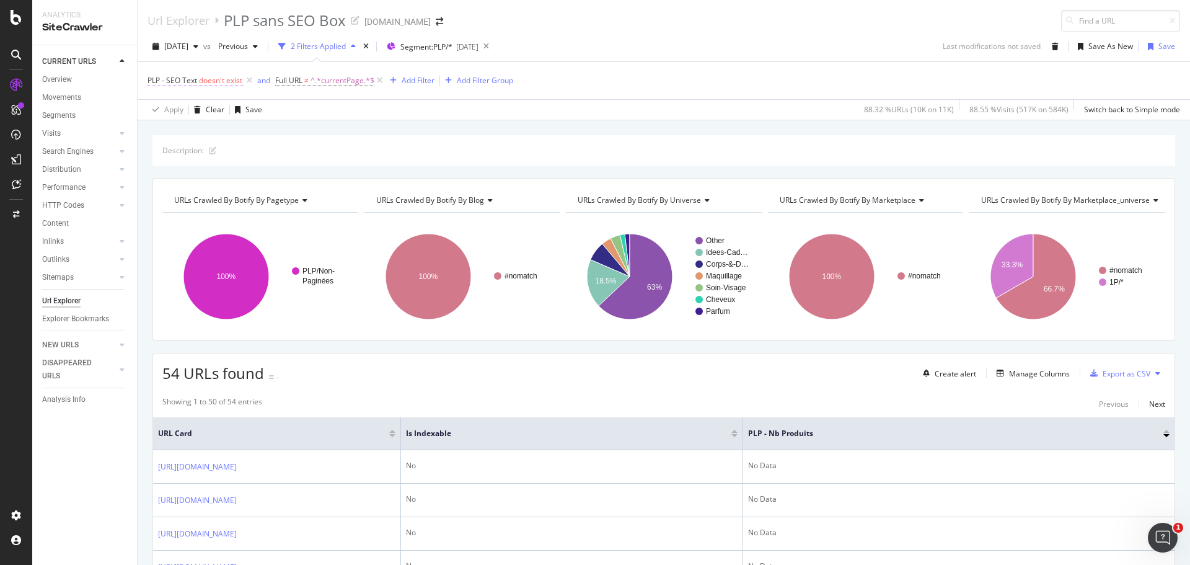
click at [211, 82] on span "doesn't exist" at bounding box center [220, 80] width 43 height 11
click at [206, 127] on icon at bounding box center [207, 129] width 9 height 7
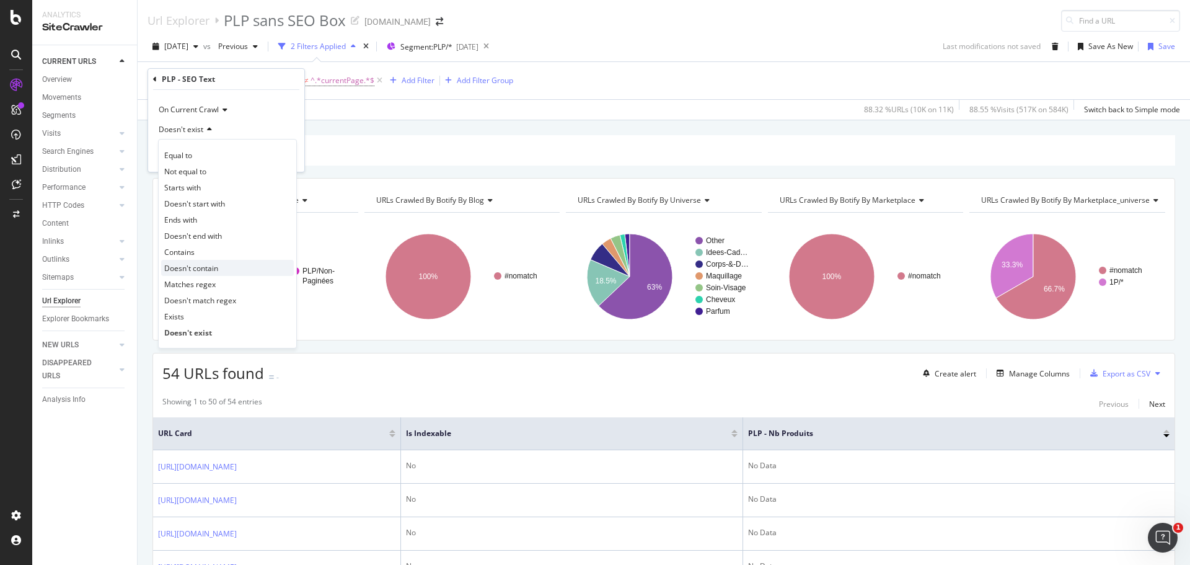
click at [205, 268] on span "Doesn't contain" at bounding box center [191, 268] width 54 height 11
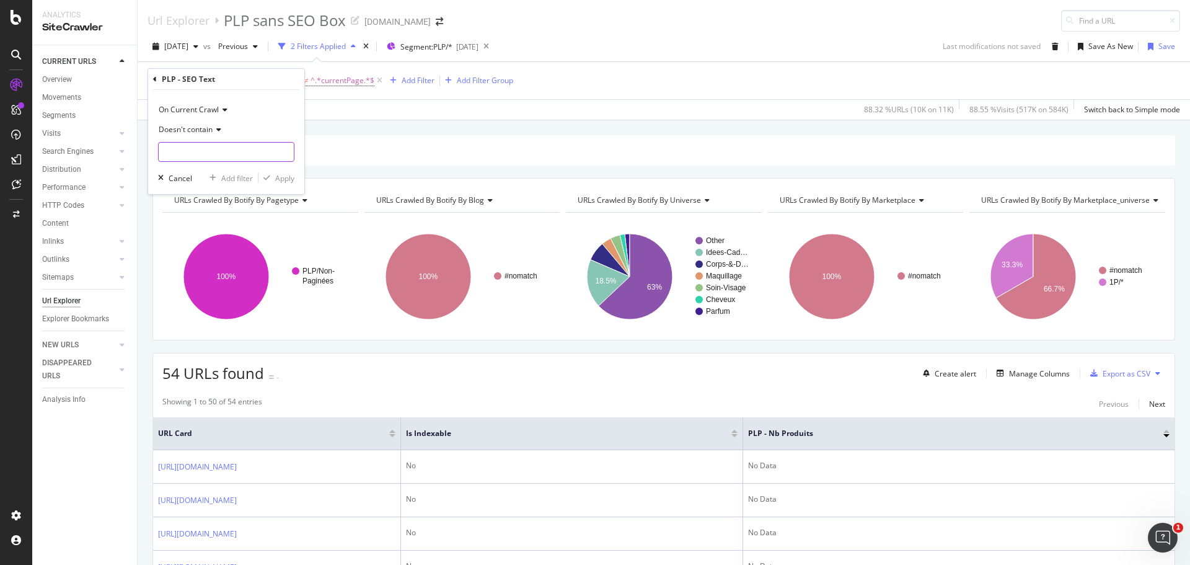
click at [177, 149] on input "text" at bounding box center [226, 152] width 135 height 20
type input "<p"
click at [287, 180] on div "Apply" at bounding box center [284, 178] width 19 height 11
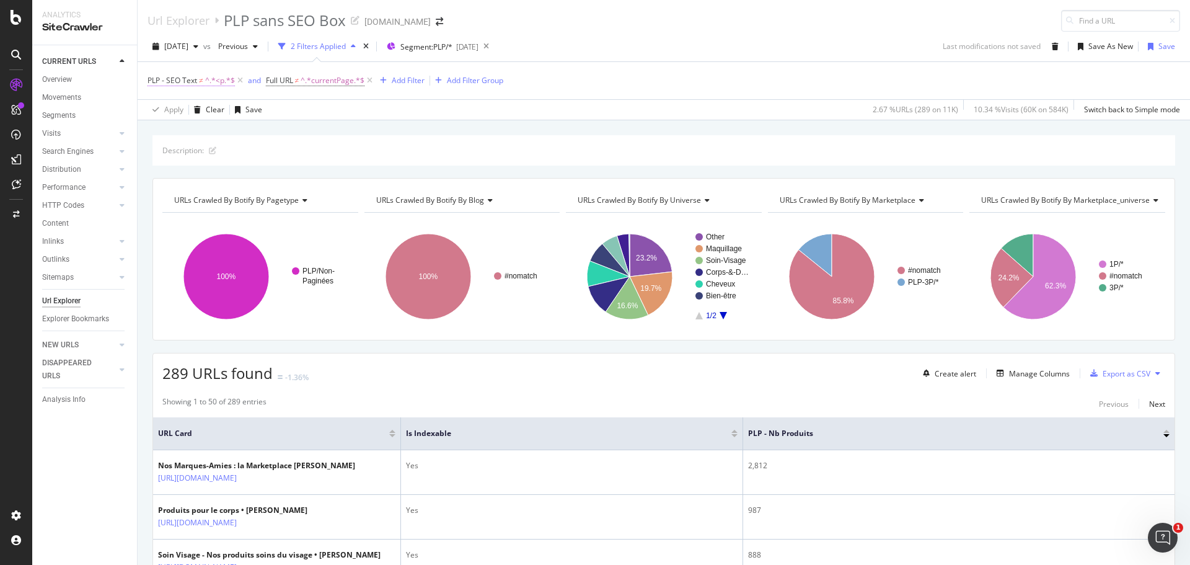
click at [222, 83] on span "^.*<p.*$" at bounding box center [220, 80] width 30 height 17
click at [216, 131] on icon at bounding box center [217, 129] width 9 height 7
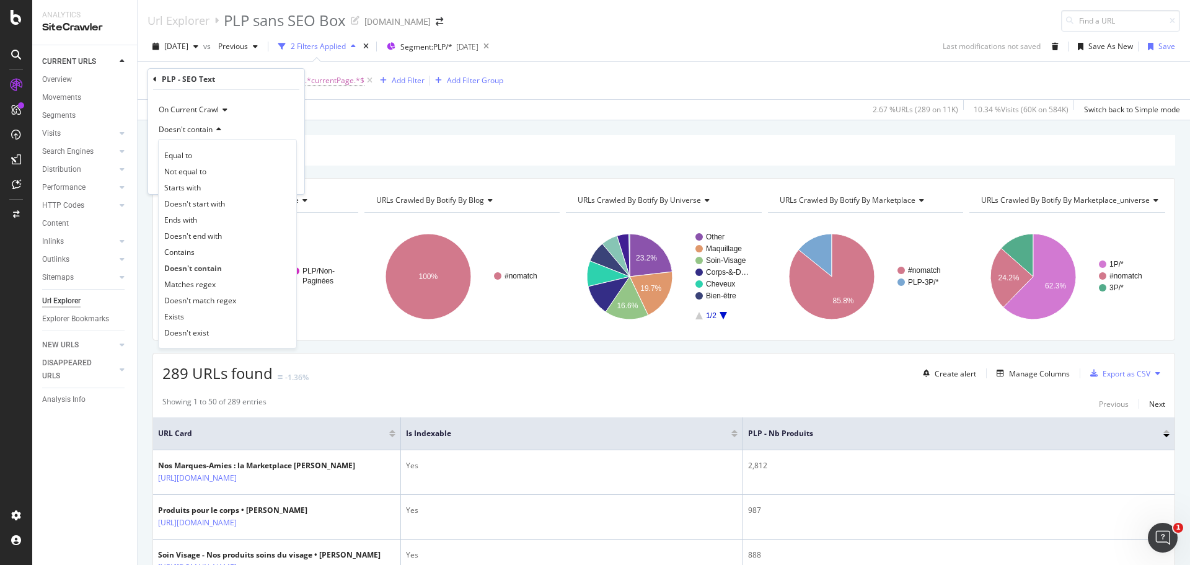
click at [346, 112] on div "Apply Clear Save 2.67 % URLs ( 289 on 11K ) 10.34 % Visits ( 60K on 584K ) Swit…" at bounding box center [664, 109] width 1053 height 20
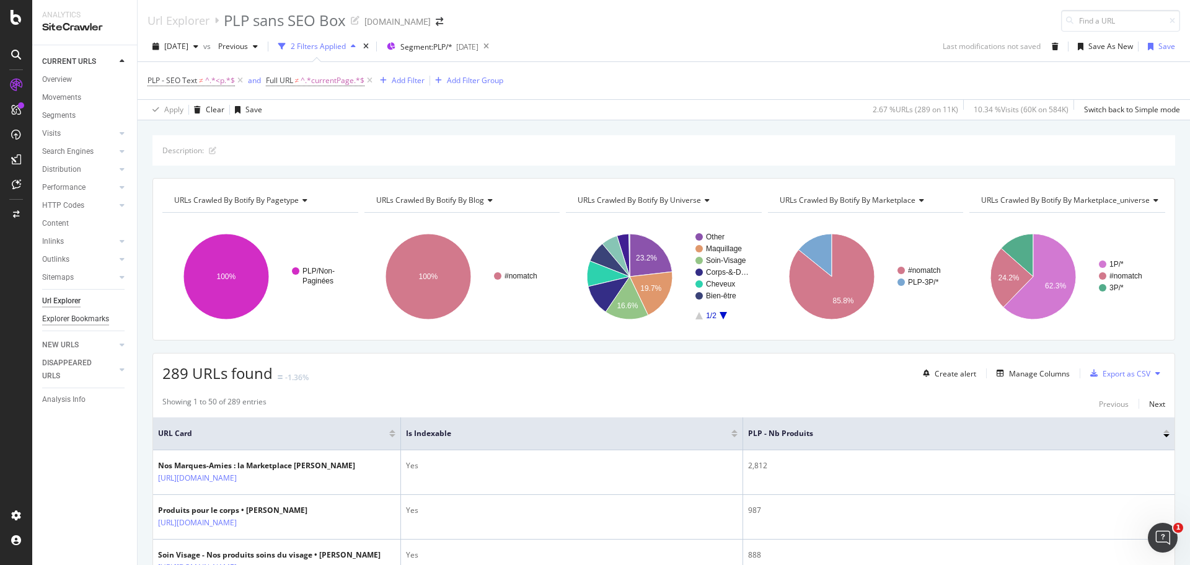
click at [73, 320] on div "Explorer Bookmarks" at bounding box center [75, 318] width 67 height 13
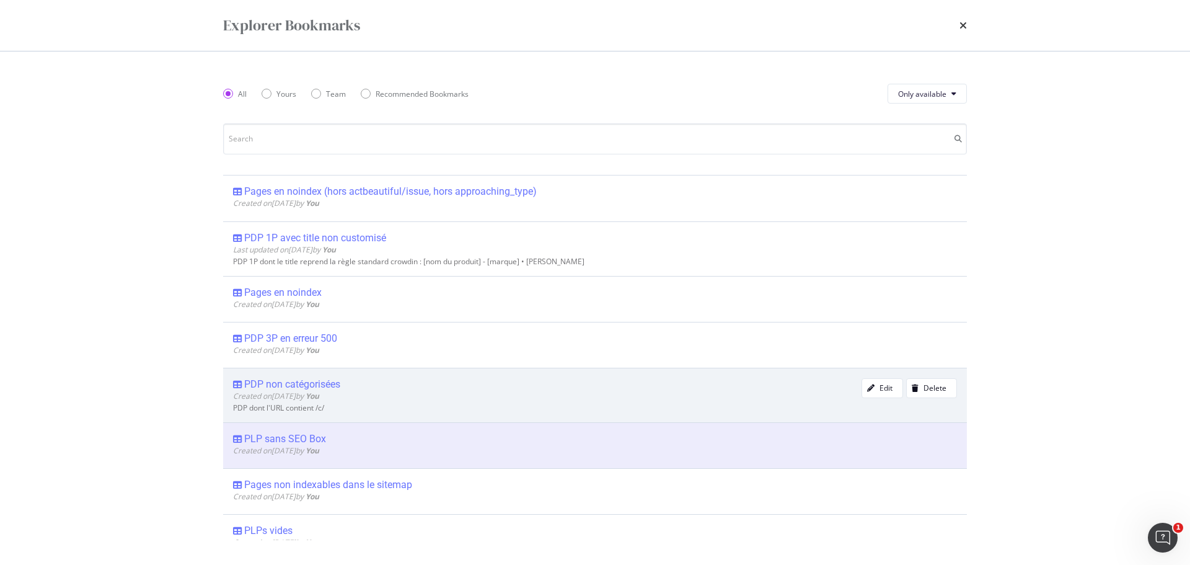
scroll to position [62, 0]
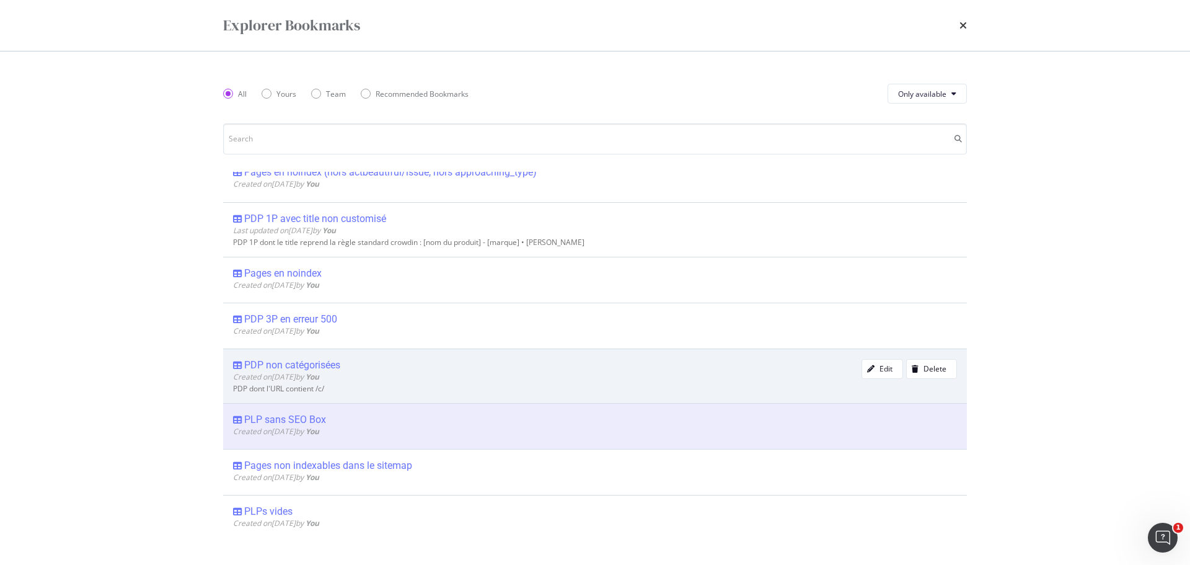
click at [299, 362] on div "PDP non catégorisées" at bounding box center [292, 365] width 96 height 12
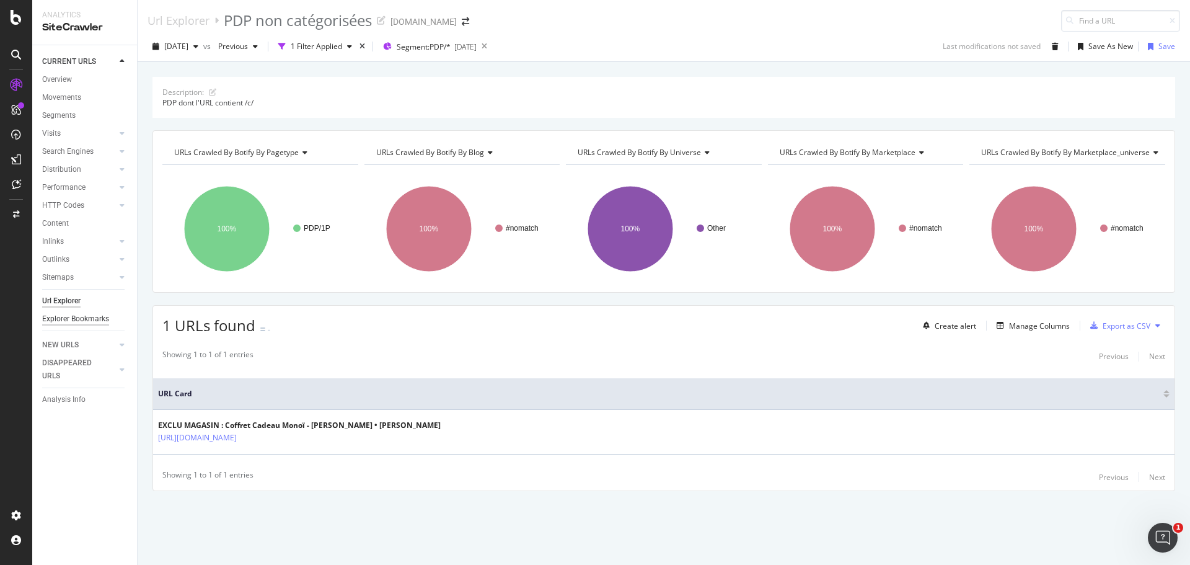
click at [76, 321] on div "Explorer Bookmarks" at bounding box center [75, 318] width 67 height 13
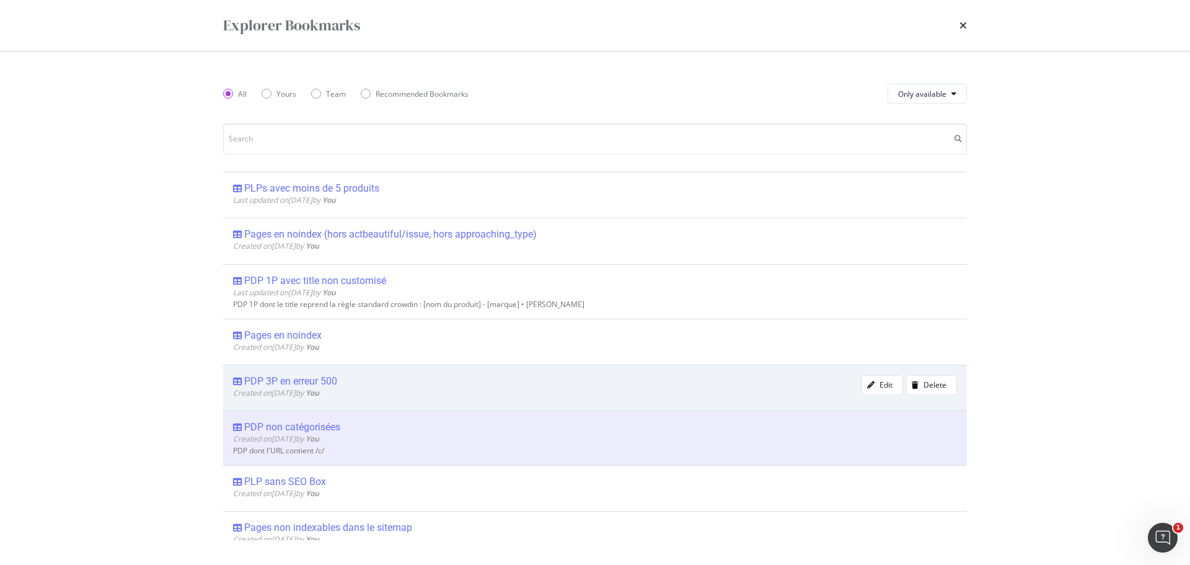
click at [294, 380] on div "PDP 3P en erreur 500" at bounding box center [290, 381] width 93 height 12
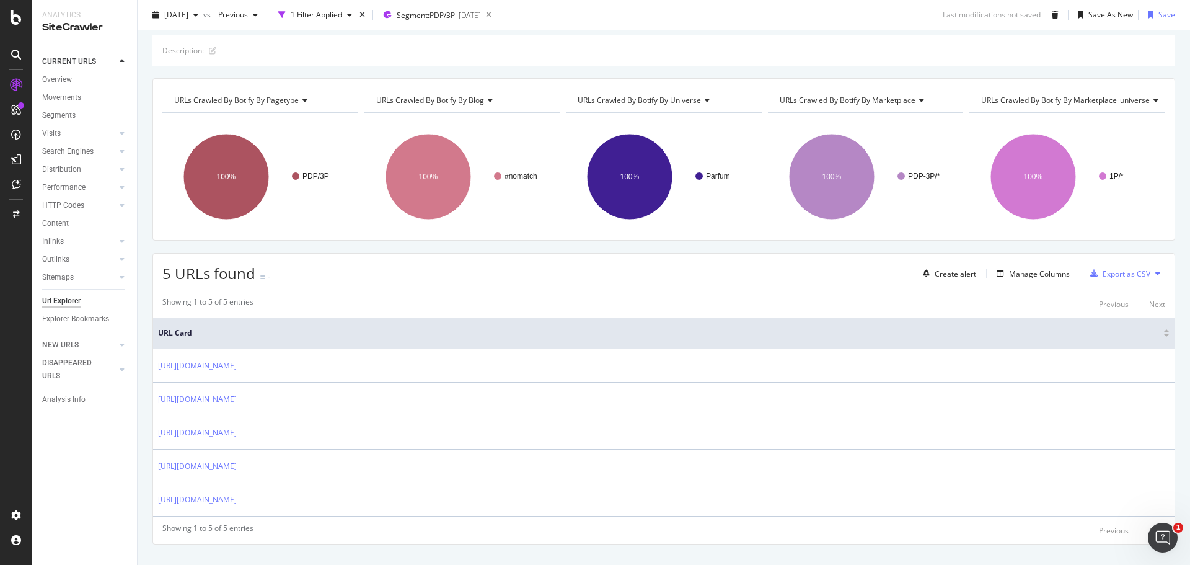
scroll to position [64, 0]
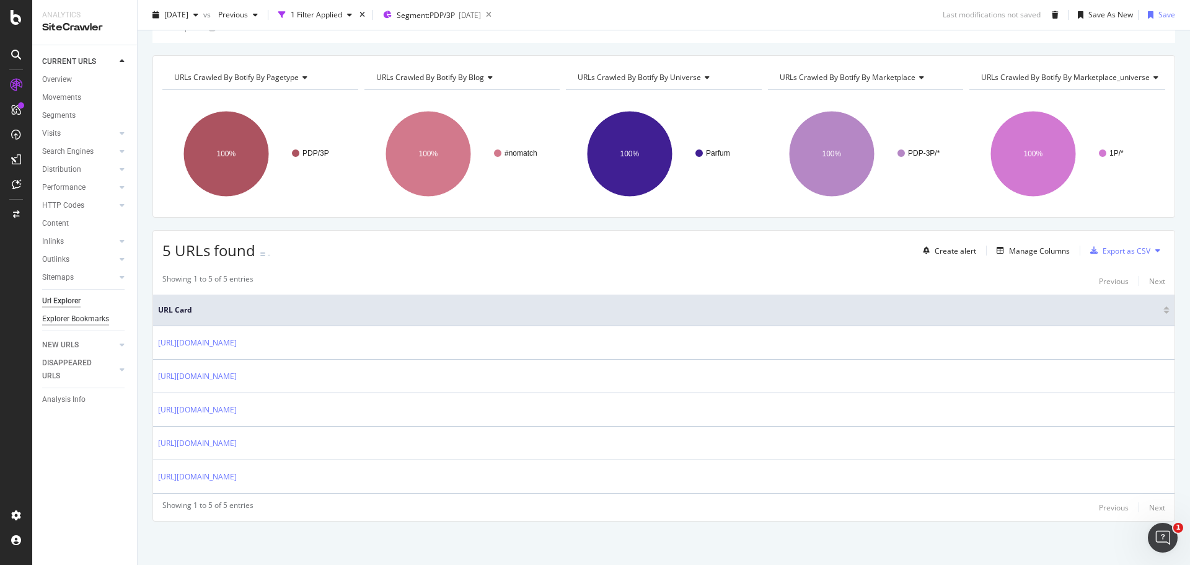
click at [87, 318] on div "Explorer Bookmarks" at bounding box center [75, 318] width 67 height 13
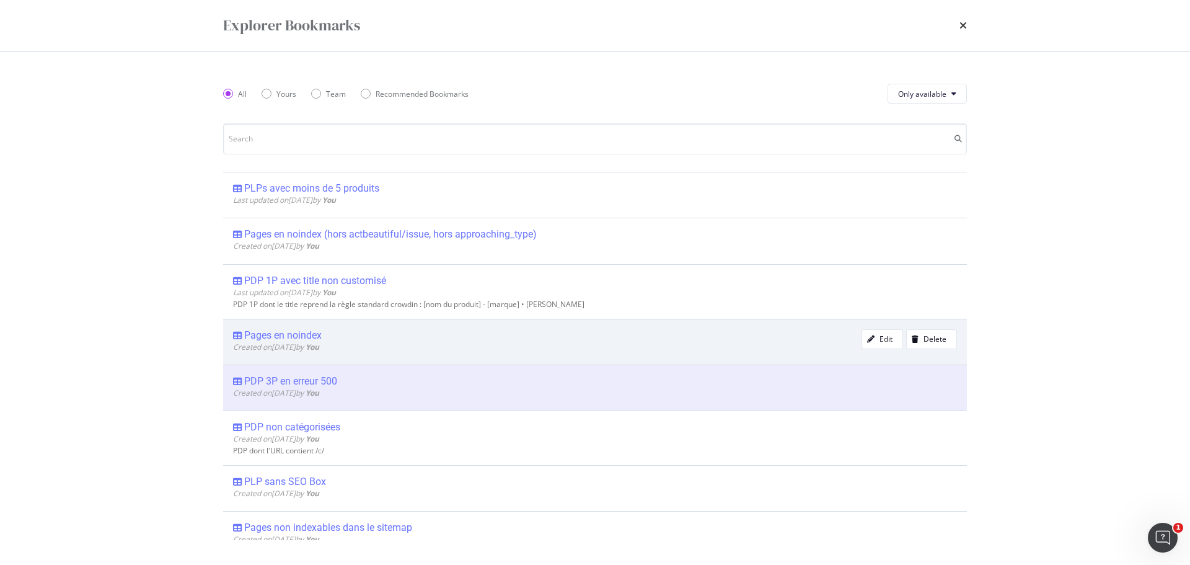
click at [278, 337] on div "Pages en noindex" at bounding box center [282, 335] width 77 height 12
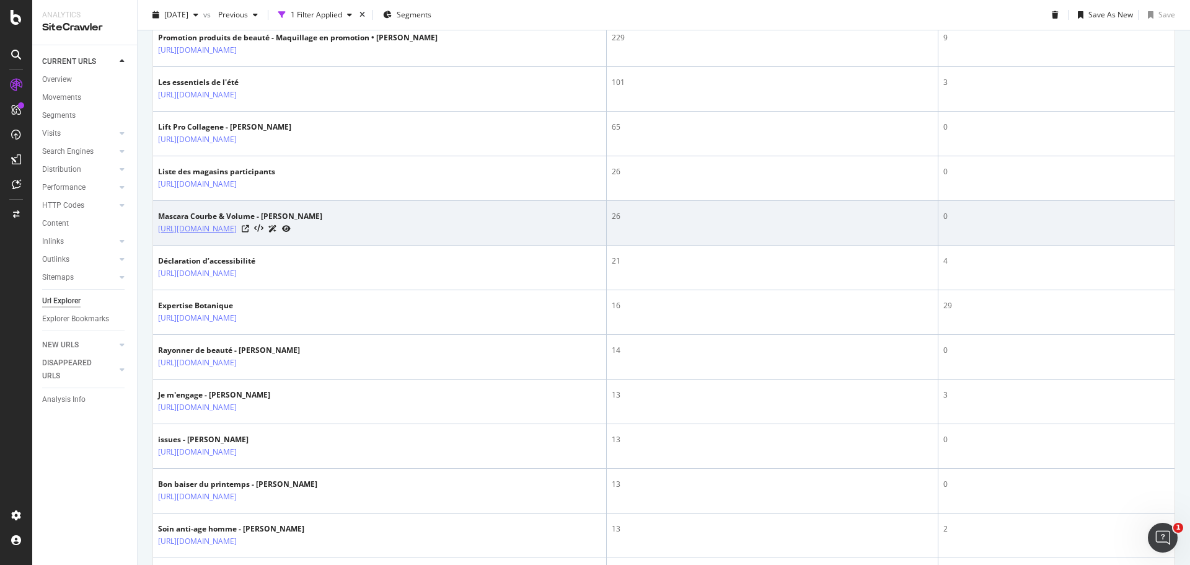
scroll to position [434, 0]
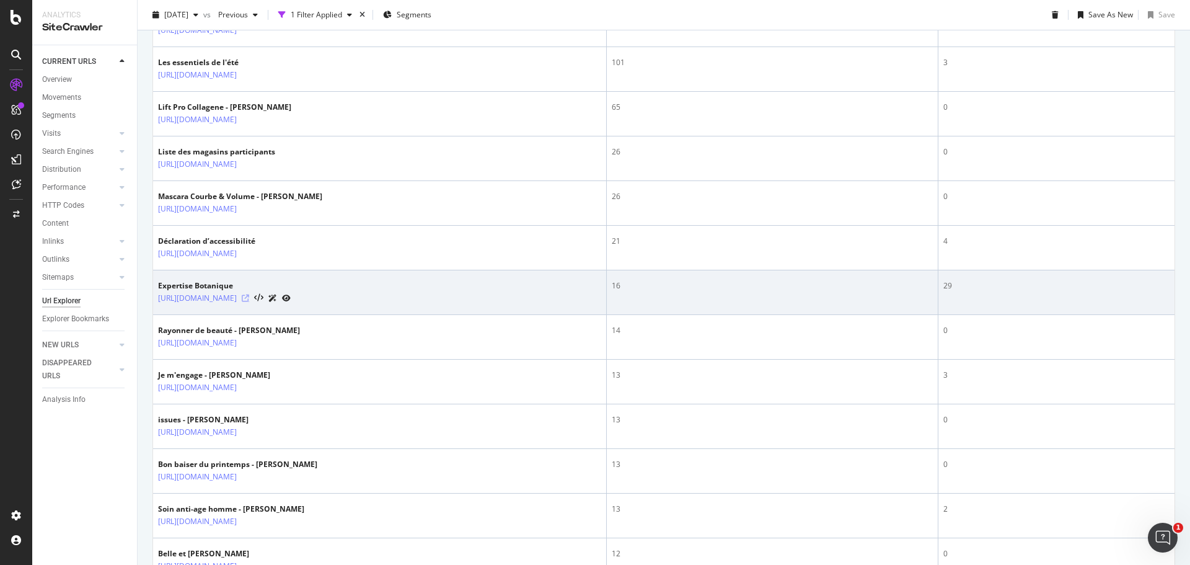
click at [249, 302] on icon at bounding box center [245, 297] width 7 height 7
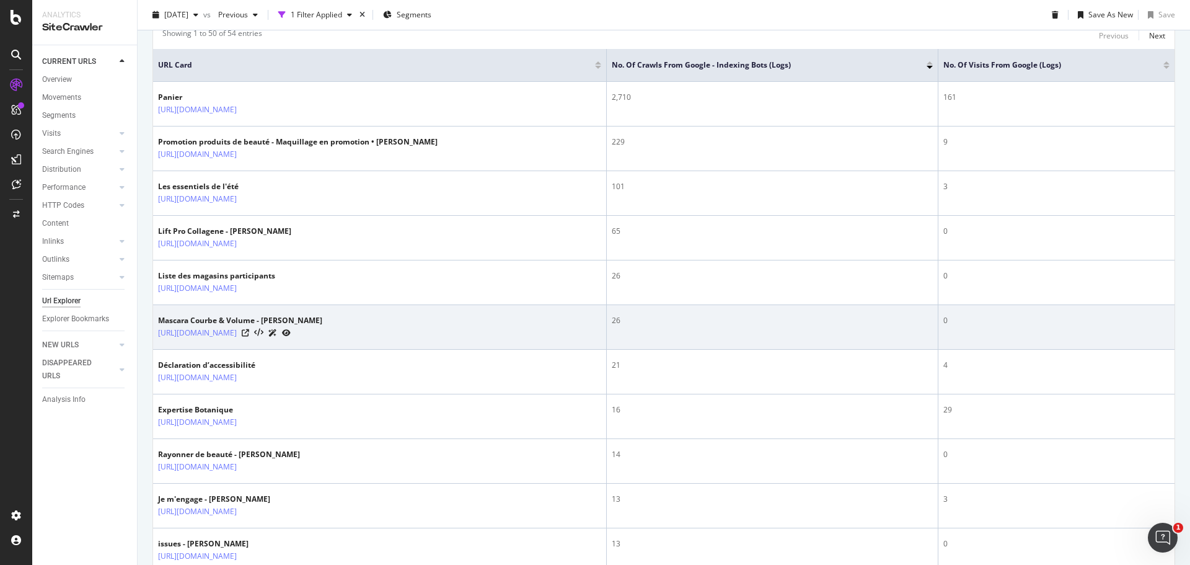
scroll to position [0, 0]
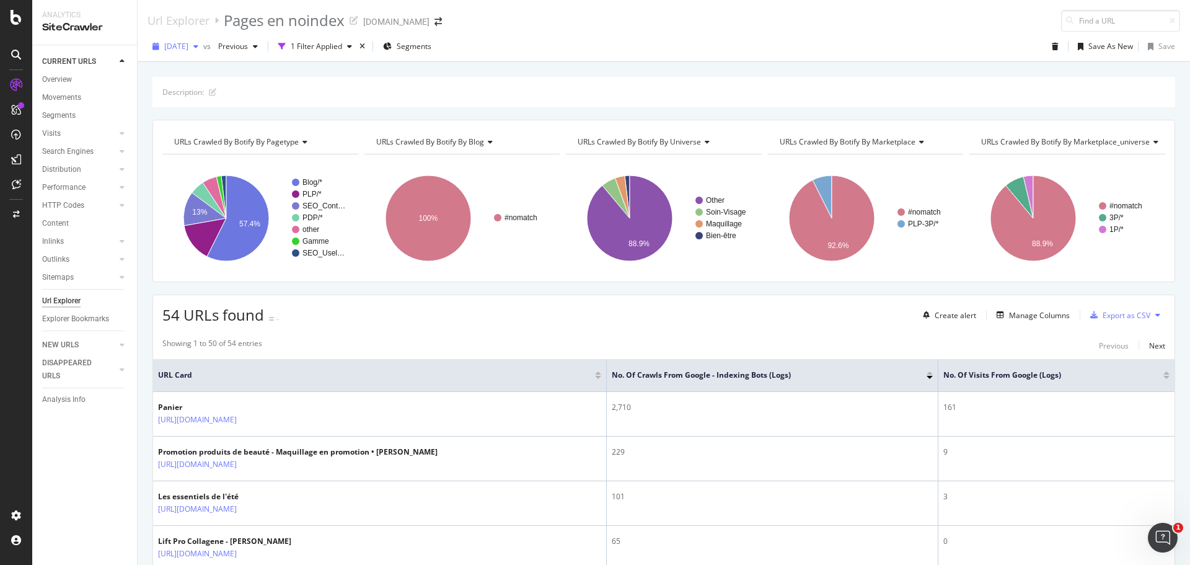
click at [198, 48] on icon "button" at bounding box center [195, 46] width 5 height 7
click at [580, 43] on div "2025 Aug. 10th vs Previous 1 Filter Applied Segments Save As New Save" at bounding box center [664, 49] width 1053 height 25
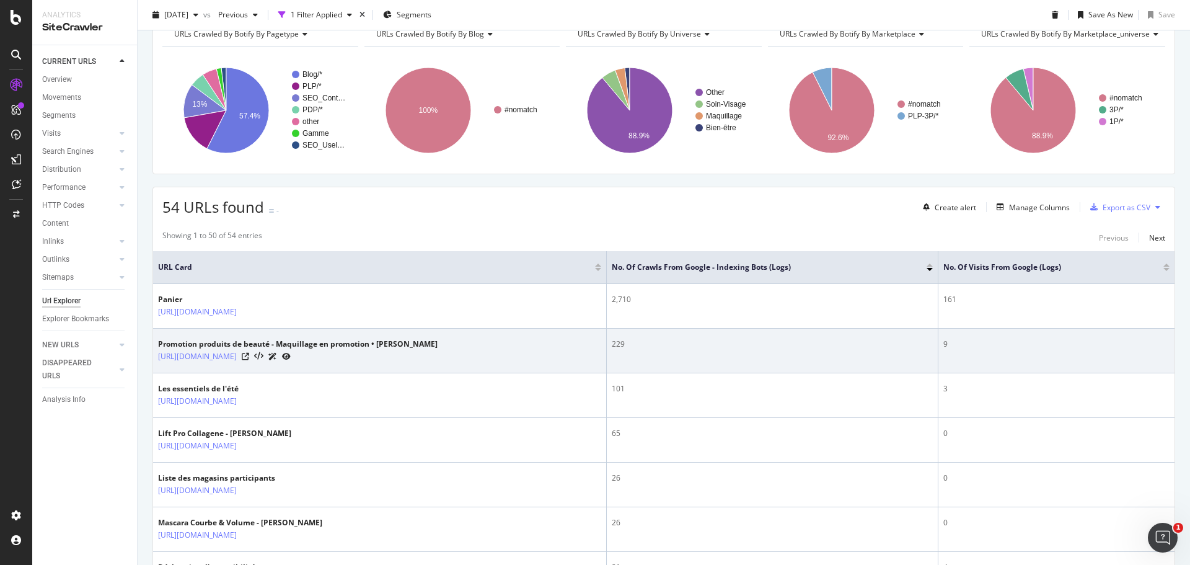
scroll to position [186, 0]
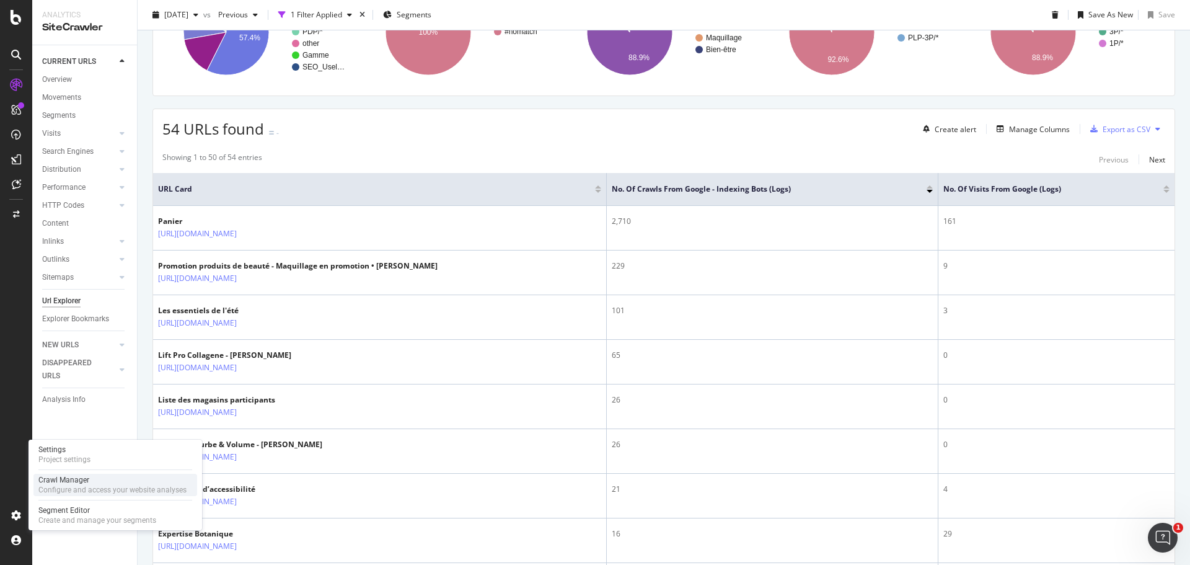
click at [62, 480] on div "Crawl Manager" at bounding box center [112, 480] width 148 height 10
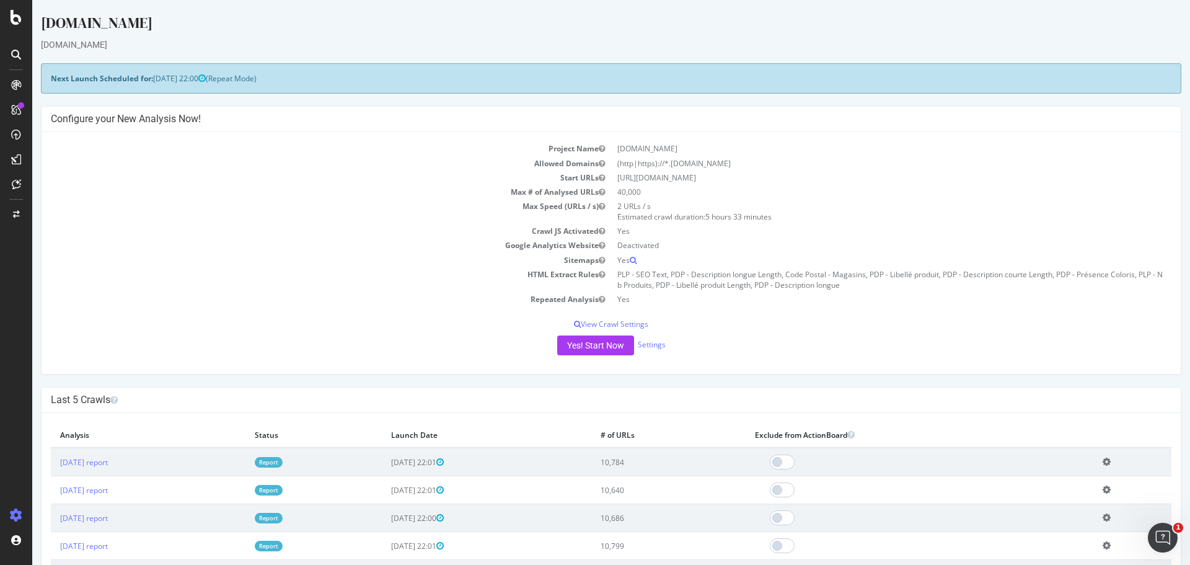
scroll to position [62, 0]
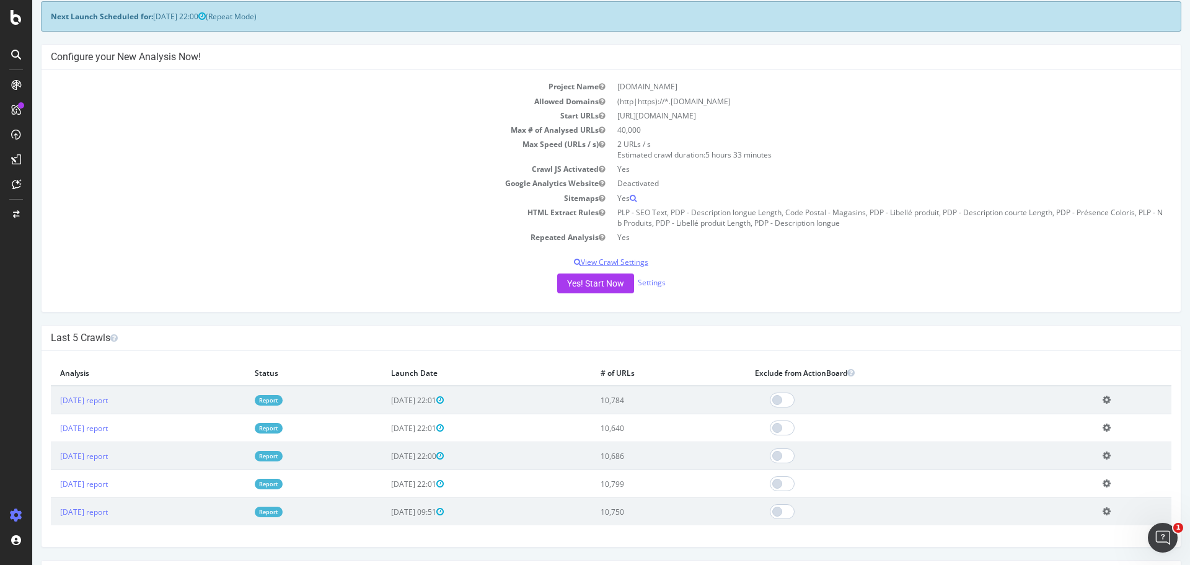
click at [638, 263] on p "View Crawl Settings" at bounding box center [611, 262] width 1121 height 11
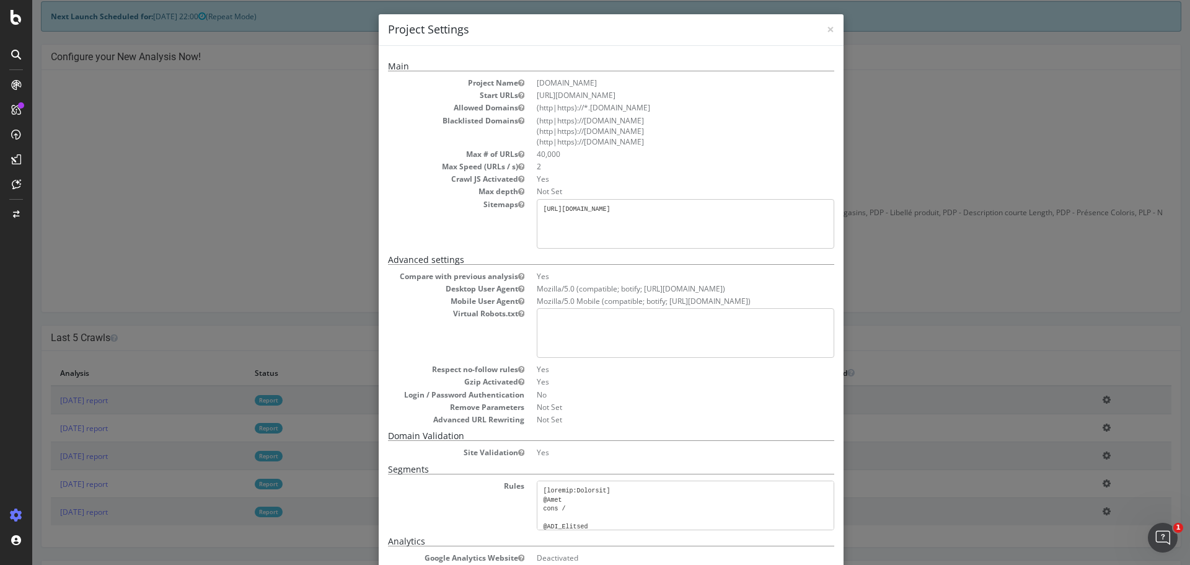
scroll to position [0, 0]
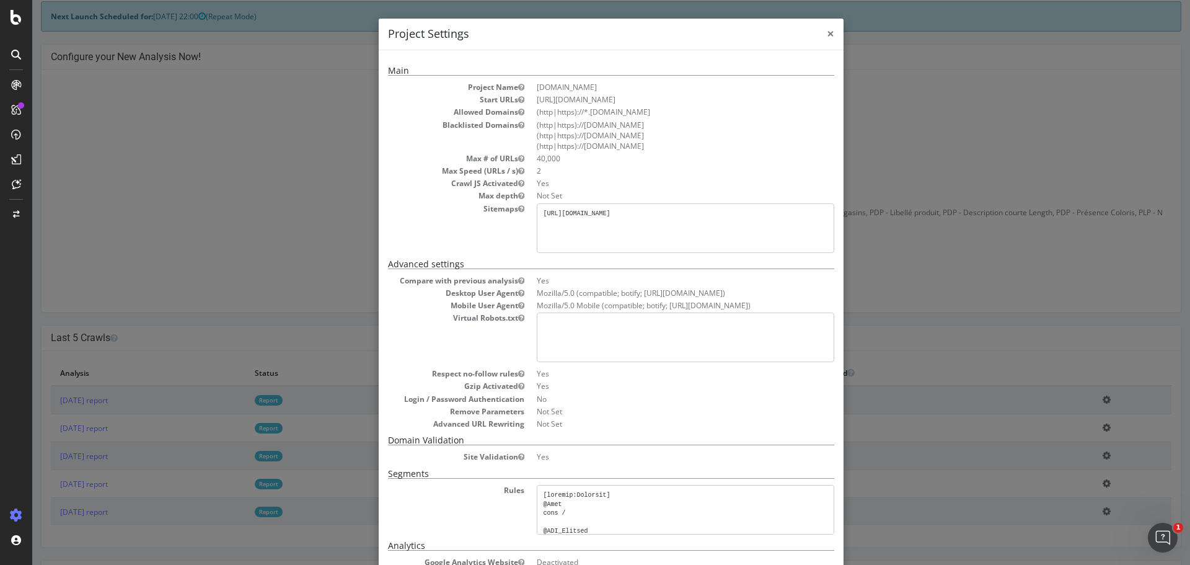
click at [827, 35] on span "×" at bounding box center [830, 33] width 7 height 17
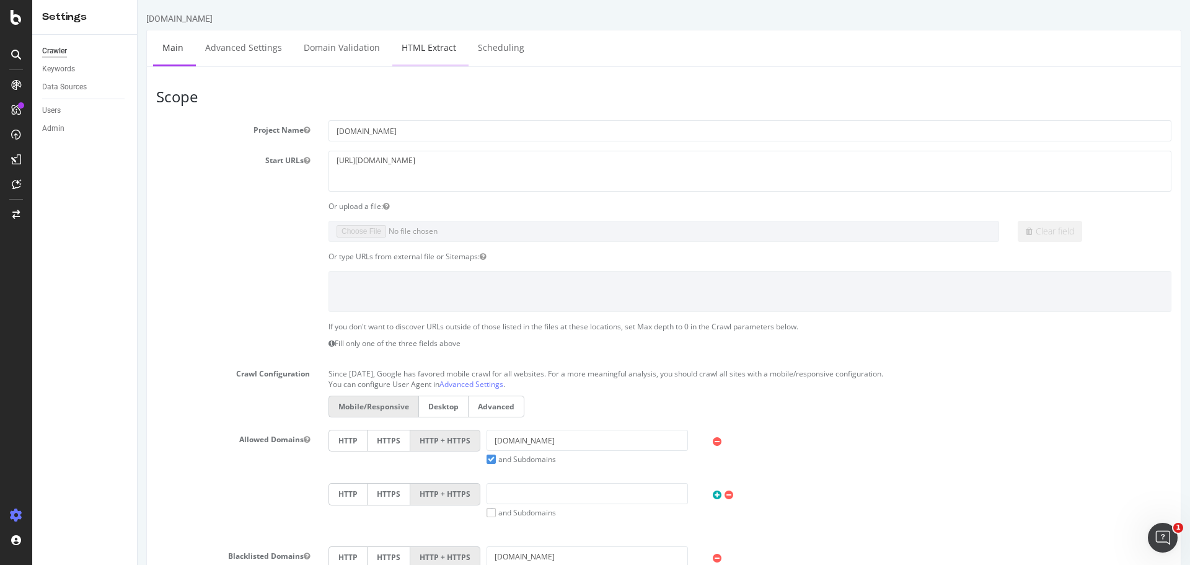
click at [426, 44] on link "HTML Extract" at bounding box center [428, 47] width 73 height 34
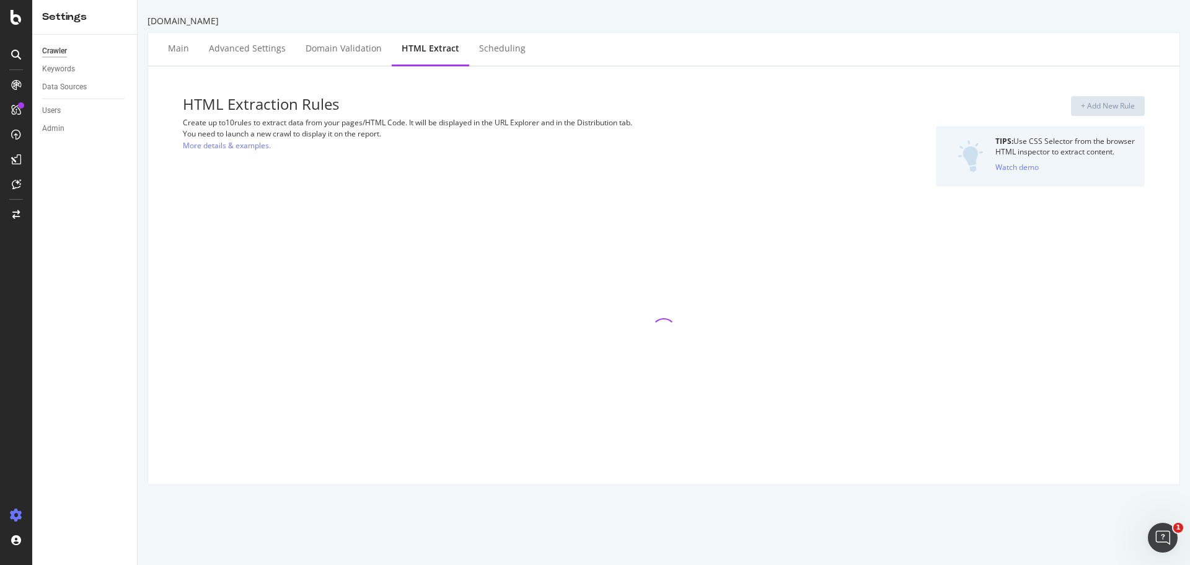
select select "html.length"
select select "exist"
select select "i"
select select "html.length"
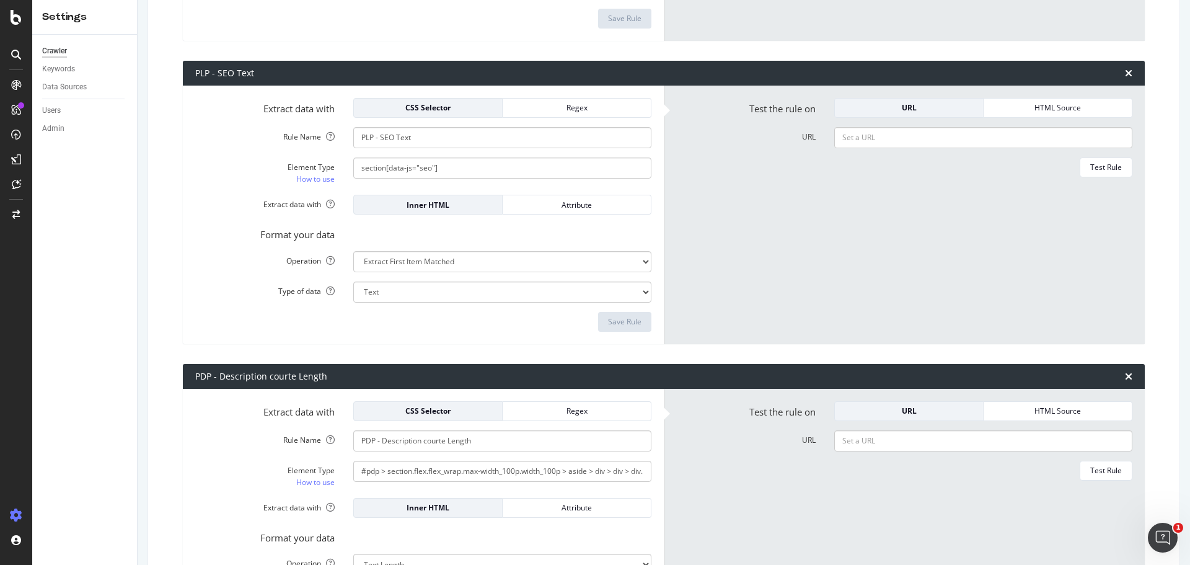
scroll to position [1054, 0]
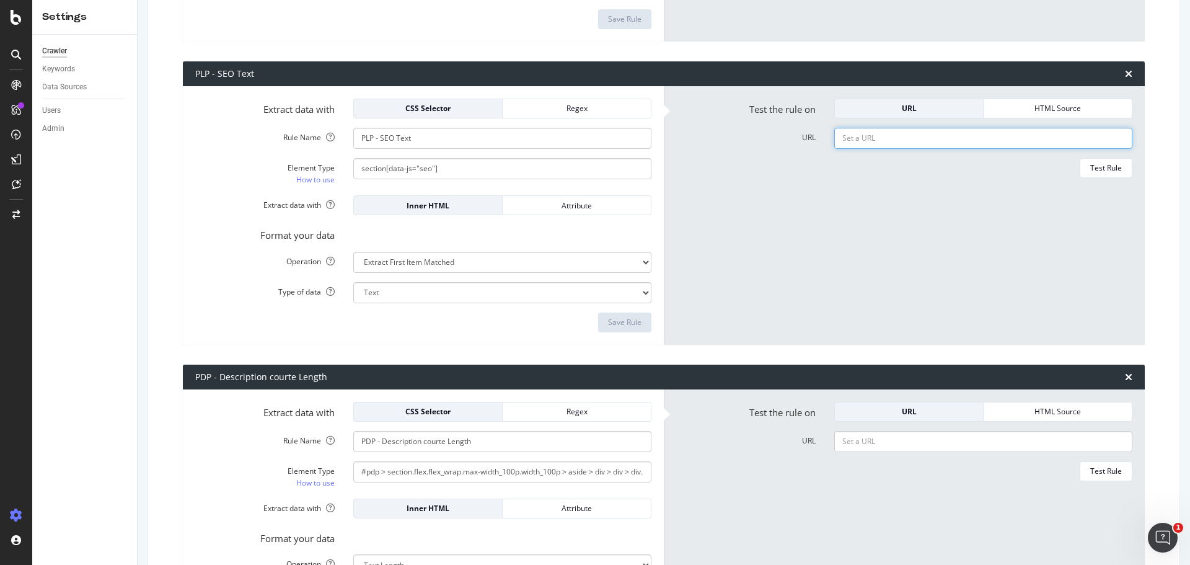
paste input "[URL][DOMAIN_NAME]"
click at [1093, 170] on div "Test Rule" at bounding box center [1106, 167] width 32 height 11
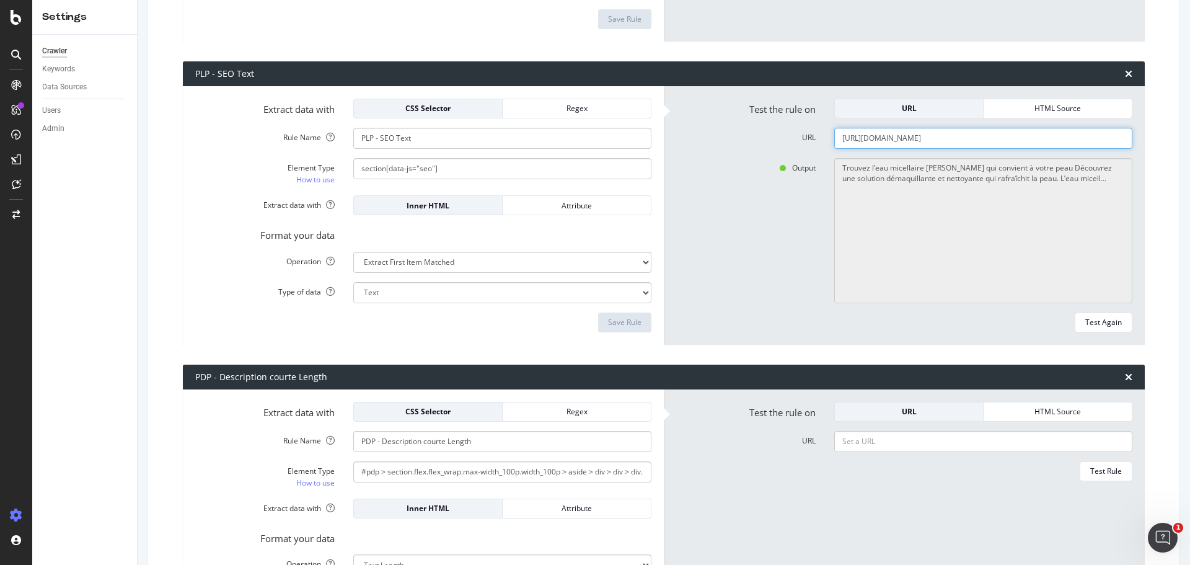
paste input "idees-cadeaux/calendriers-de-l-avent/c/629"
type input "[URL][DOMAIN_NAME]"
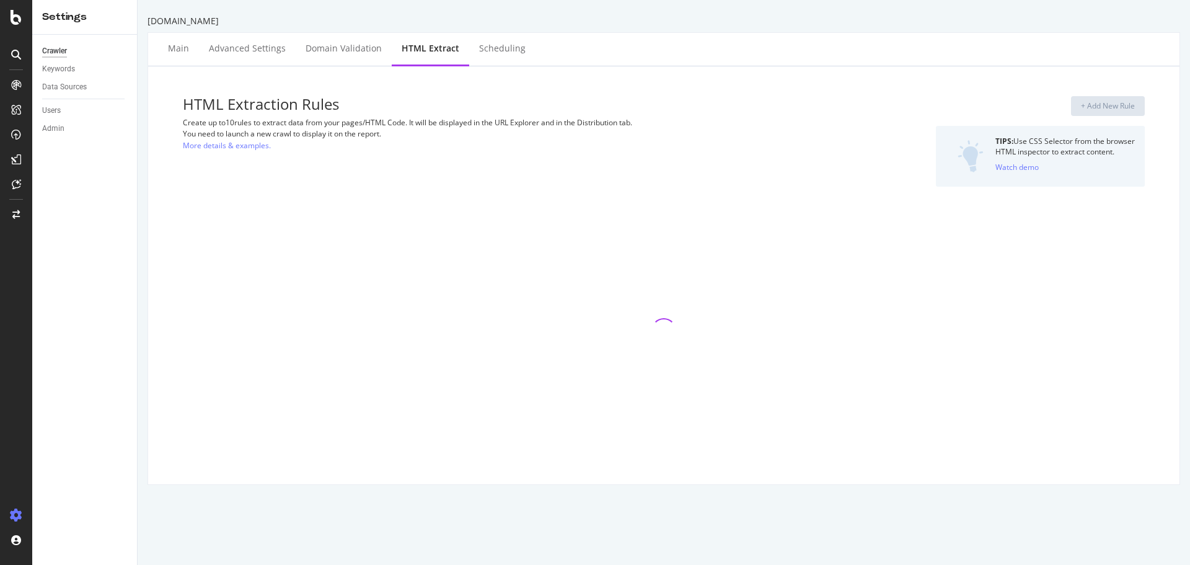
select select "html.length"
select select "exist"
select select "i"
select select "html.length"
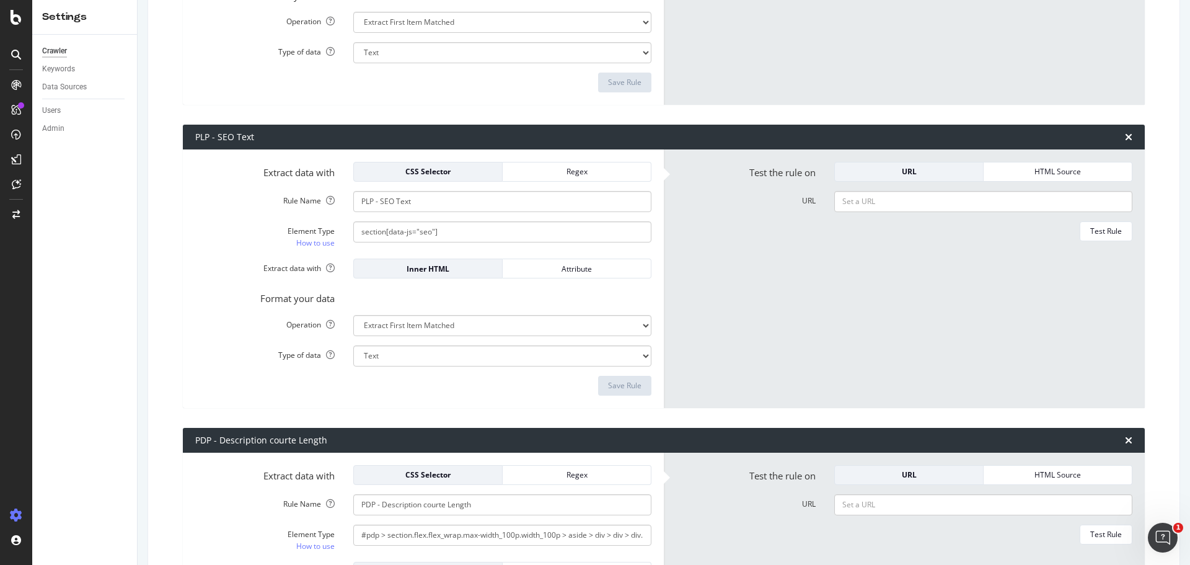
scroll to position [992, 0]
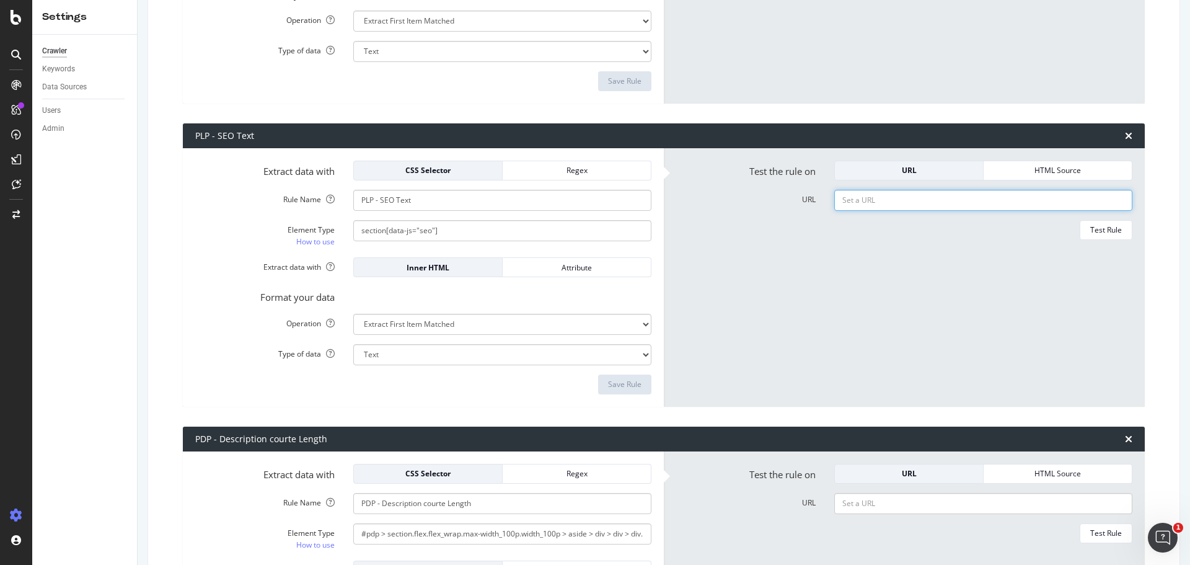
paste input "[URL][DOMAIN_NAME]"
click at [1101, 231] on div "Test Rule" at bounding box center [1106, 229] width 32 height 11
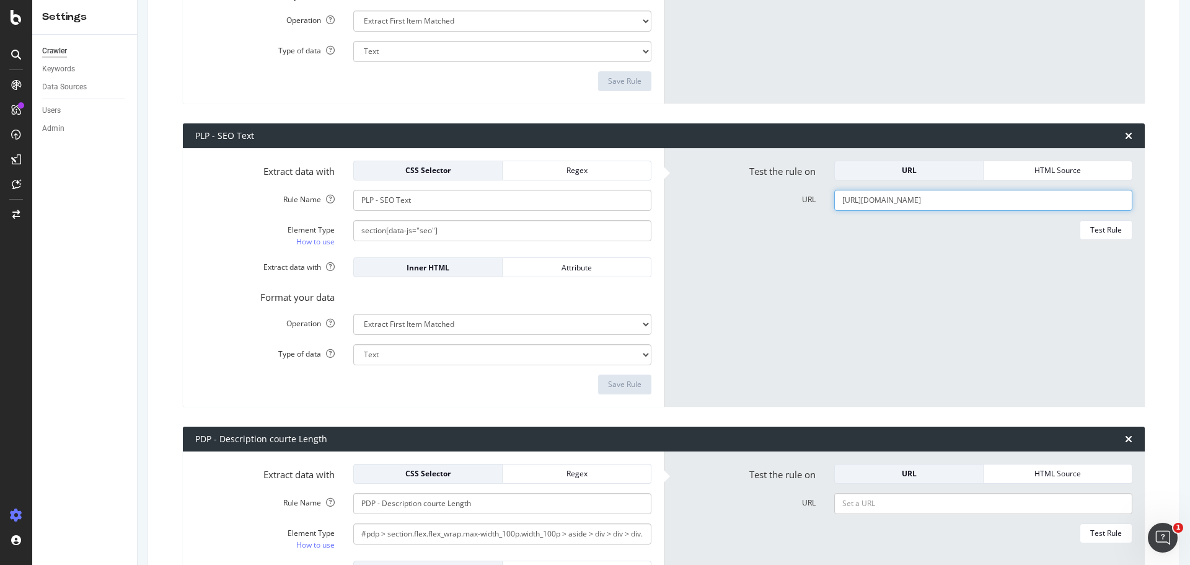
paste input "c/soldes-parfum-femme"
type input "[URL][DOMAIN_NAME]"
click at [1090, 236] on div "Test Rule" at bounding box center [1106, 229] width 32 height 17
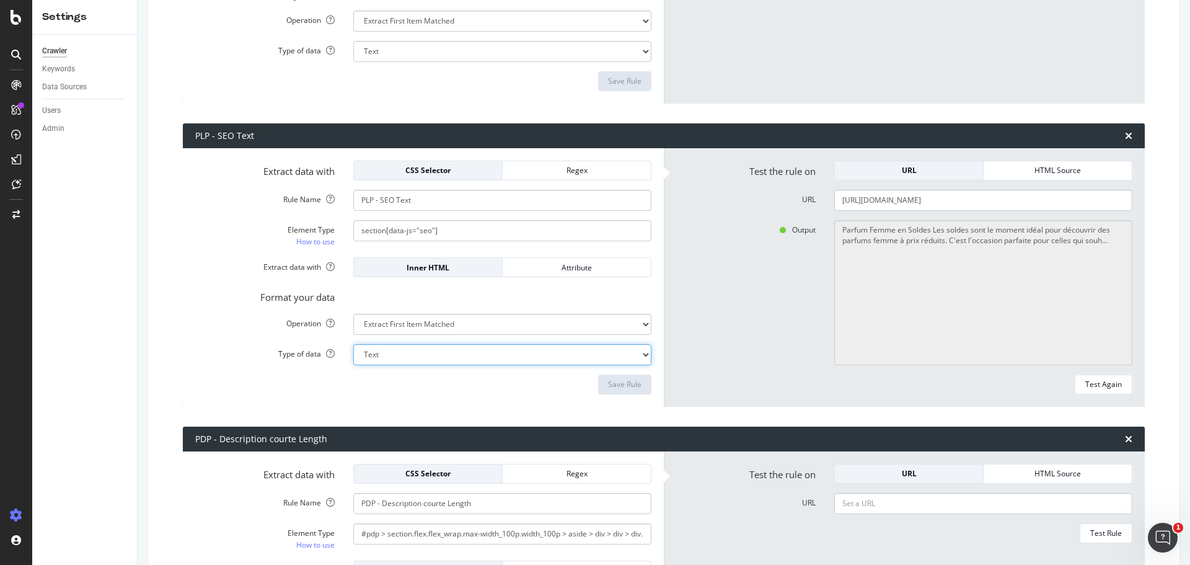
drag, startPoint x: 410, startPoint y: 353, endPoint x: 406, endPoint y: 364, distance: 11.4
select select "html.length"
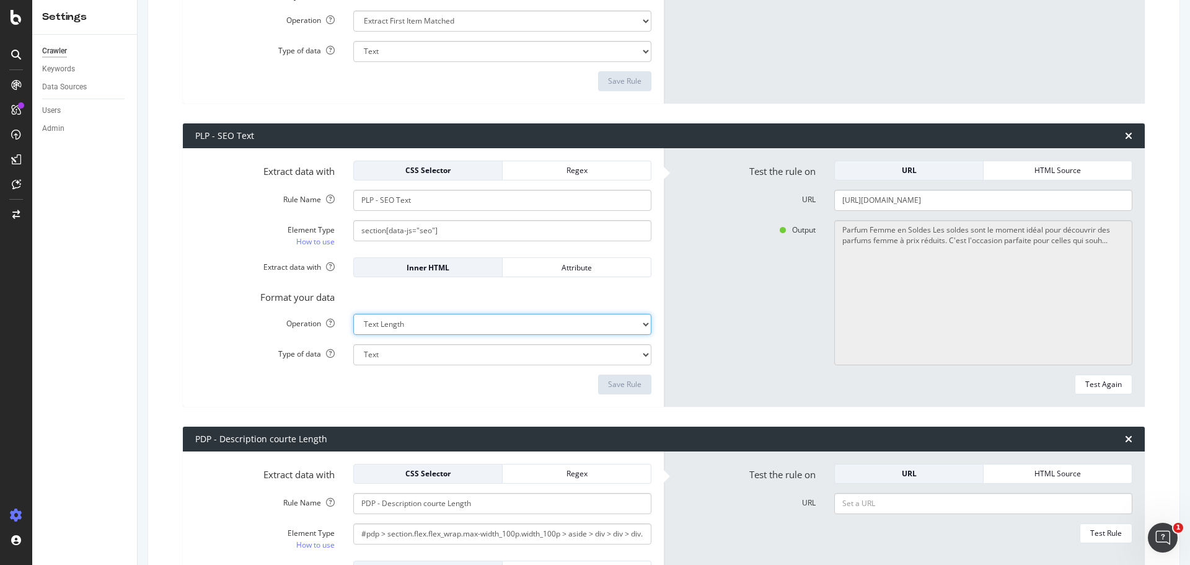
select select "i"
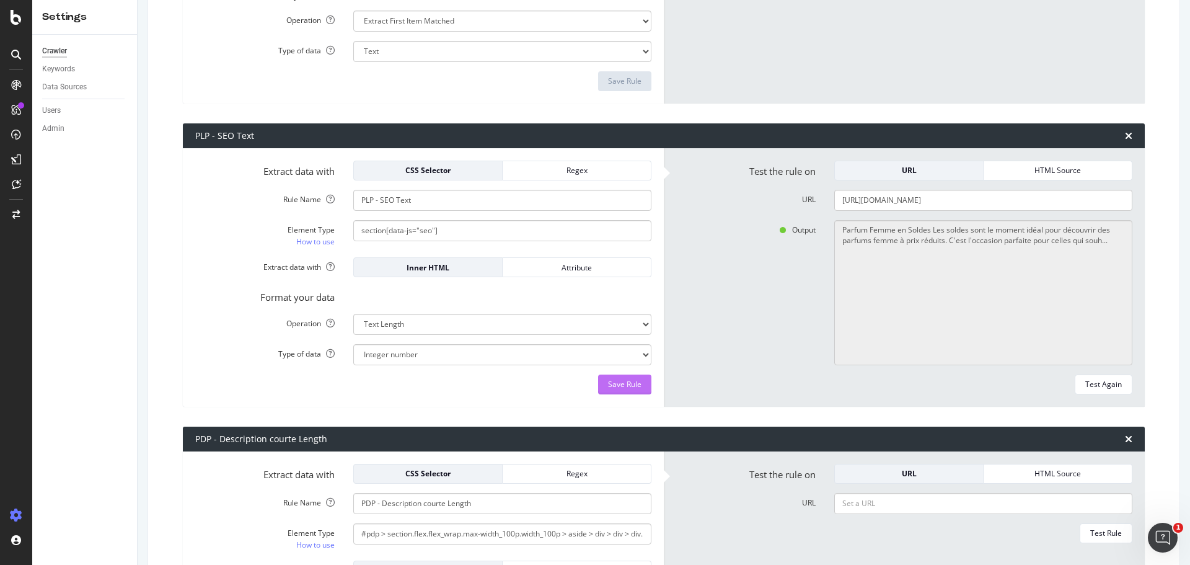
click at [619, 386] on div "Save Rule" at bounding box center [624, 384] width 33 height 11
